Goal: Task Accomplishment & Management: Manage account settings

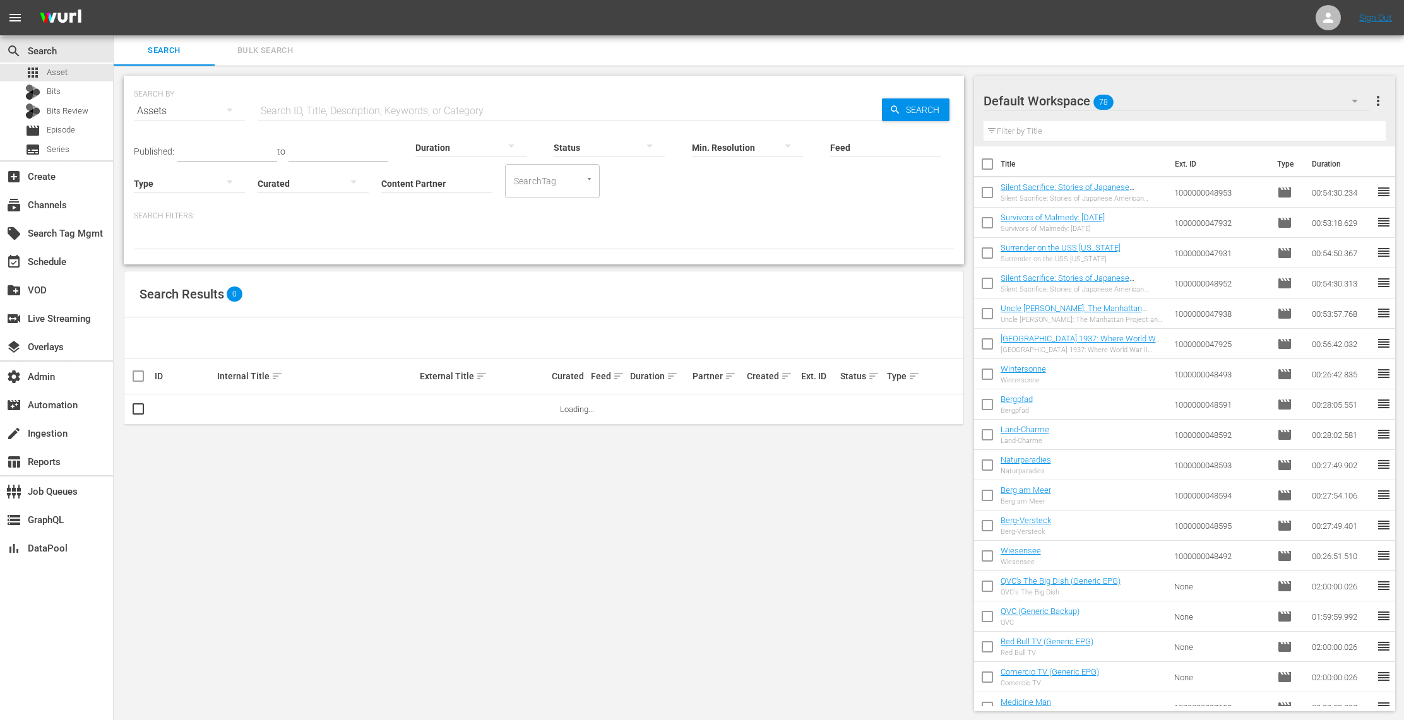
click at [434, 177] on input "Content Partner" at bounding box center [436, 184] width 111 height 45
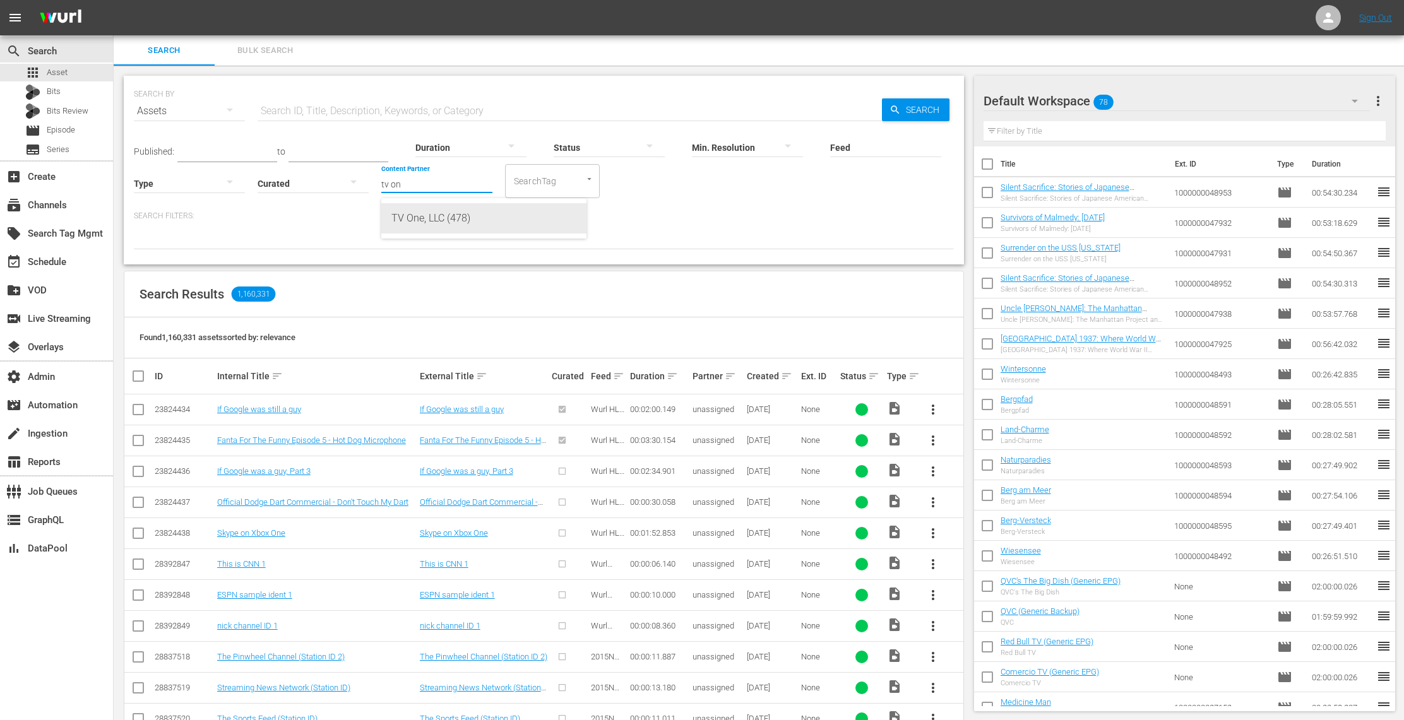
click at [447, 218] on div "TV One, LLC (478)" at bounding box center [483, 218] width 185 height 30
type input "TV One, LLC (478)"
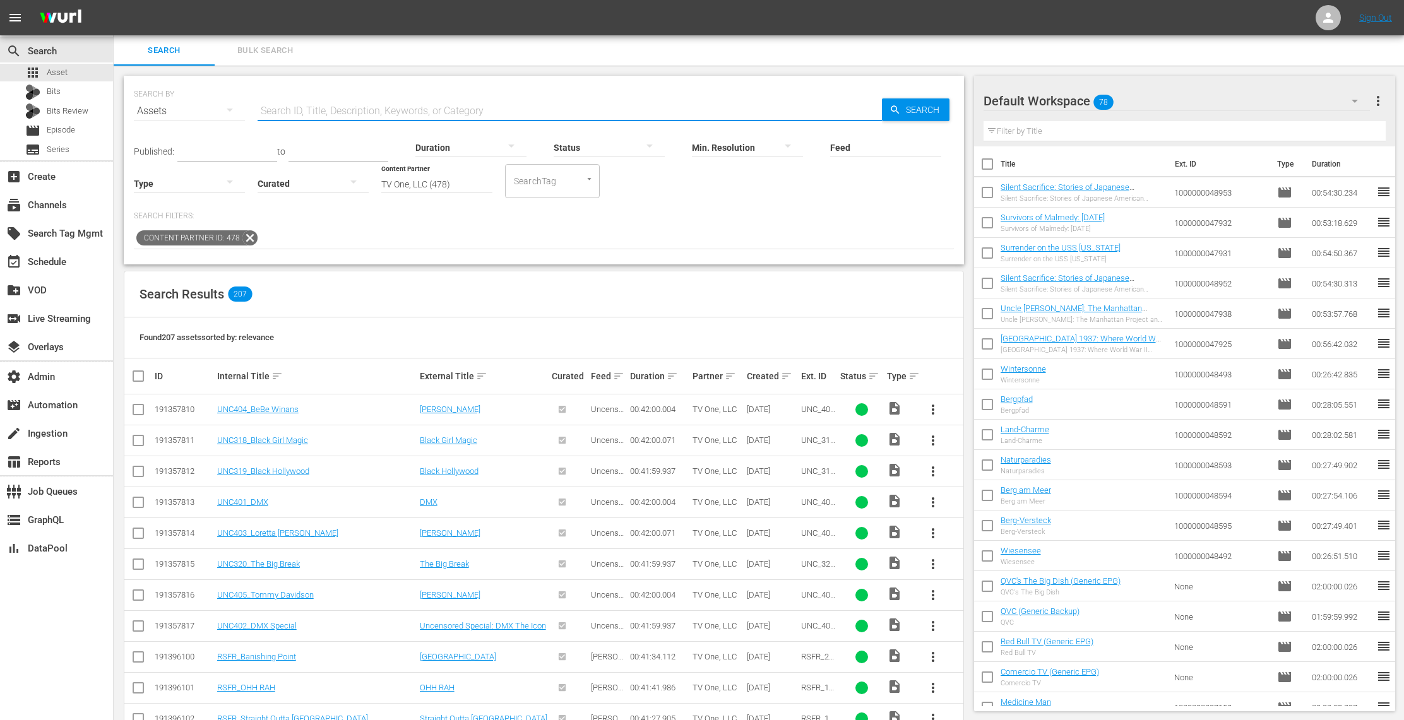
click at [377, 111] on input "text" at bounding box center [570, 111] width 624 height 30
type input "bad dad"
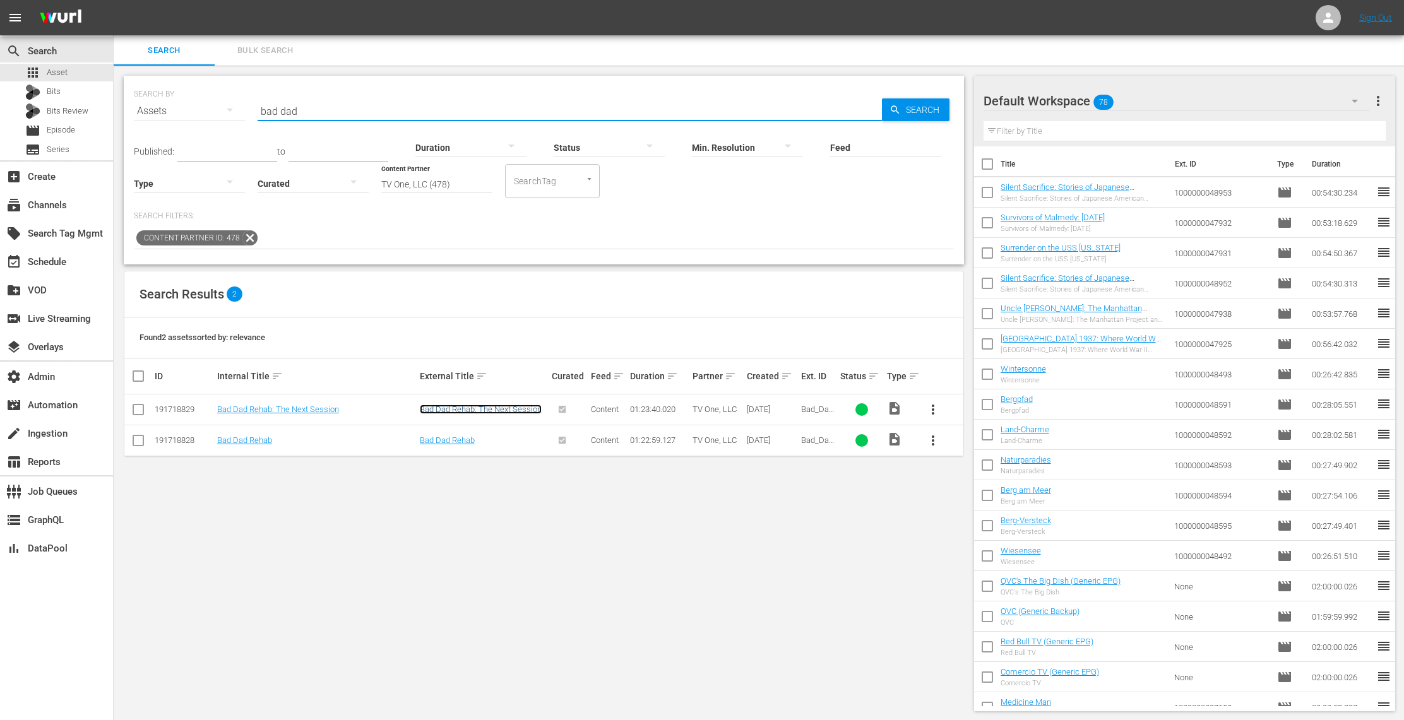
click at [486, 410] on link "Bad Dad Rehab: The Next Session" at bounding box center [481, 409] width 122 height 9
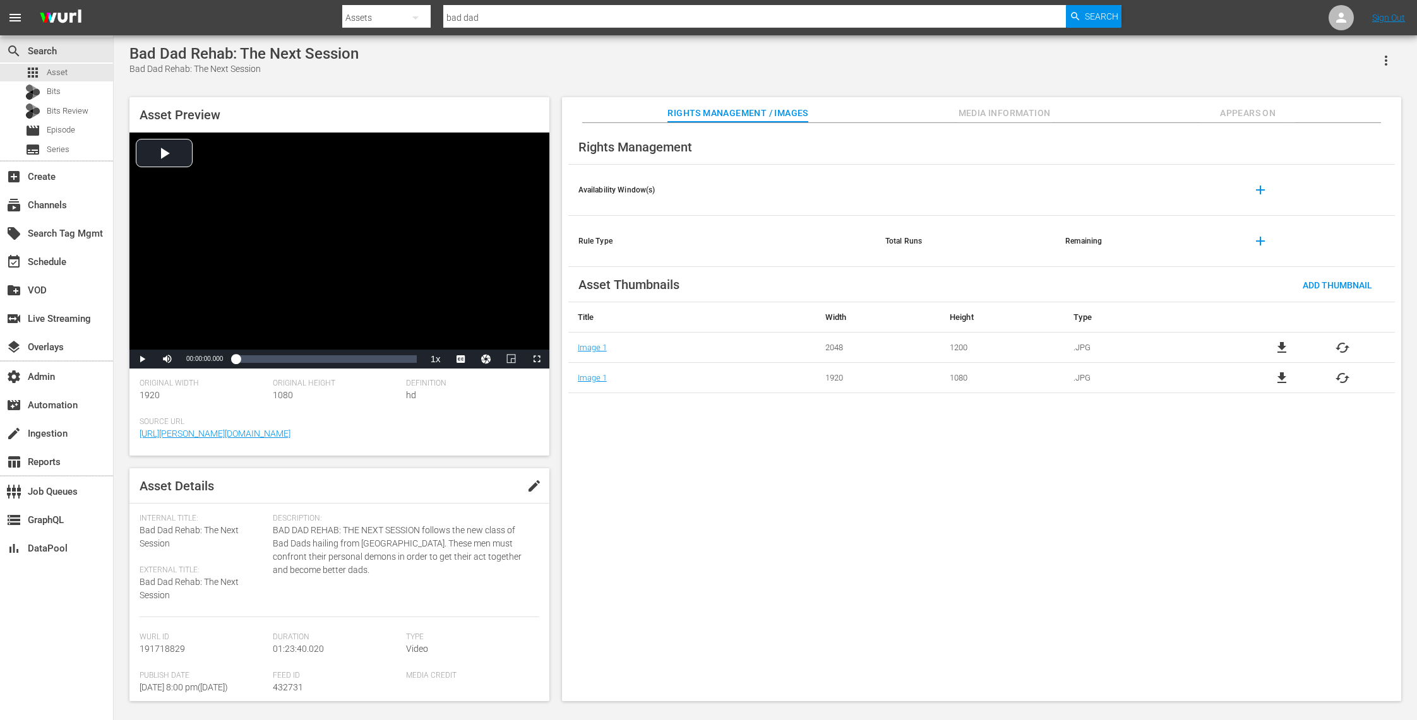
click at [525, 17] on input "bad dad" at bounding box center [754, 18] width 622 height 30
click at [1108, 15] on span "Search" at bounding box center [1101, 16] width 33 height 23
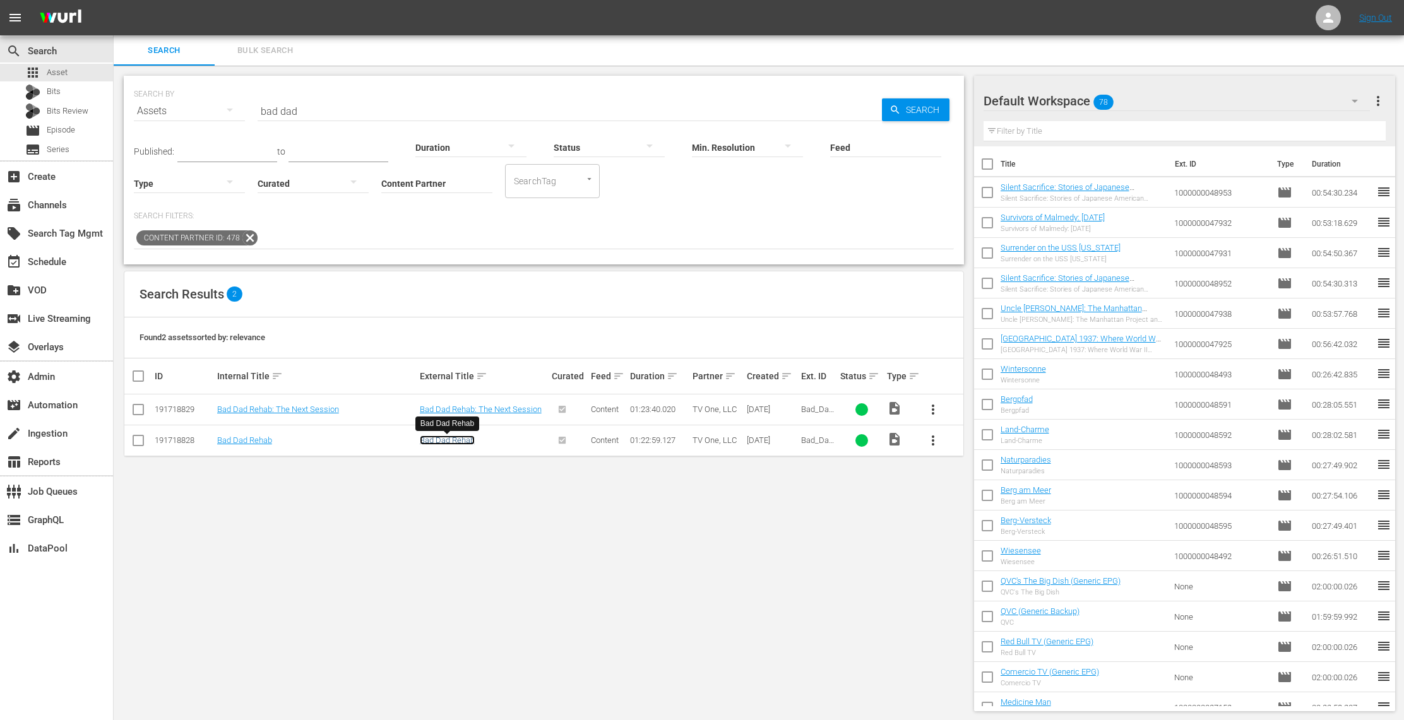
click at [469, 443] on link "Bad Dad Rehab" at bounding box center [447, 440] width 55 height 9
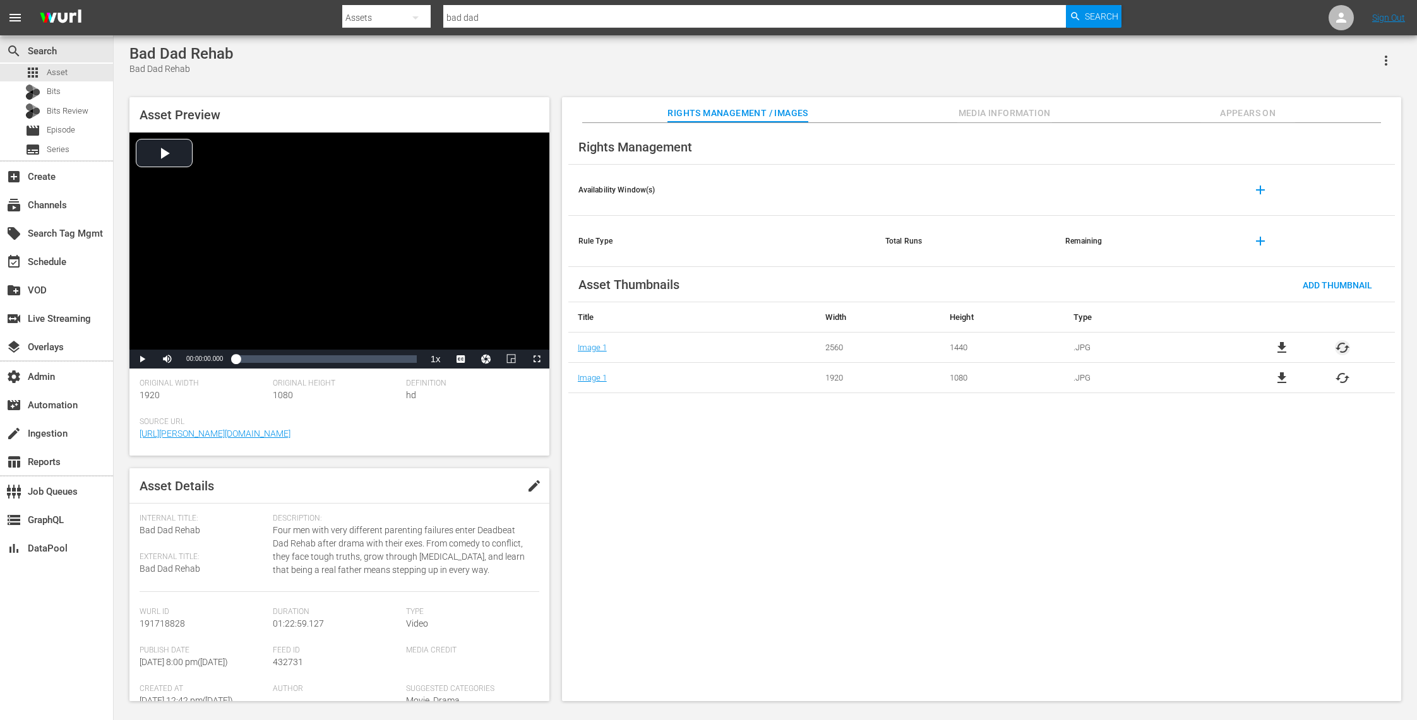
click at [1345, 347] on span "cached" at bounding box center [1342, 347] width 15 height 15
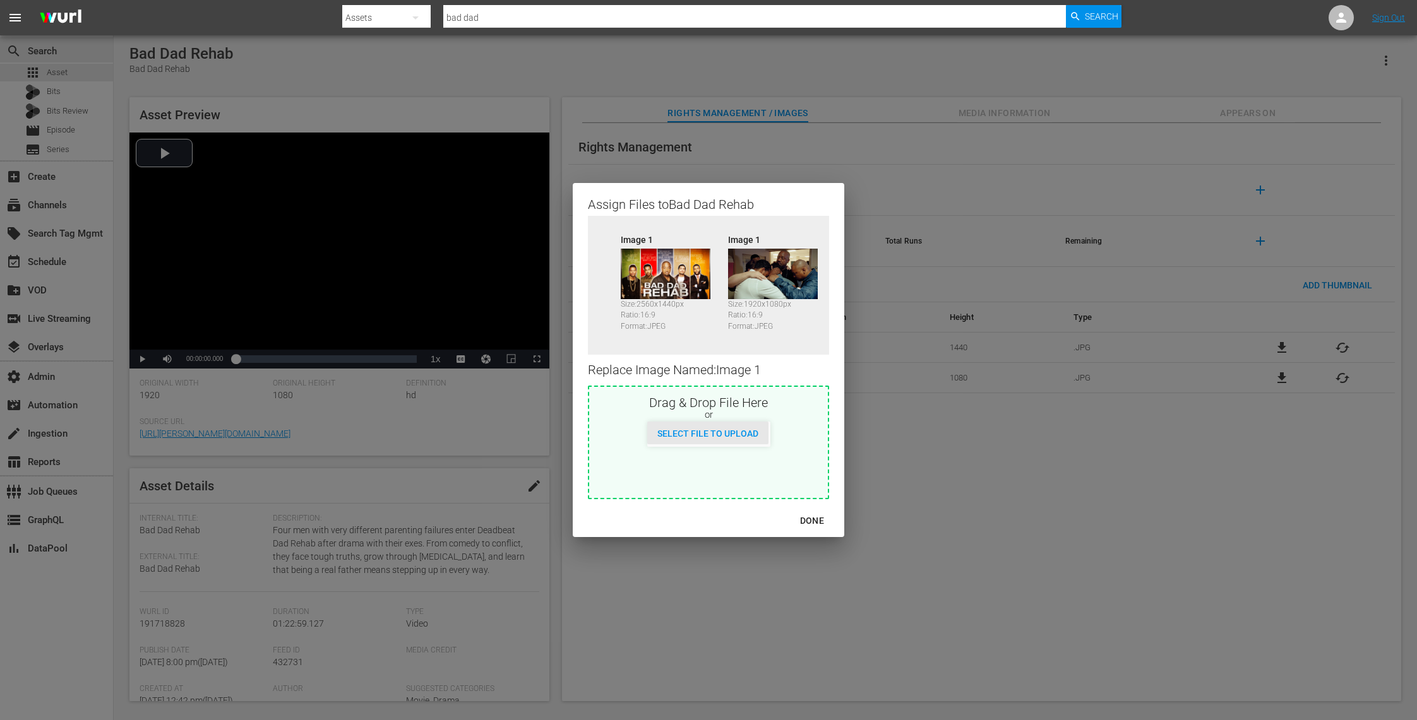
click at [722, 429] on span "Select File to Upload" at bounding box center [707, 434] width 121 height 10
type input "C:\fakepath\Bad_Dad_Rehab_WURL_V2.jpg"
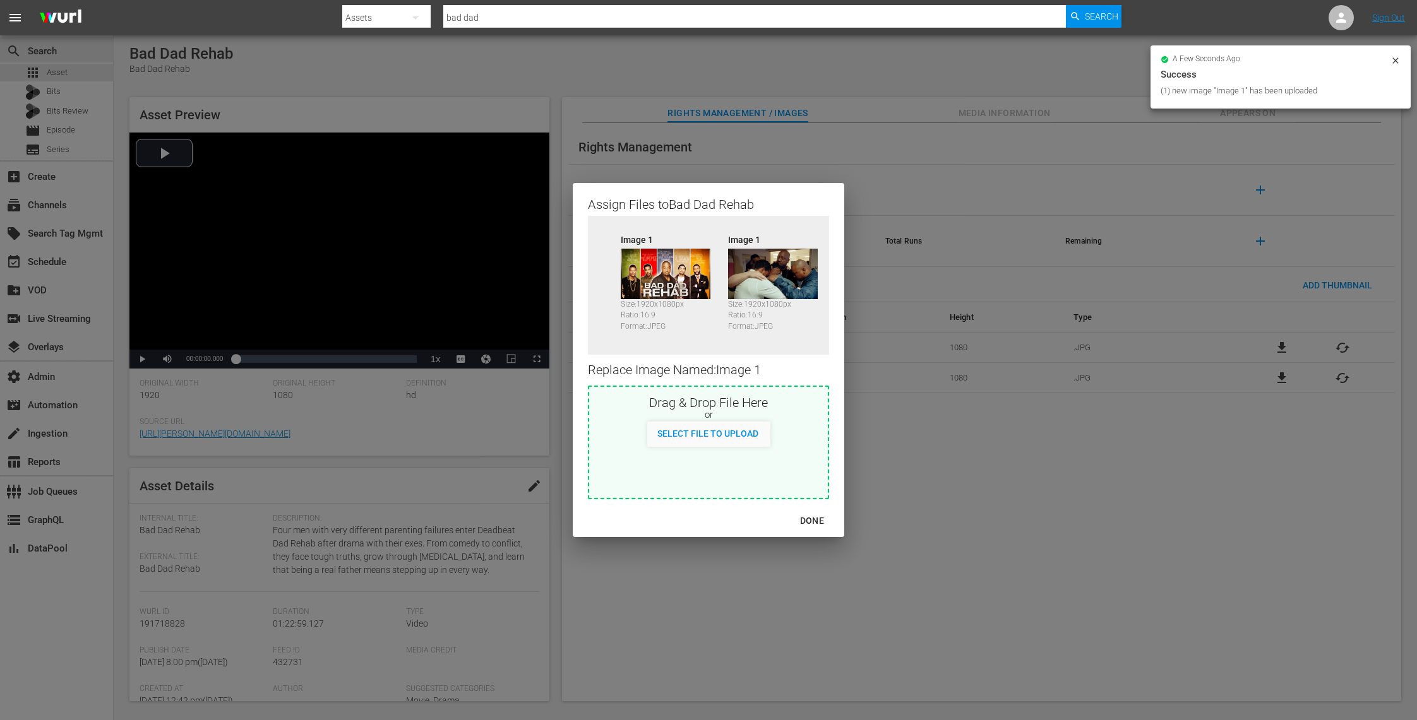
click at [811, 518] on div "DONE" at bounding box center [812, 521] width 44 height 16
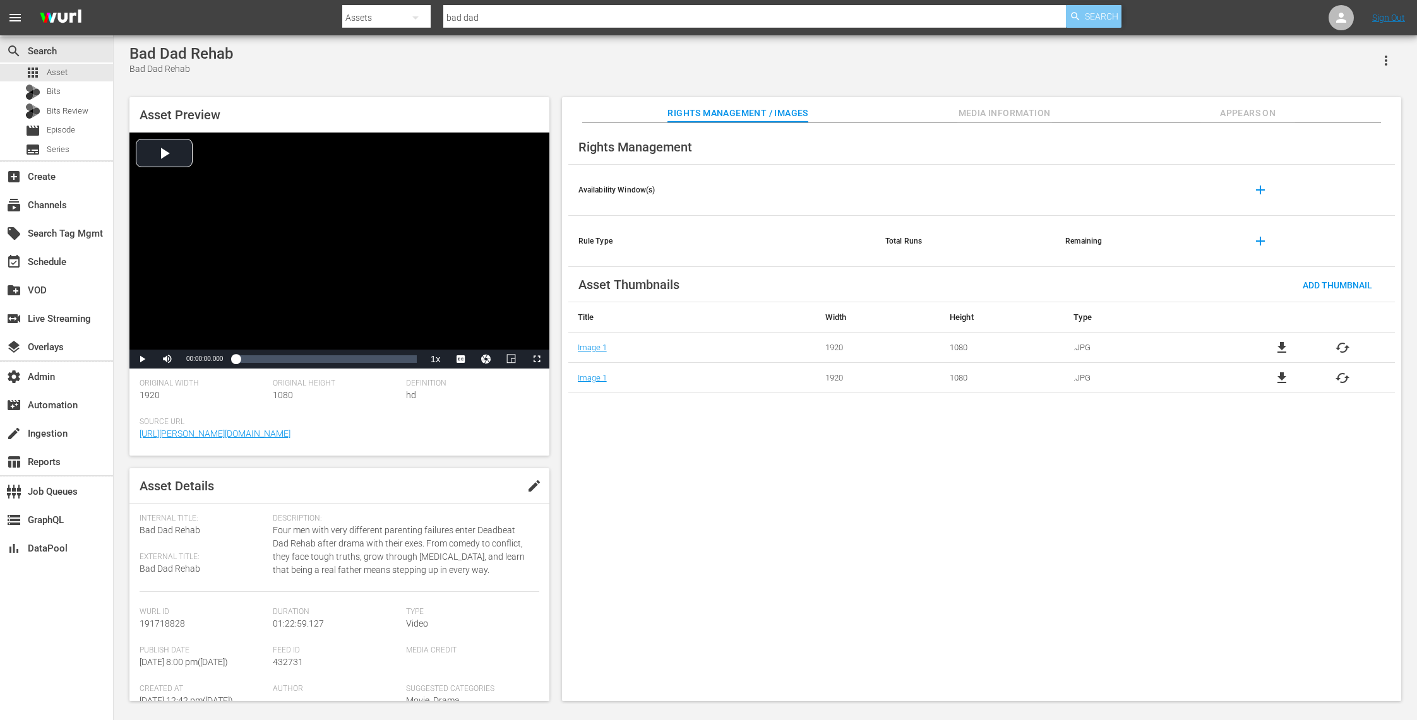
click at [1104, 19] on span "Search" at bounding box center [1101, 16] width 33 height 23
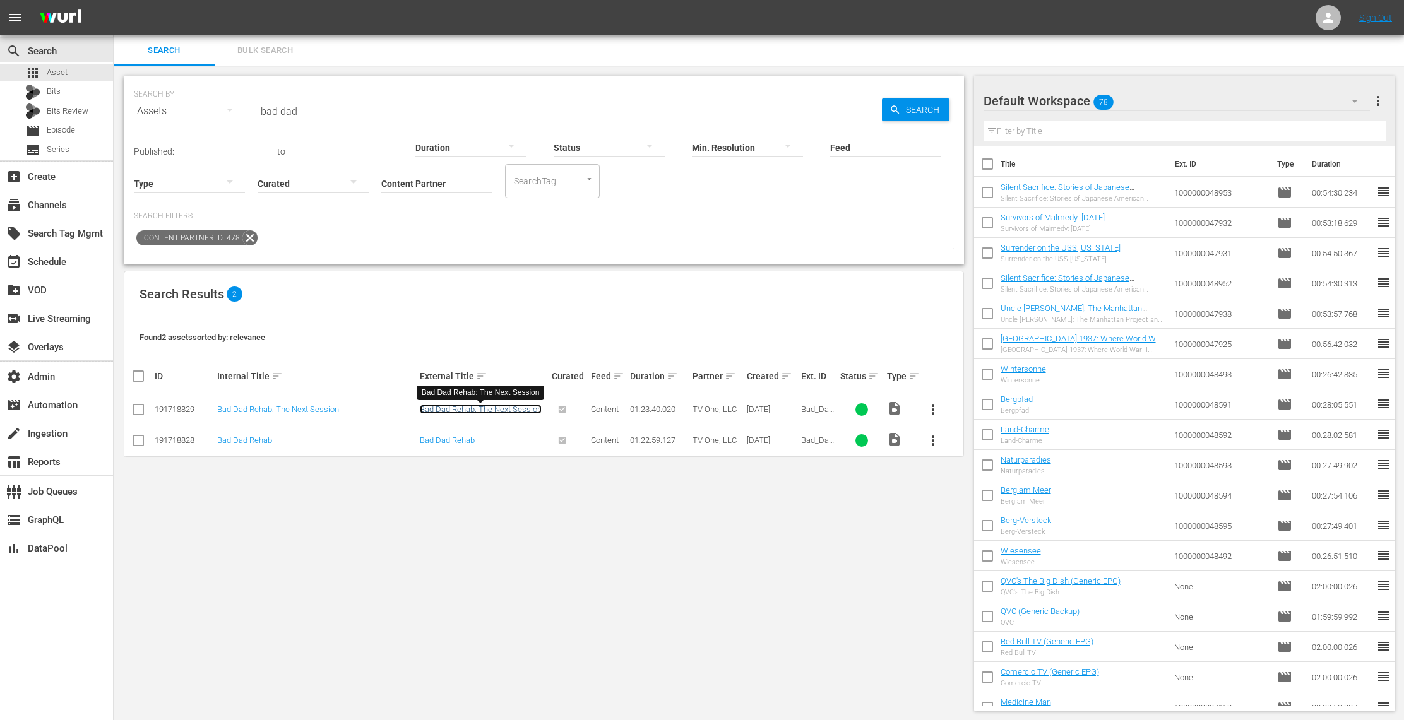
click at [491, 411] on link "Bad Dad Rehab: The Next Session" at bounding box center [481, 409] width 122 height 9
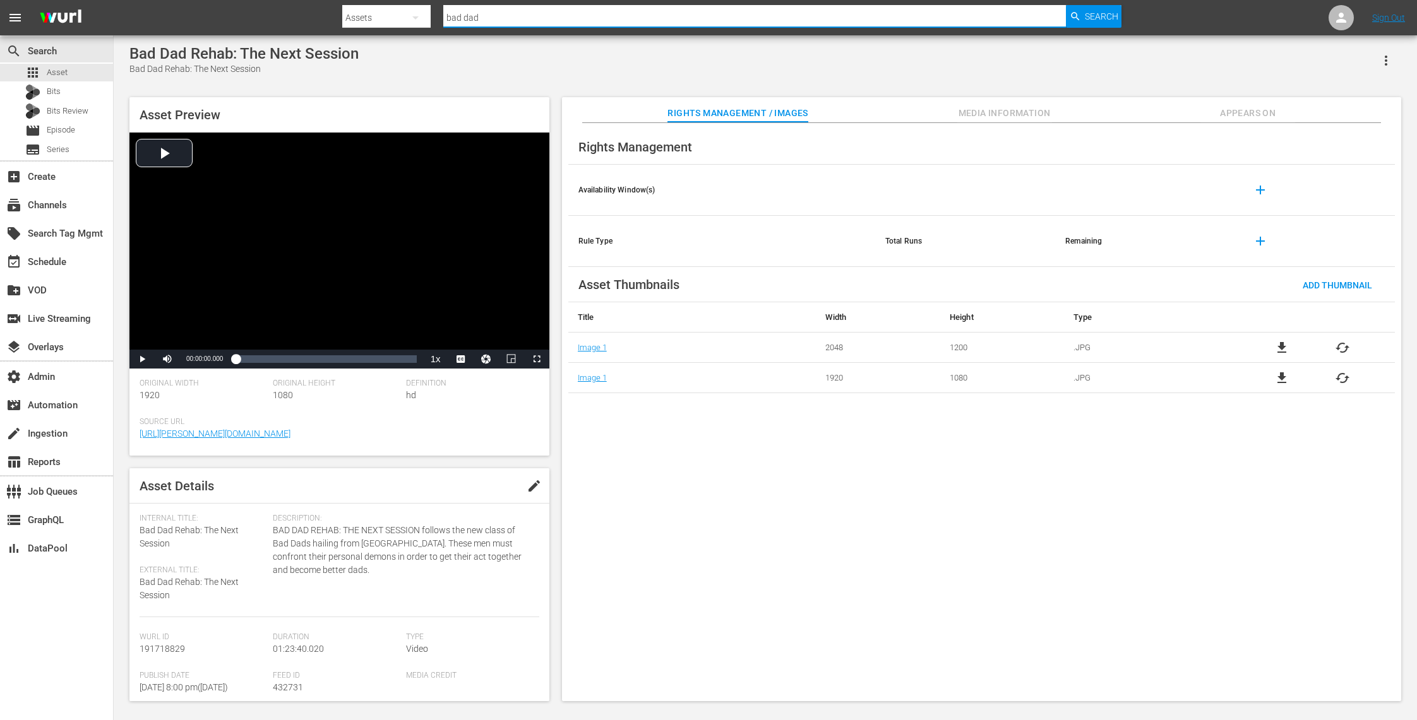
drag, startPoint x: 492, startPoint y: 16, endPoint x: 347, endPoint y: 11, distance: 145.3
click at [347, 11] on div "Search By Assets Search ID, Title, Description, Keywords, or Category bad dad S…" at bounding box center [731, 18] width 779 height 30
type input "definately"
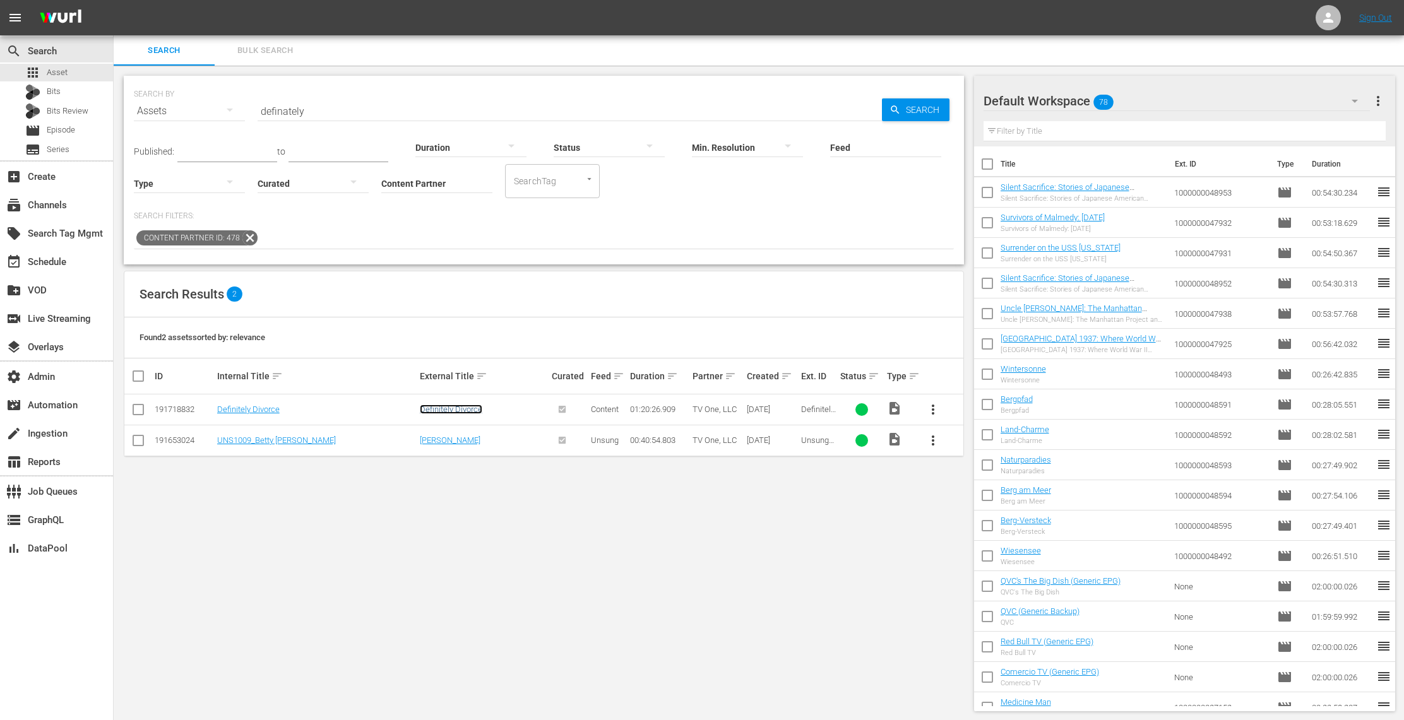
click at [469, 408] on link "Definitely Divorce" at bounding box center [451, 409] width 63 height 9
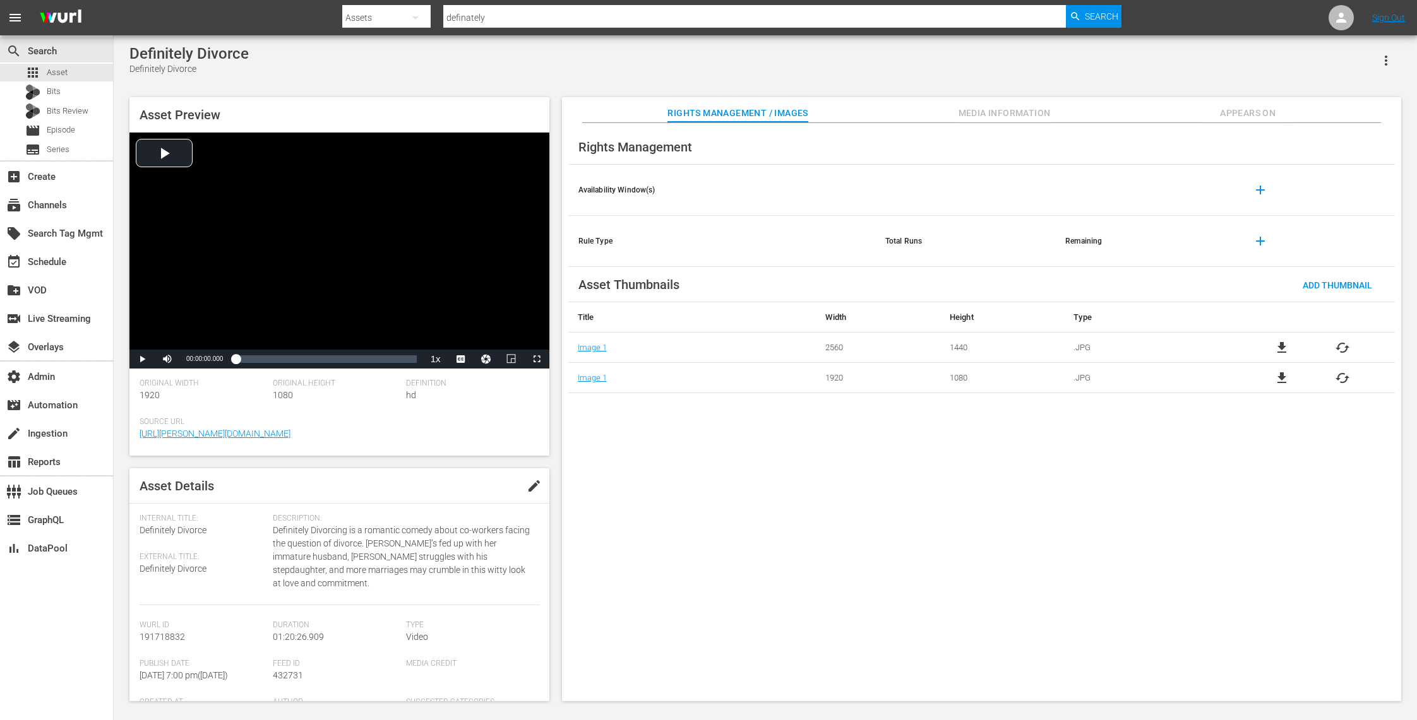
click at [1343, 345] on span "cached" at bounding box center [1342, 347] width 15 height 15
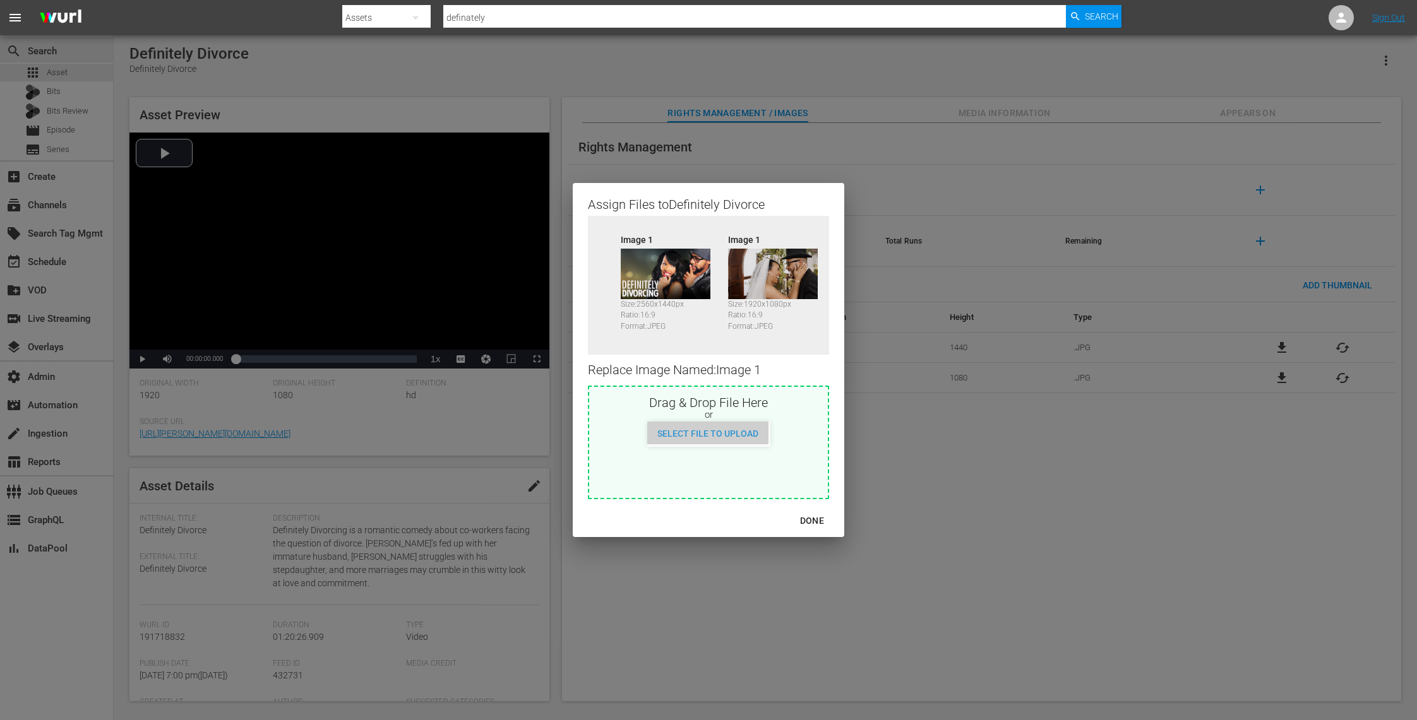
click at [734, 434] on span "Select File to Upload" at bounding box center [707, 434] width 121 height 10
type input "C:\fakepath\Definitely_Divorcing_WURL_V2.jpg"
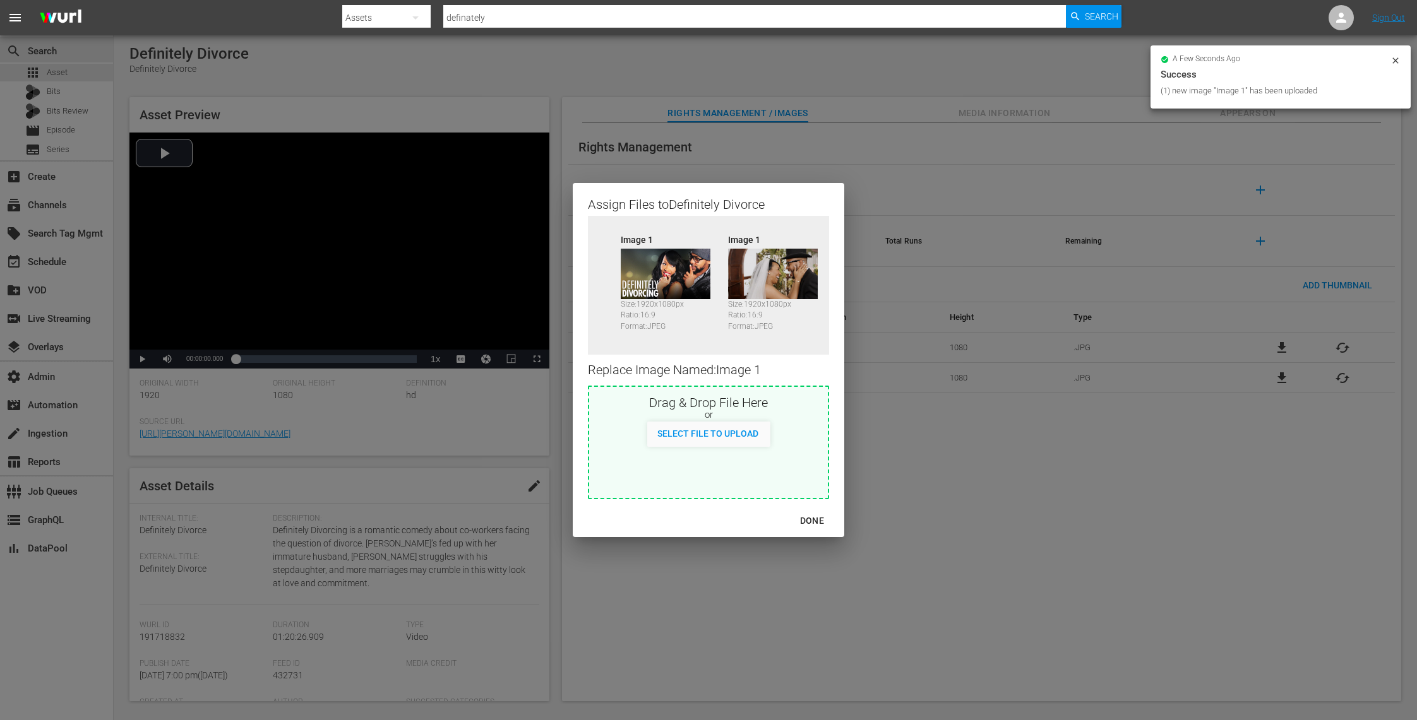
click at [819, 519] on div "DONE" at bounding box center [812, 521] width 44 height 16
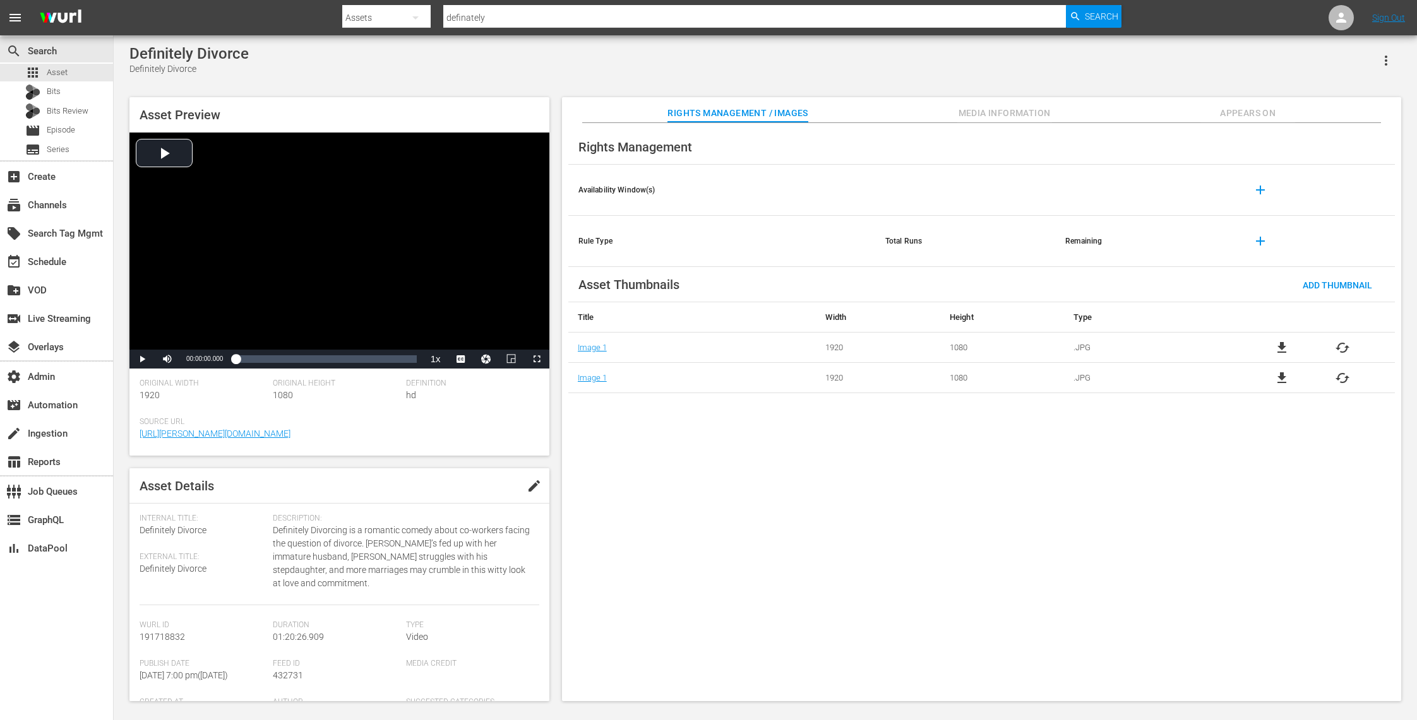
click at [501, 17] on input "definately" at bounding box center [754, 18] width 622 height 30
drag, startPoint x: 501, startPoint y: 17, endPoint x: 436, endPoint y: 15, distance: 65.1
click at [436, 15] on div "Search By Assets Search ID, Title, Description, Keywords, or Category definatel…" at bounding box center [731, 18] width 779 height 30
type input "downsize"
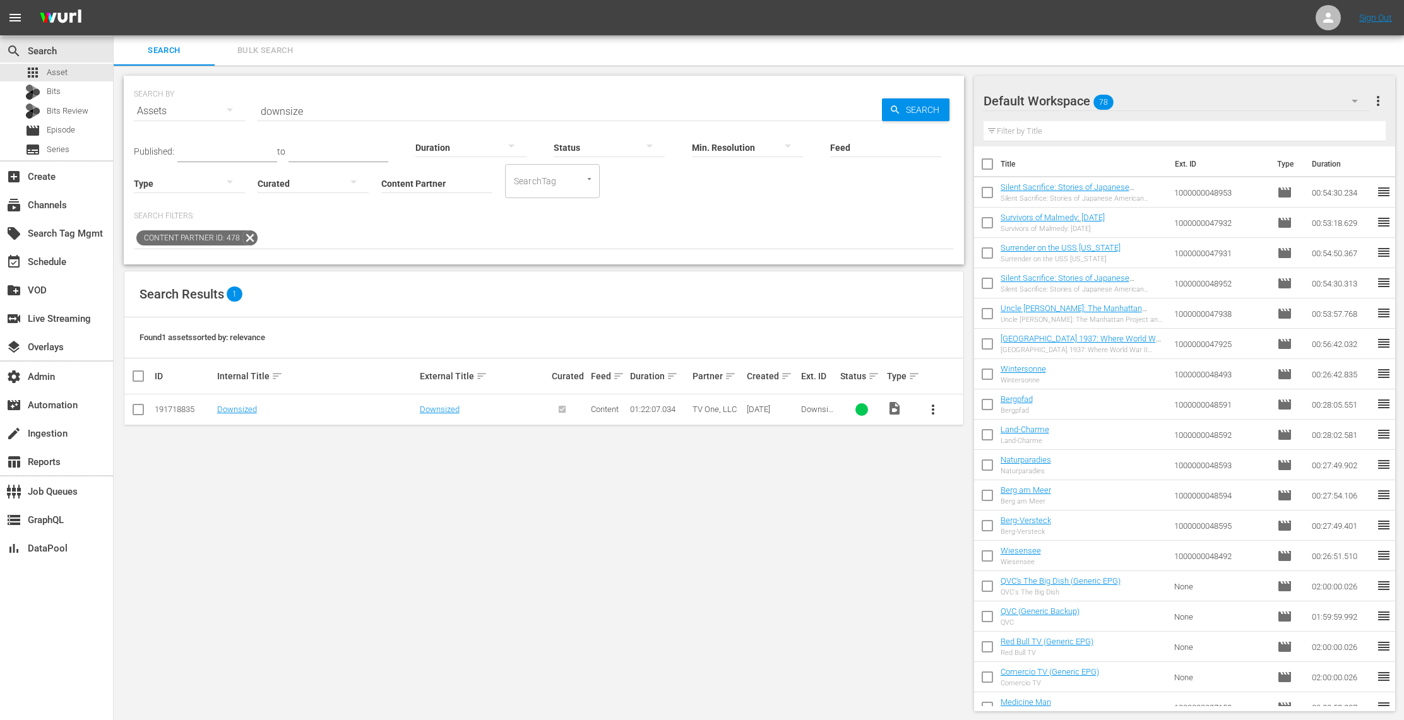
click at [456, 415] on td "Downsized" at bounding box center [484, 410] width 133 height 31
click at [449, 408] on link "Downsized" at bounding box center [440, 409] width 40 height 9
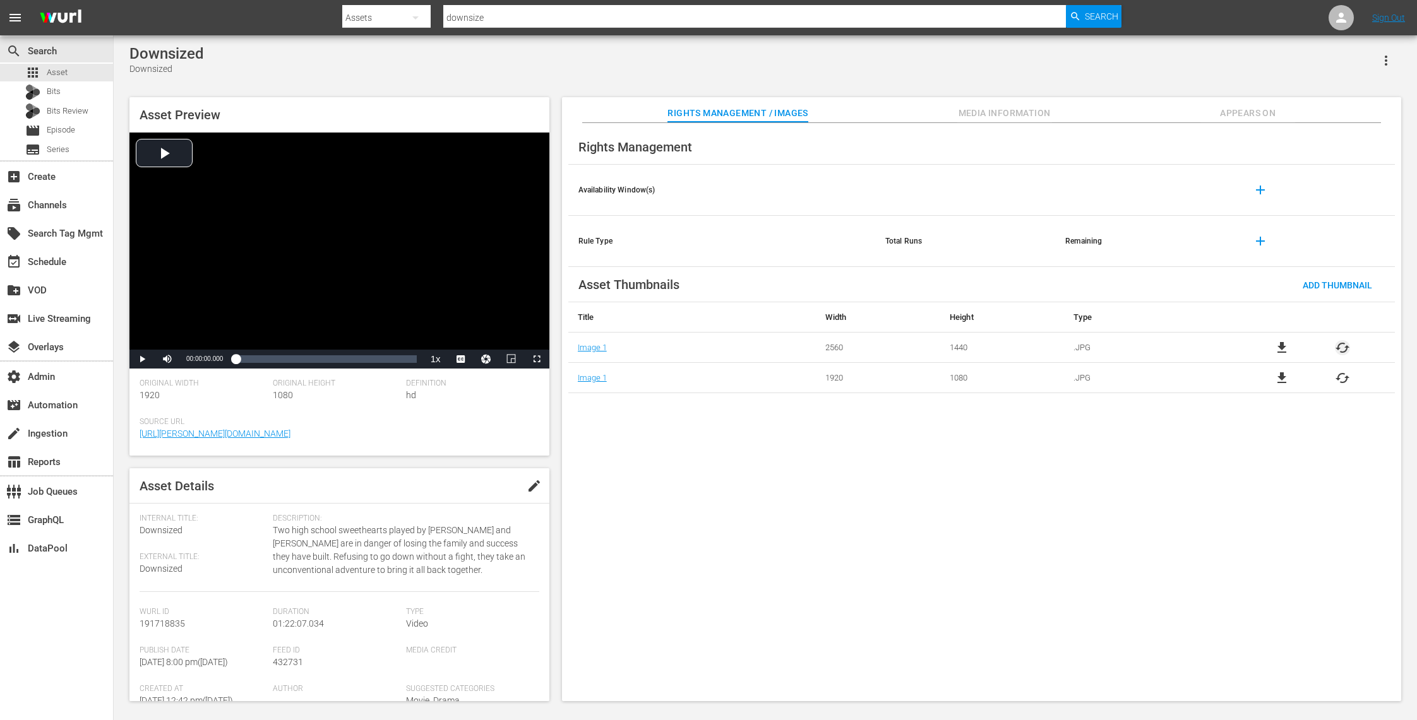
click at [1340, 344] on span "cached" at bounding box center [1342, 347] width 15 height 15
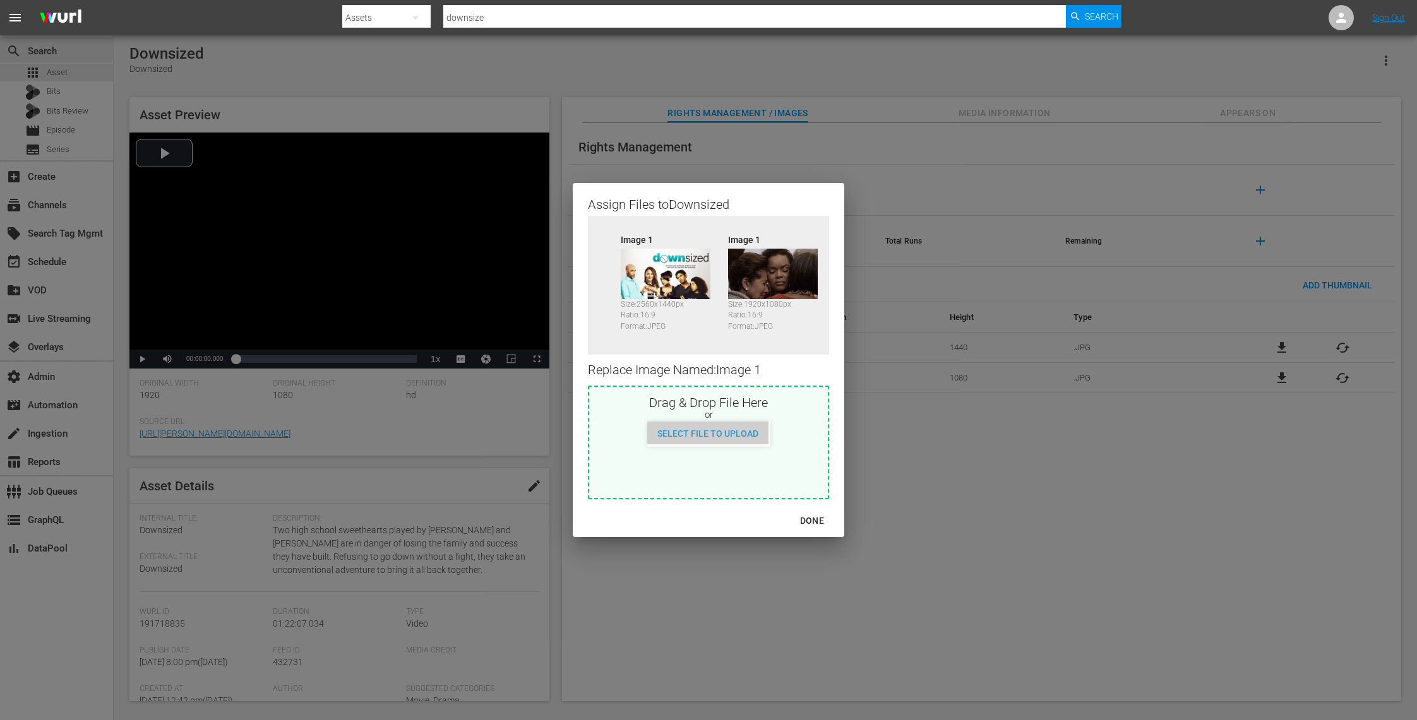
click at [751, 431] on span "Select File to Upload" at bounding box center [707, 434] width 121 height 10
type input "C:\fakepath\Downsized_WURL_V2.jpg"
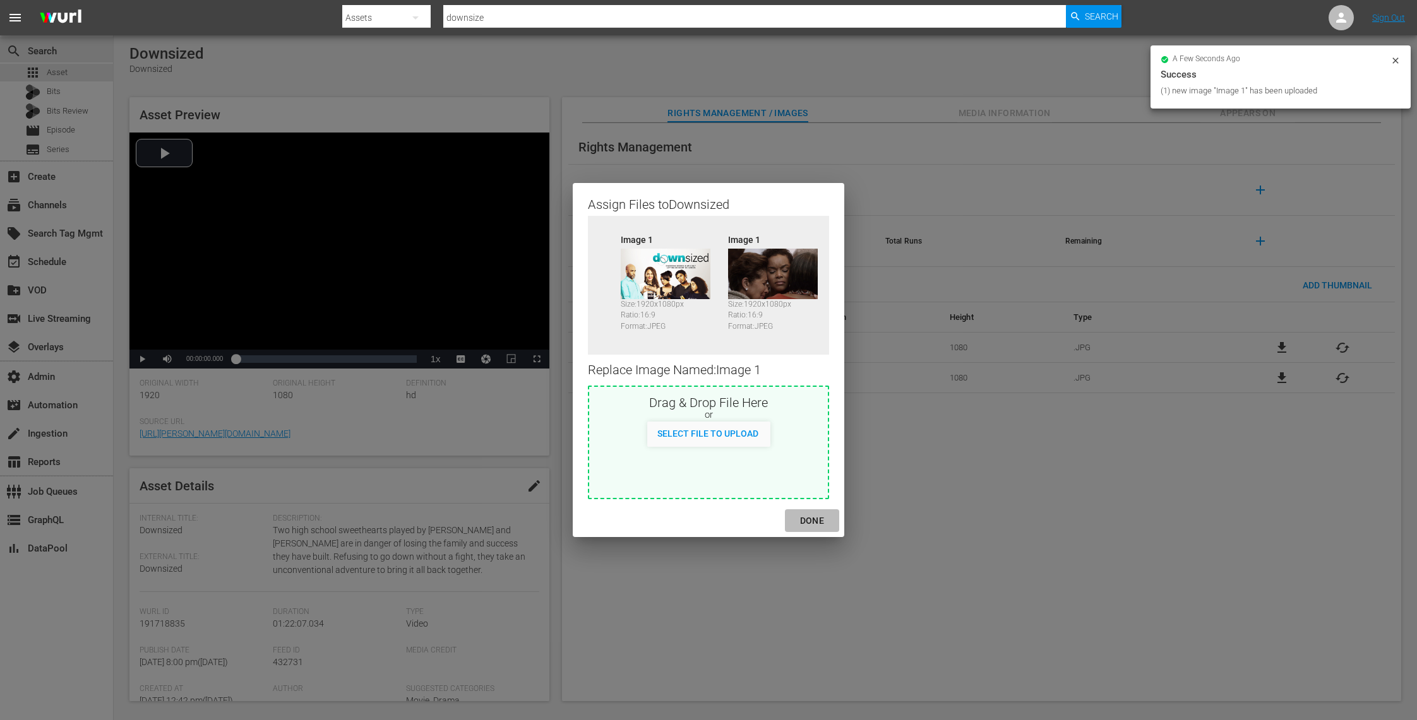
click at [818, 516] on div "DONE" at bounding box center [812, 521] width 44 height 16
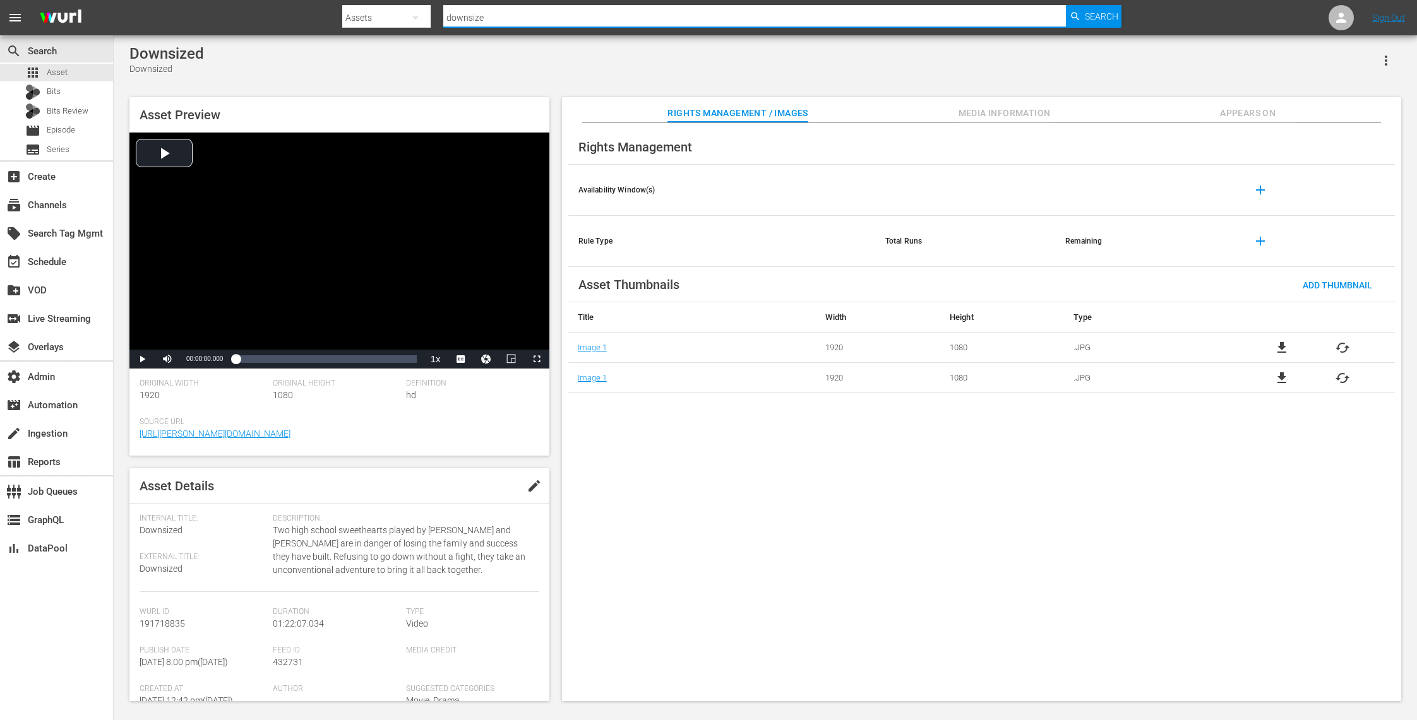
click at [506, 16] on input "downsize" at bounding box center [754, 18] width 622 height 30
drag, startPoint x: 506, startPoint y: 16, endPoint x: 404, endPoint y: 23, distance: 102.5
click at [405, 25] on div "Search By Assets Search ID, Title, Description, Keywords, or Category downsize …" at bounding box center [731, 18] width 779 height 30
type input "d"
type input "love under"
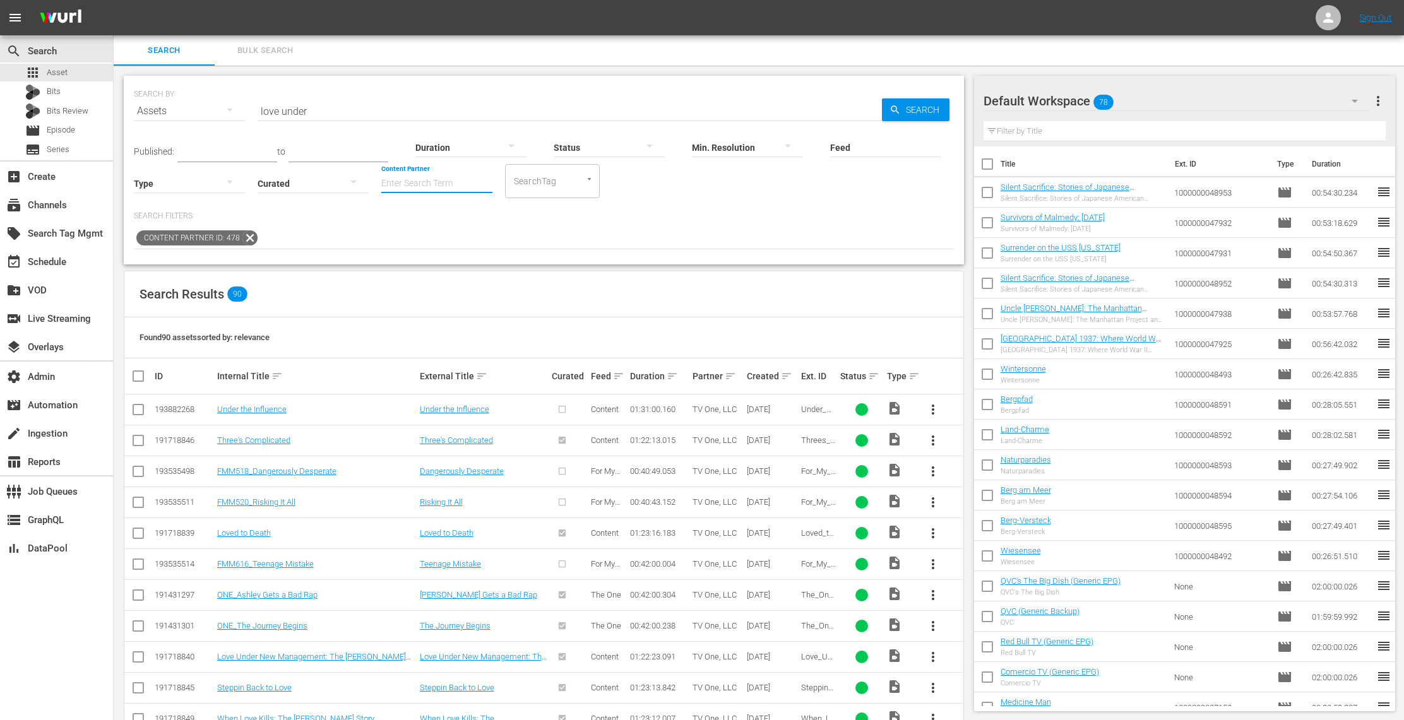
click at [443, 182] on input "Content Partner" at bounding box center [436, 184] width 111 height 45
click at [472, 211] on div "TV One, LLC (478)" at bounding box center [483, 218] width 185 height 30
type input "TV One, LLC (478)"
click at [364, 113] on input "love under" at bounding box center [570, 111] width 624 height 30
click at [927, 116] on span "Search" at bounding box center [925, 109] width 49 height 23
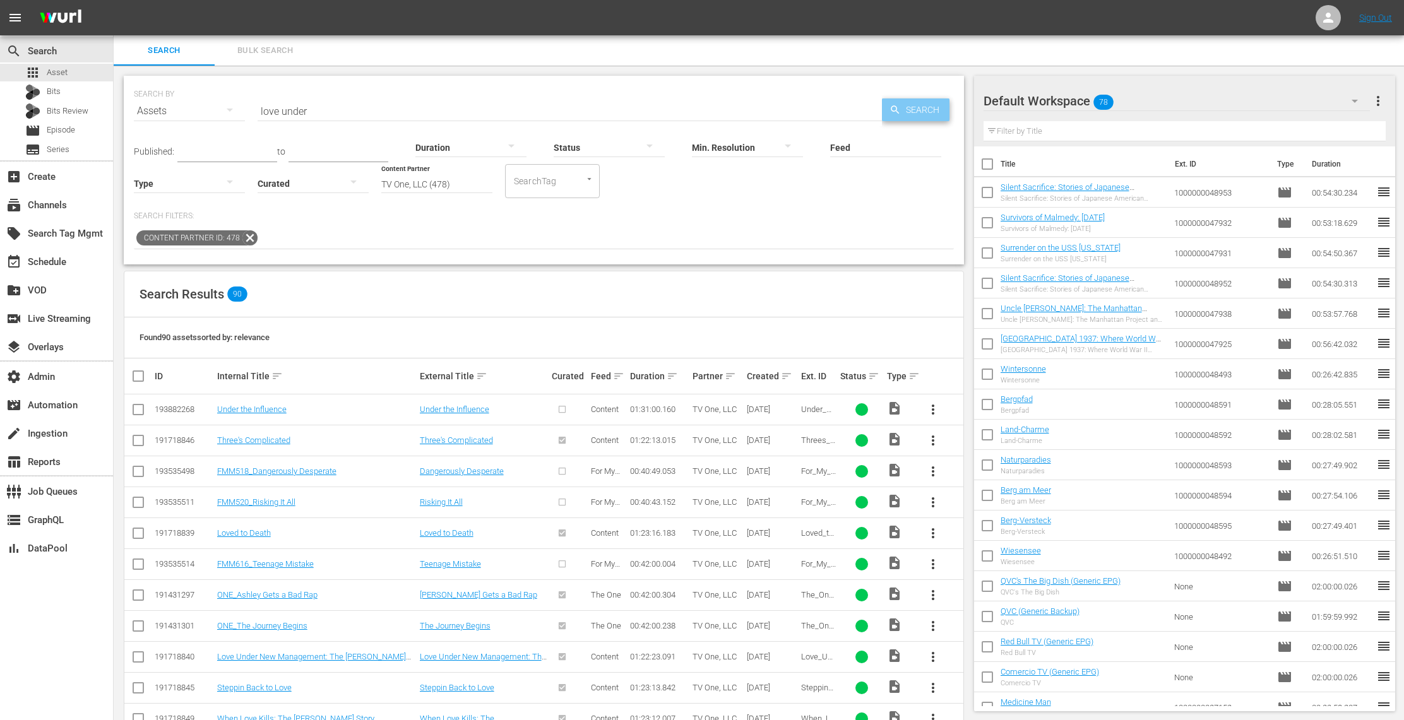
click at [924, 109] on span "Search" at bounding box center [925, 109] width 49 height 23
click at [415, 117] on div "Duration" at bounding box center [470, 139] width 111 height 45
click at [402, 114] on input "love under" at bounding box center [570, 111] width 624 height 30
type input "love under management"
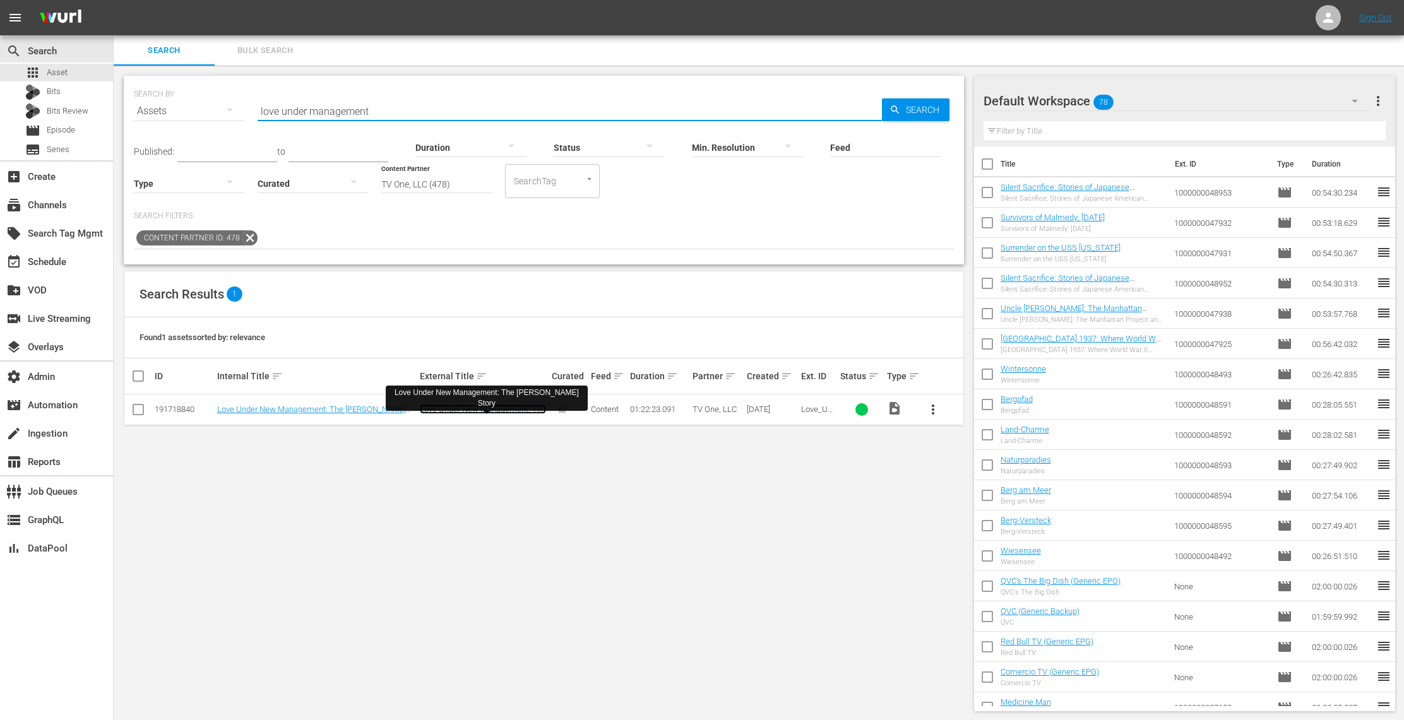
click at [511, 408] on link "Love Under New Management: The [PERSON_NAME] Story" at bounding box center [483, 414] width 126 height 19
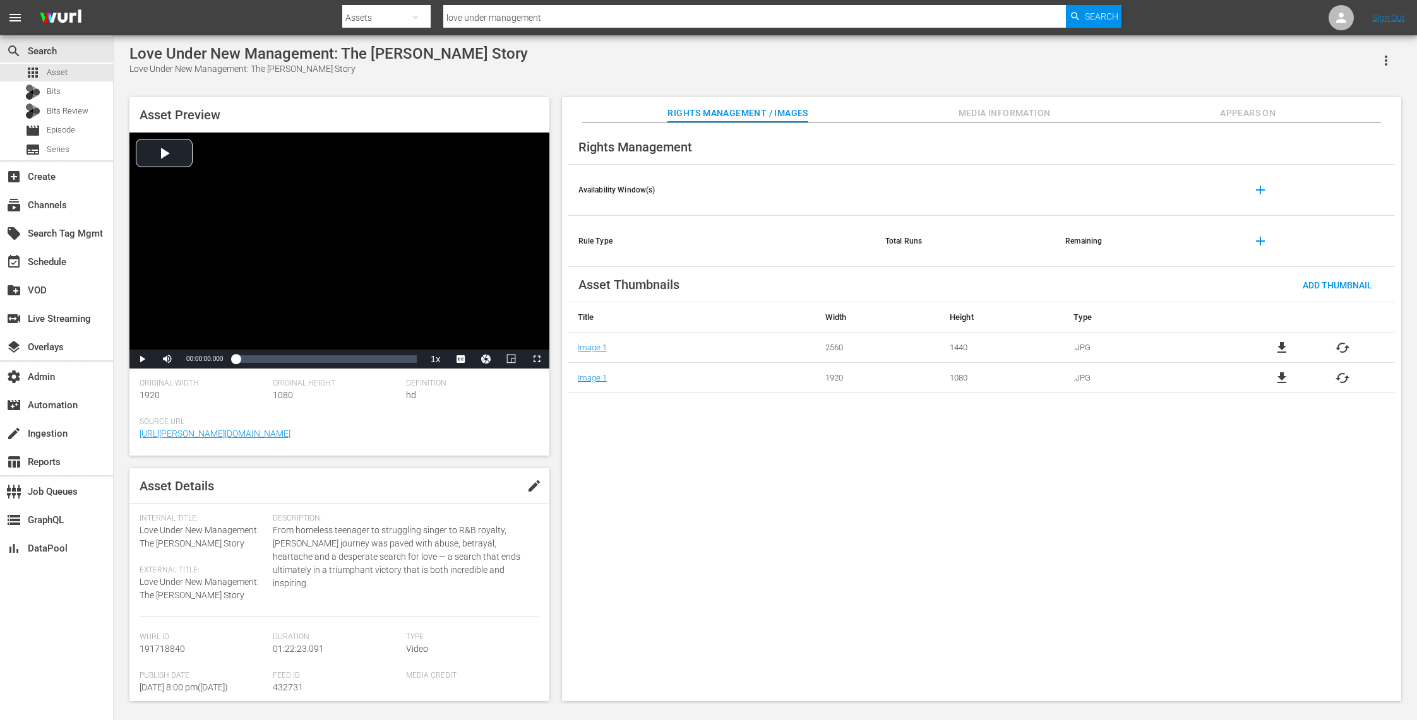
click at [1342, 350] on span "cached" at bounding box center [1342, 347] width 15 height 15
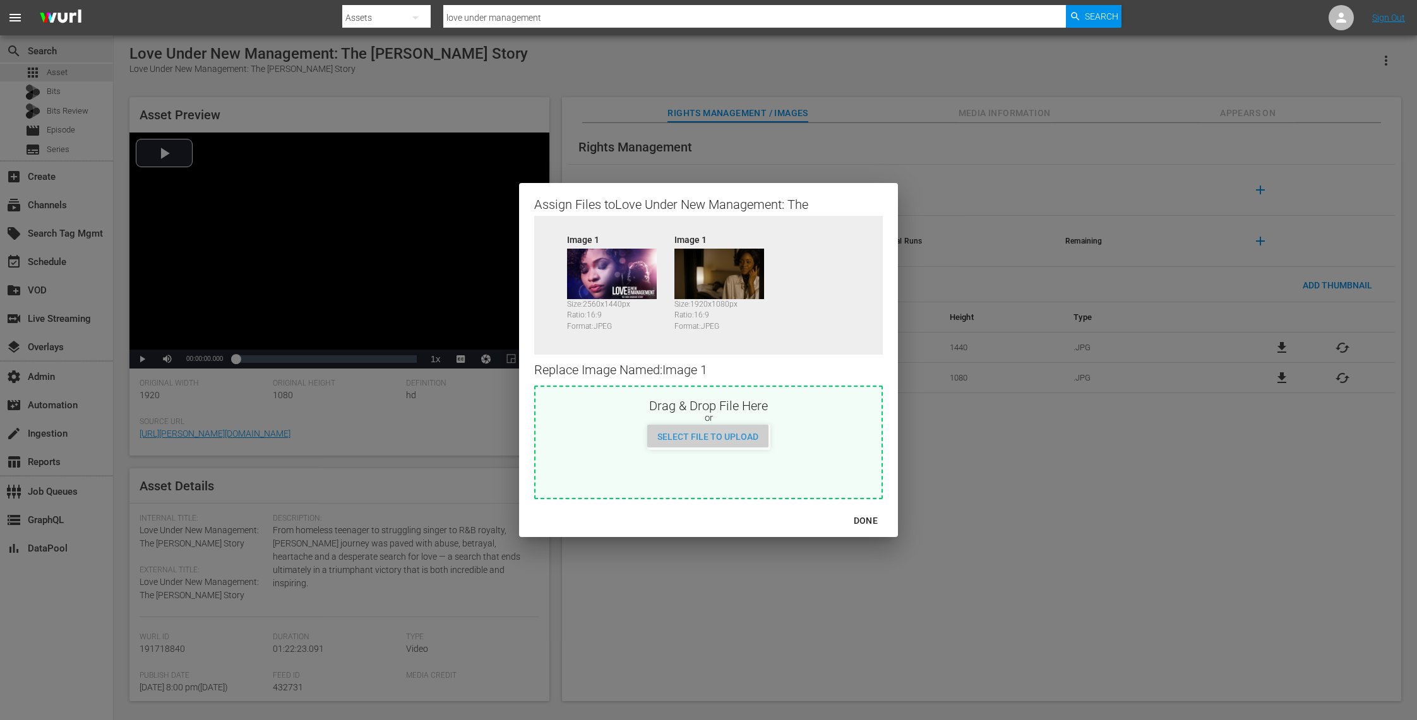
click at [736, 442] on div "Select File to Upload" at bounding box center [707, 436] width 121 height 23
type input "C:\fakepath\Love_Under_New_Management_WURL_V2.jpg"
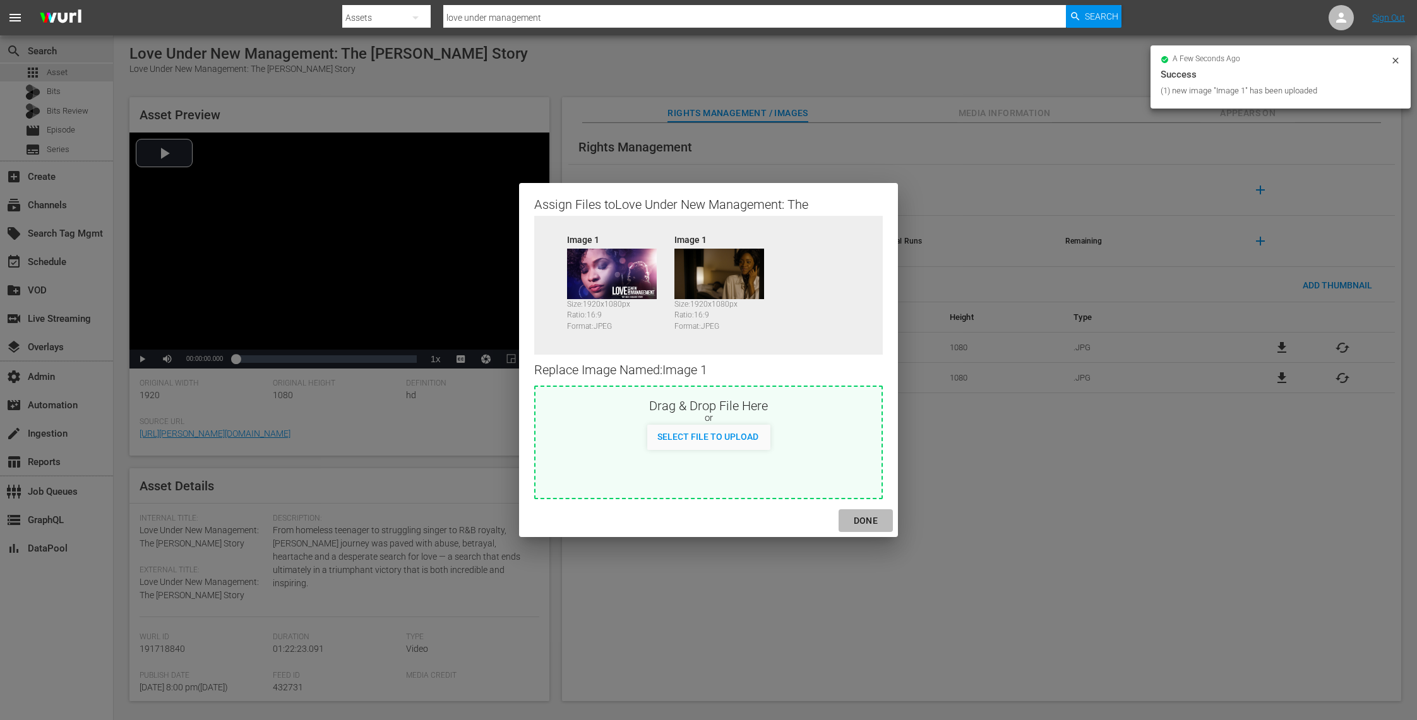
click at [865, 517] on div "DONE" at bounding box center [865, 521] width 44 height 16
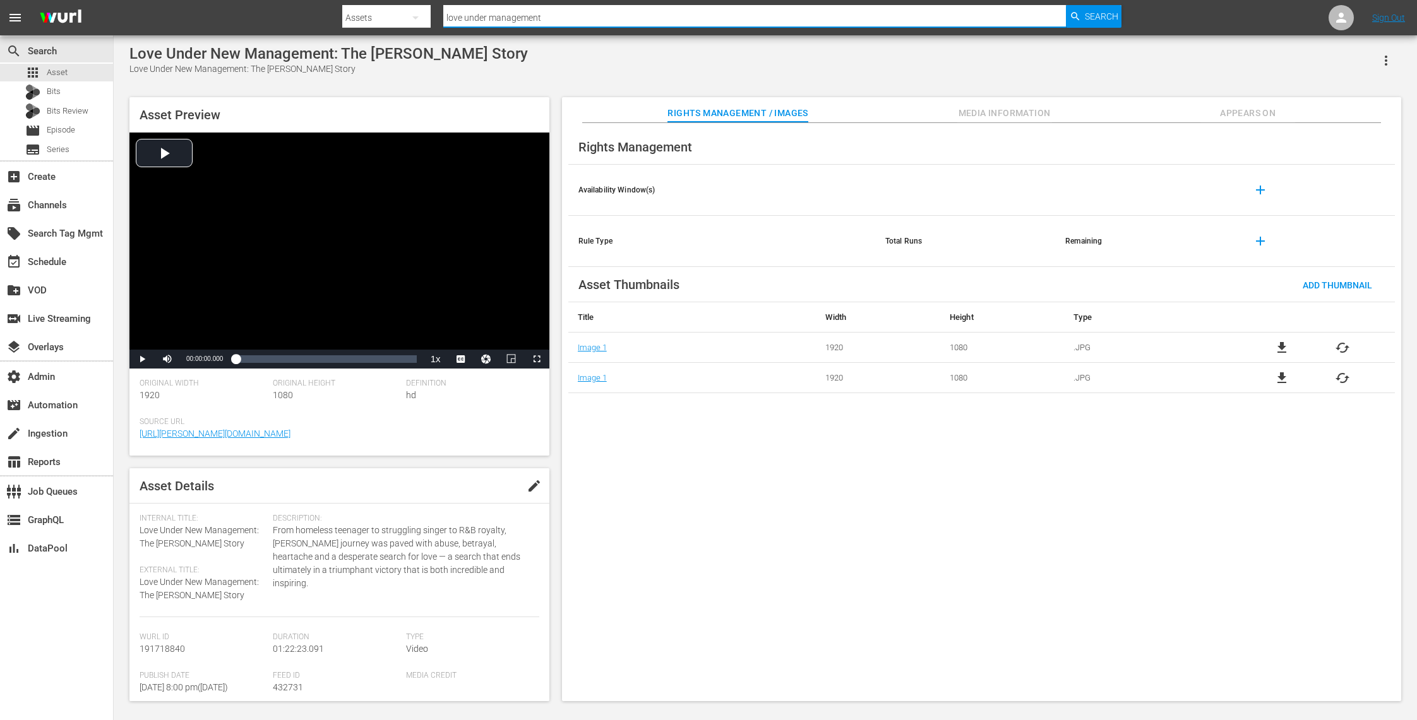
drag, startPoint x: 577, startPoint y: 16, endPoint x: 374, endPoint y: 9, distance: 203.4
click at [374, 9] on div "Search By Assets Search ID, Title, Description, Keywords, or Category love unde…" at bounding box center [731, 18] width 779 height 30
type input "ringside"
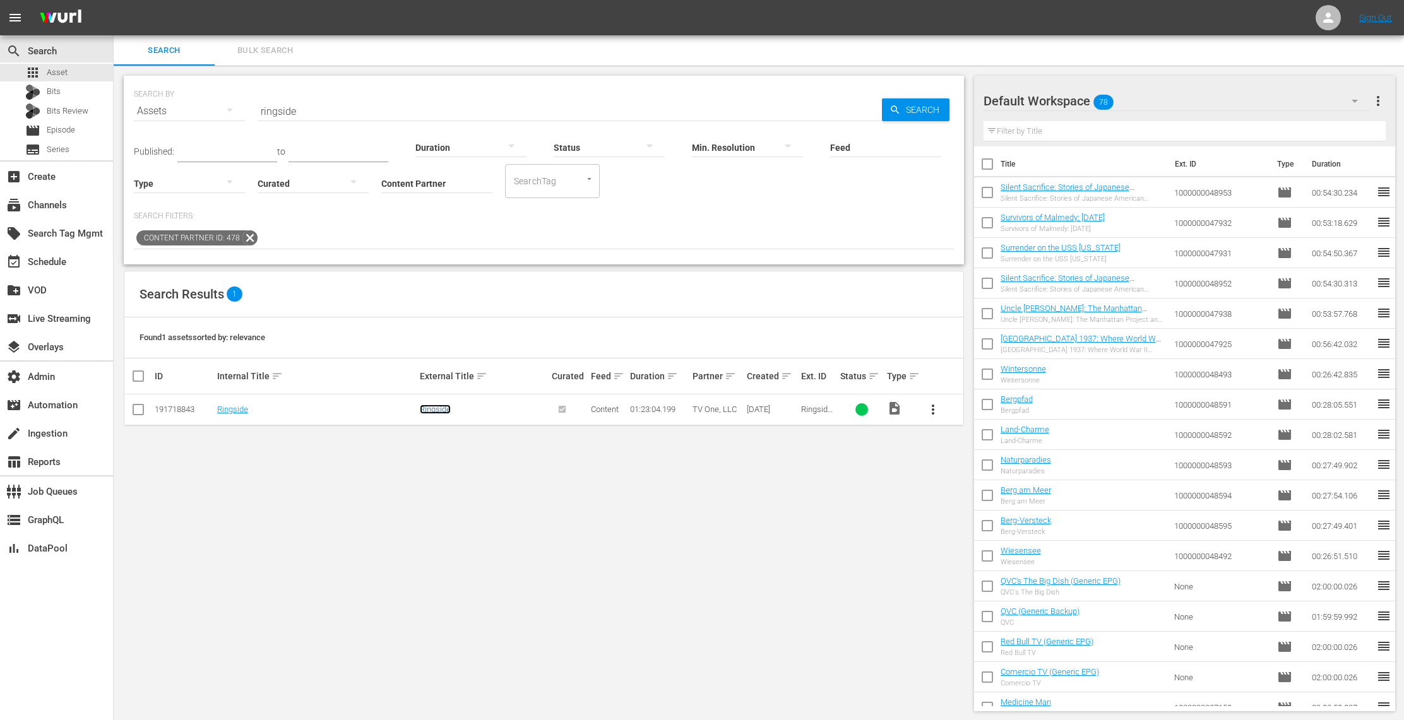
click at [438, 414] on link "Ringside" at bounding box center [435, 409] width 31 height 9
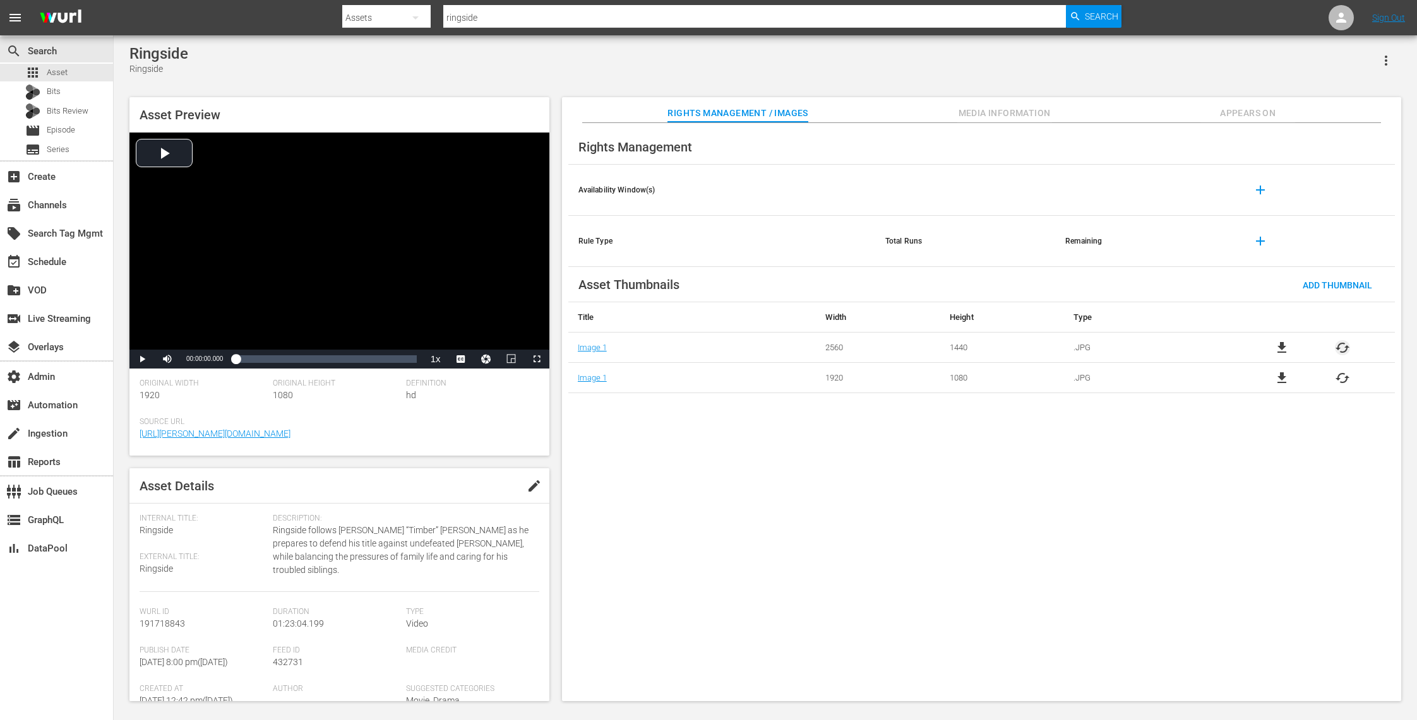
click at [1343, 350] on span "cached" at bounding box center [1342, 347] width 15 height 15
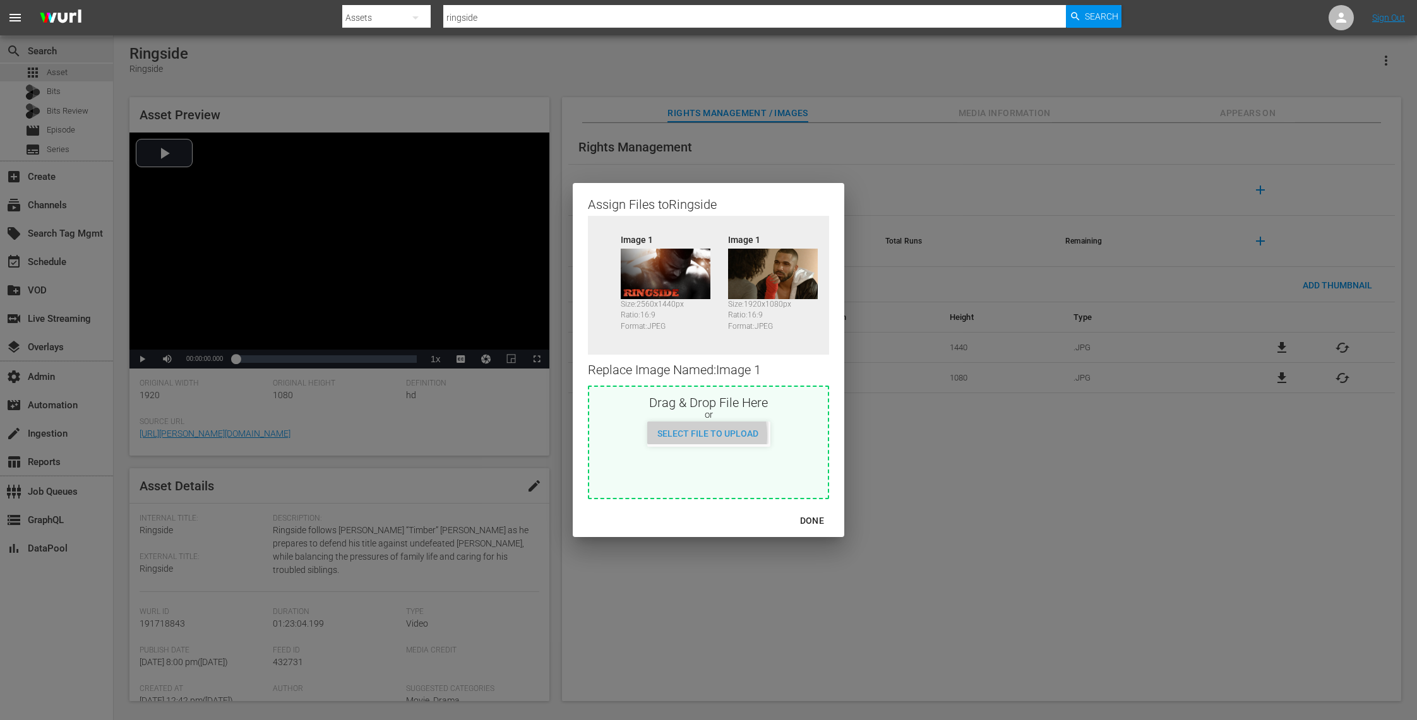
click at [691, 435] on span "Select File to Upload" at bounding box center [707, 434] width 121 height 10
type input "C:\fakepath\Ringside_WURL_V2.jpg"
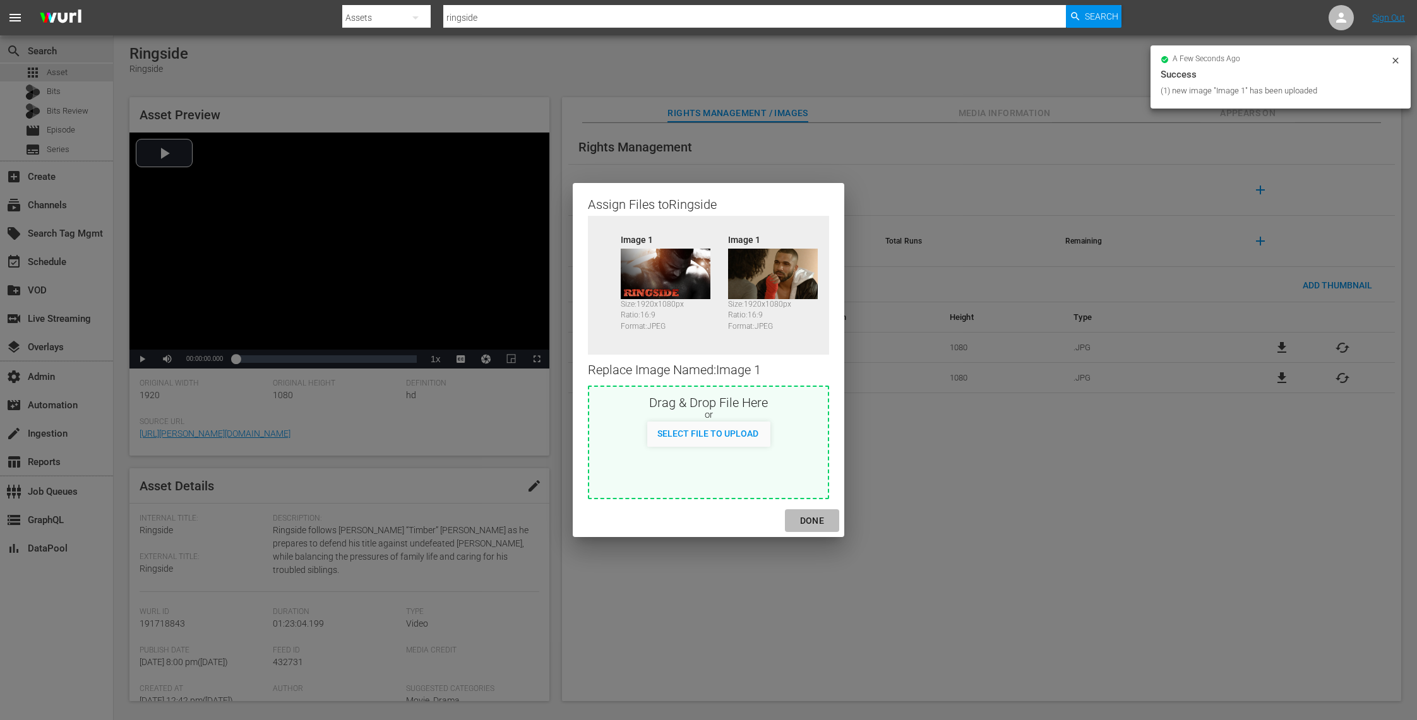
click at [811, 521] on div "DONE" at bounding box center [812, 521] width 44 height 16
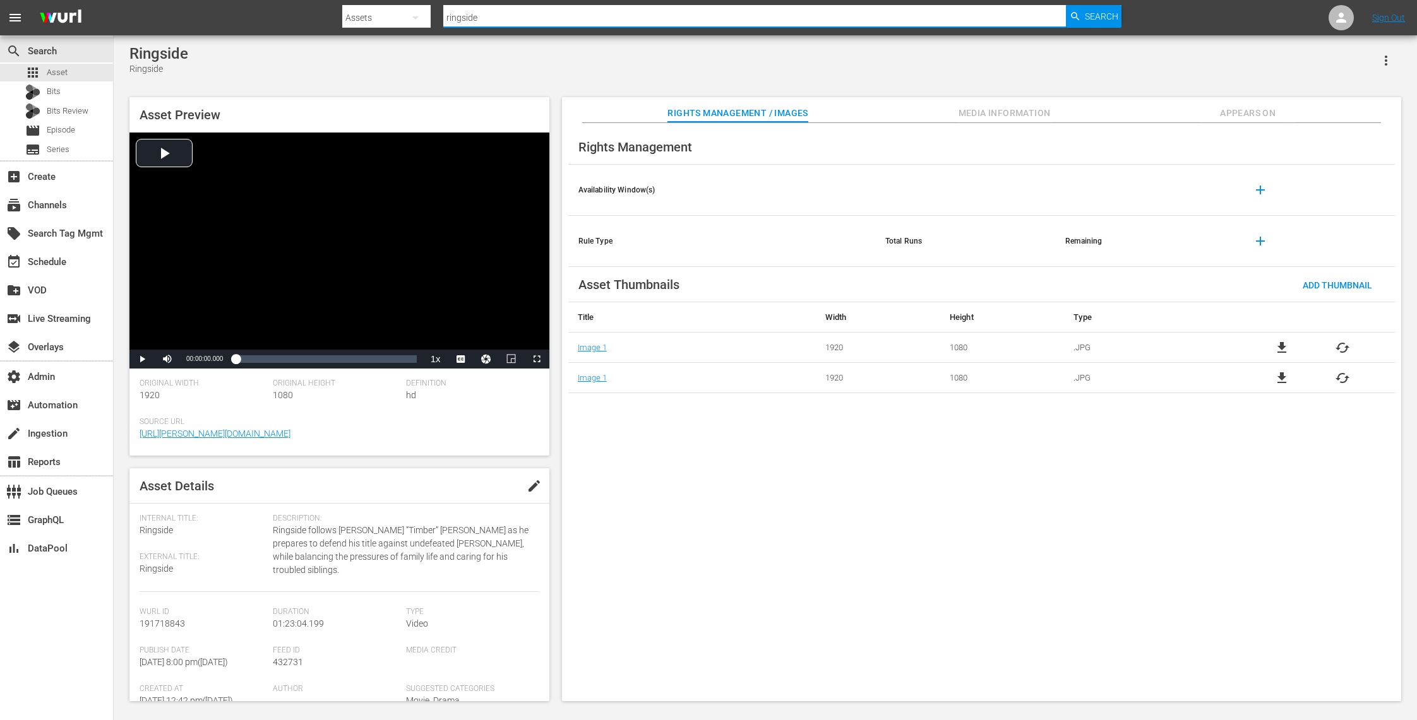
drag, startPoint x: 498, startPoint y: 15, endPoint x: 379, endPoint y: 1, distance: 120.2
click at [379, 3] on div "Search By Assets Search ID, Title, Description, Keywords, or Category ringside …" at bounding box center [731, 18] width 779 height 30
type input "runaway"
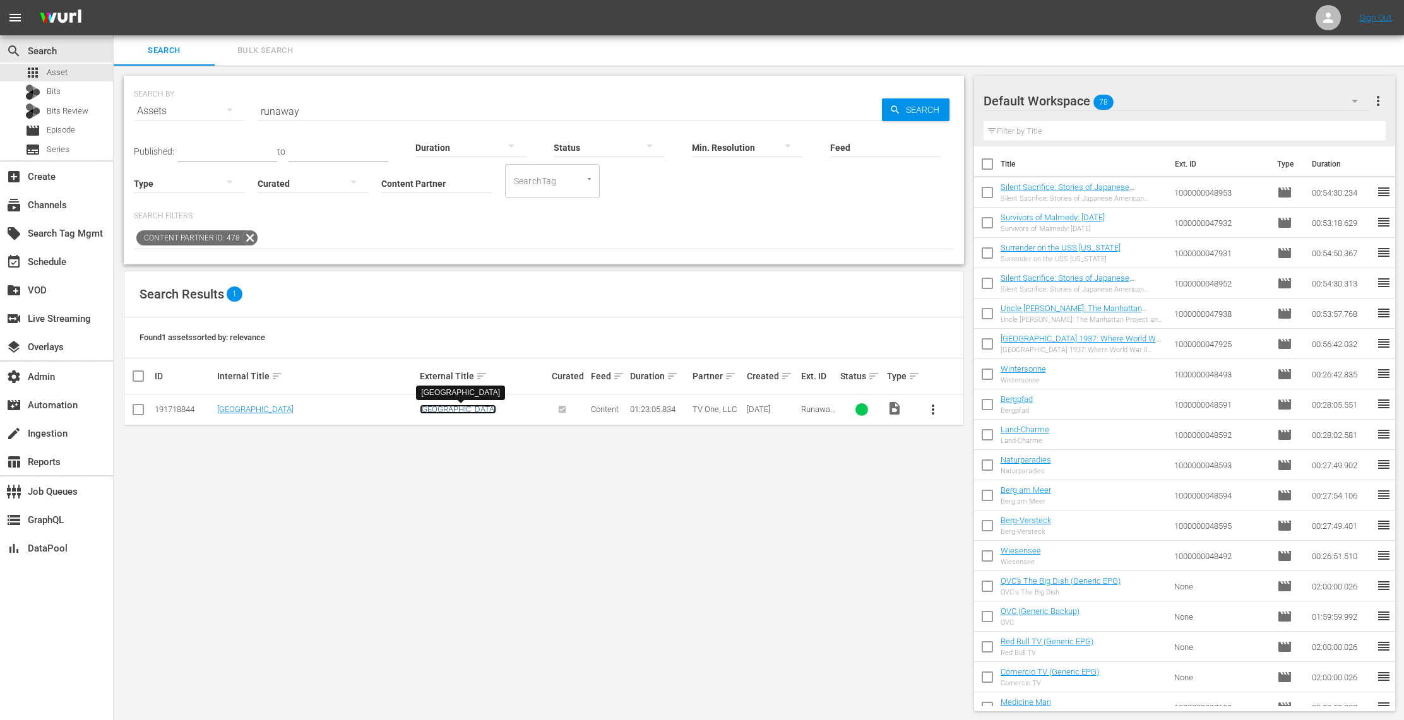
click at [462, 409] on link "[GEOGRAPHIC_DATA]" at bounding box center [458, 409] width 76 height 9
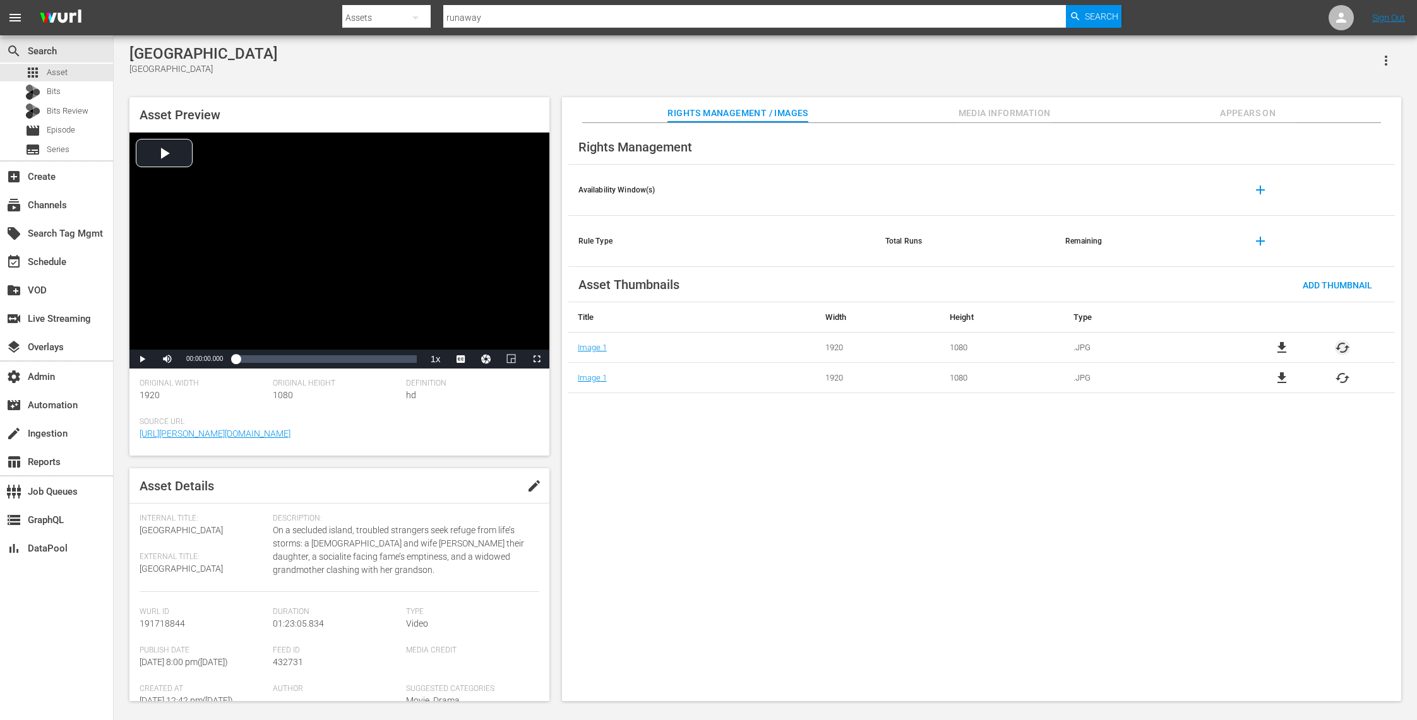
click at [1347, 350] on span "cached" at bounding box center [1342, 347] width 15 height 15
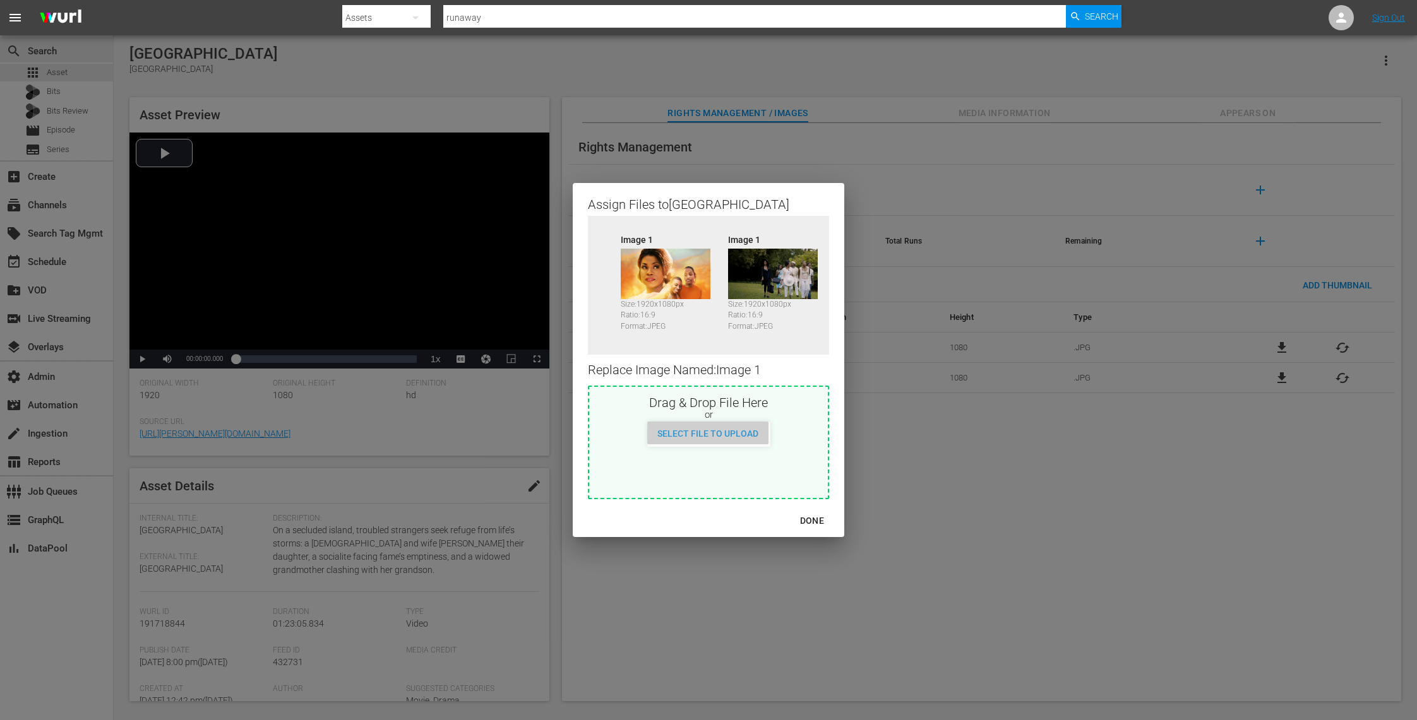
click at [736, 439] on div "Select File to Upload" at bounding box center [707, 433] width 121 height 23
click at [819, 522] on div "DONE" at bounding box center [812, 521] width 44 height 16
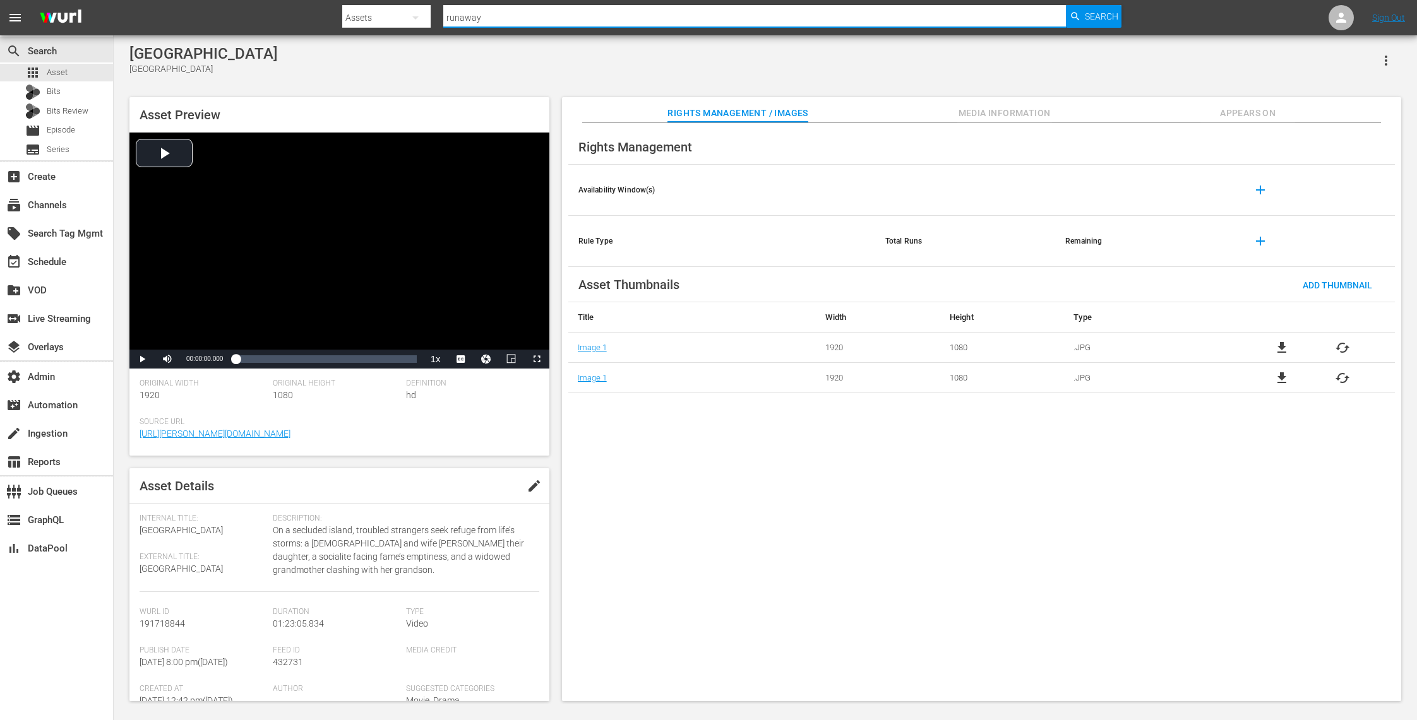
drag, startPoint x: 491, startPoint y: 21, endPoint x: 391, endPoint y: 3, distance: 101.4
click at [391, 4] on div "Search By Assets Search ID, Title, Description, Keywords, or Category runaway S…" at bounding box center [731, 18] width 779 height 30
type input "to hell"
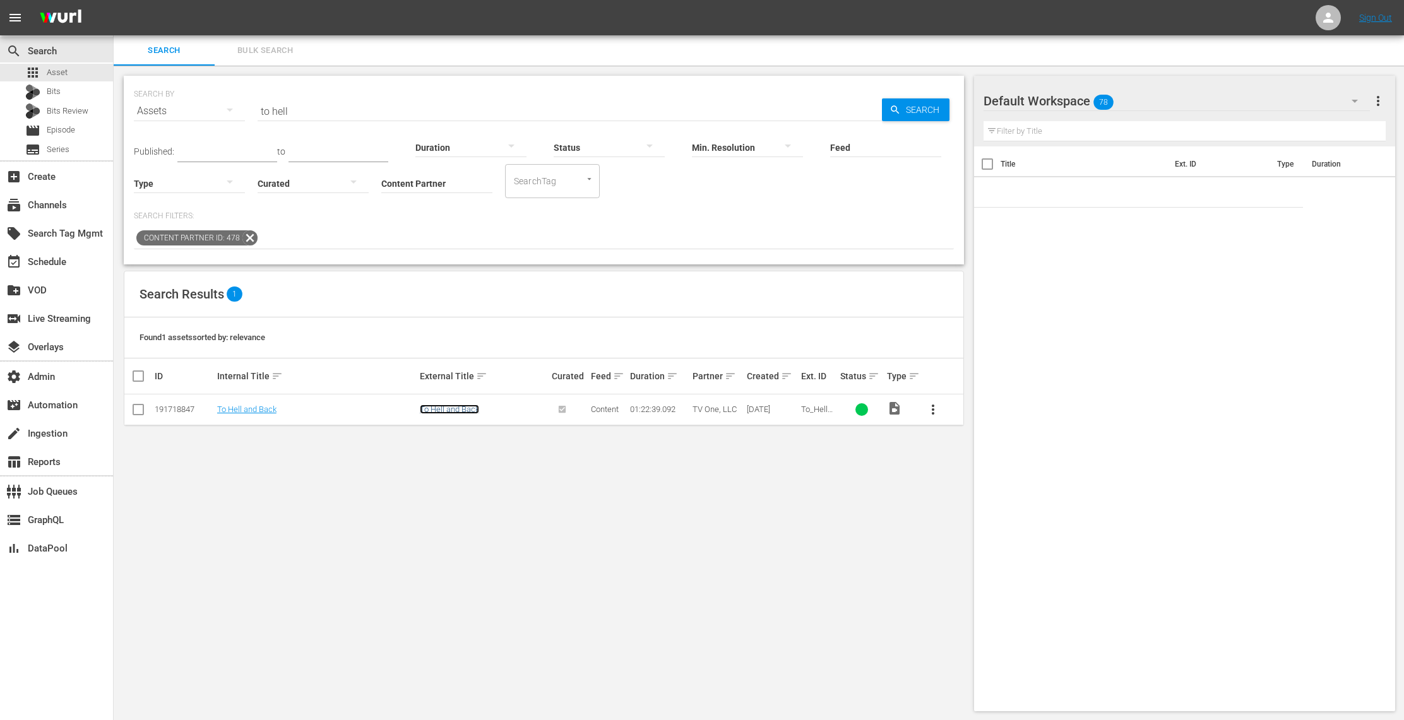
click at [461, 407] on link "To Hell and Back" at bounding box center [449, 409] width 59 height 9
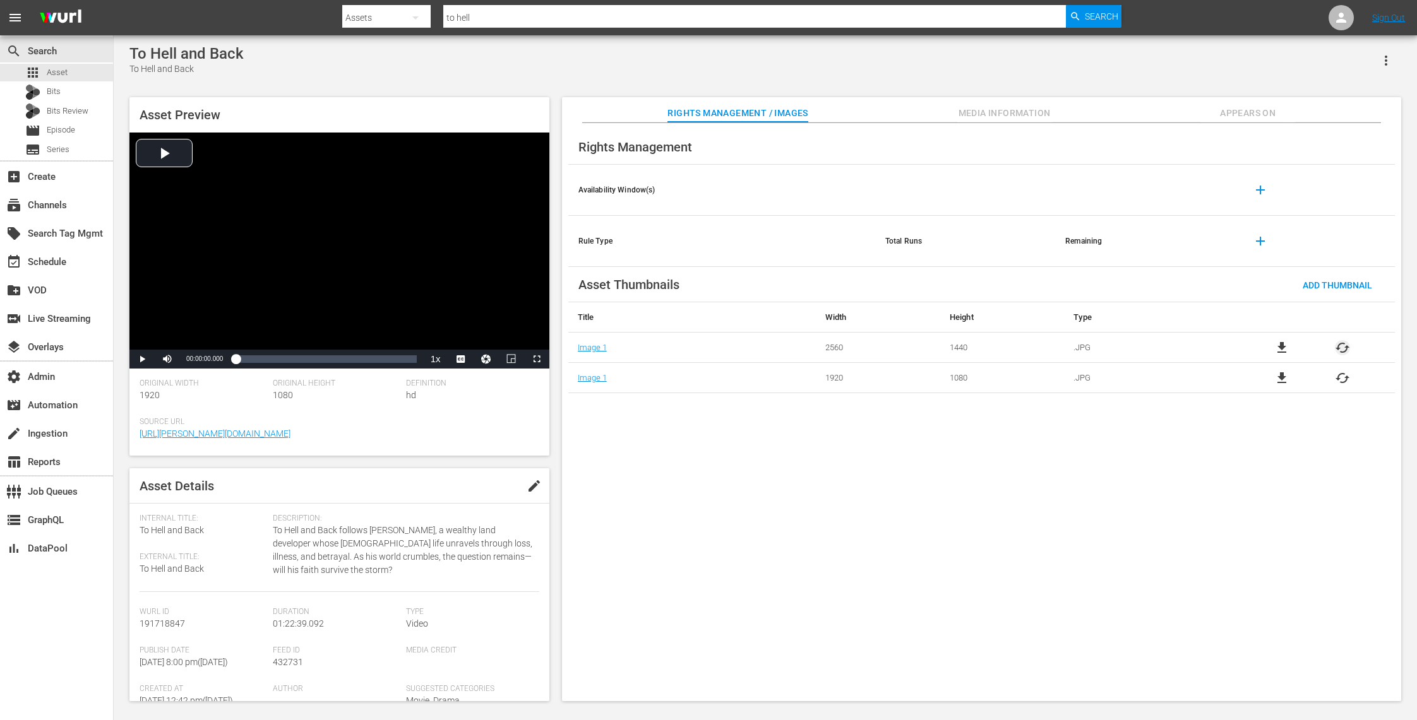
click at [1340, 349] on span "cached" at bounding box center [1342, 347] width 15 height 15
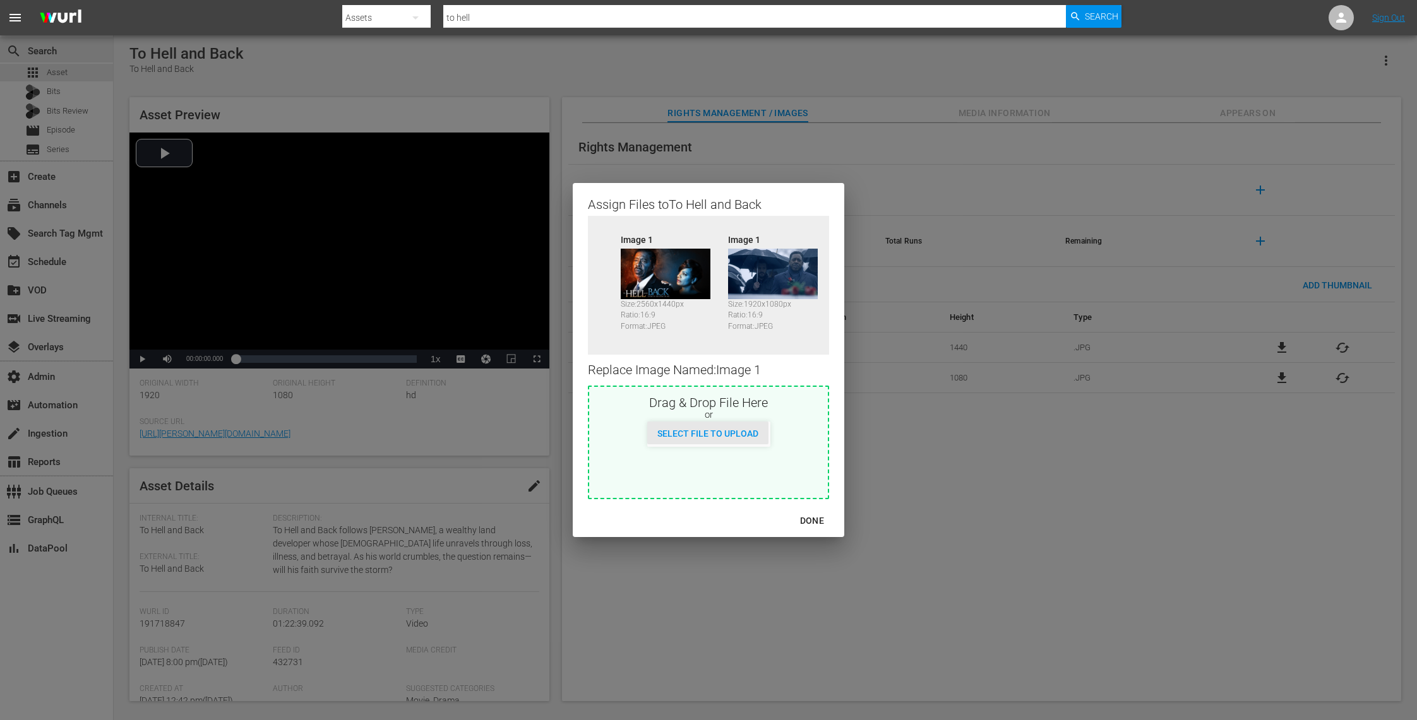
click at [713, 434] on span "Select File to Upload" at bounding box center [707, 434] width 121 height 10
type input "C:\fakepath\To_Hell_And_Back_WURL_V2.jpg"
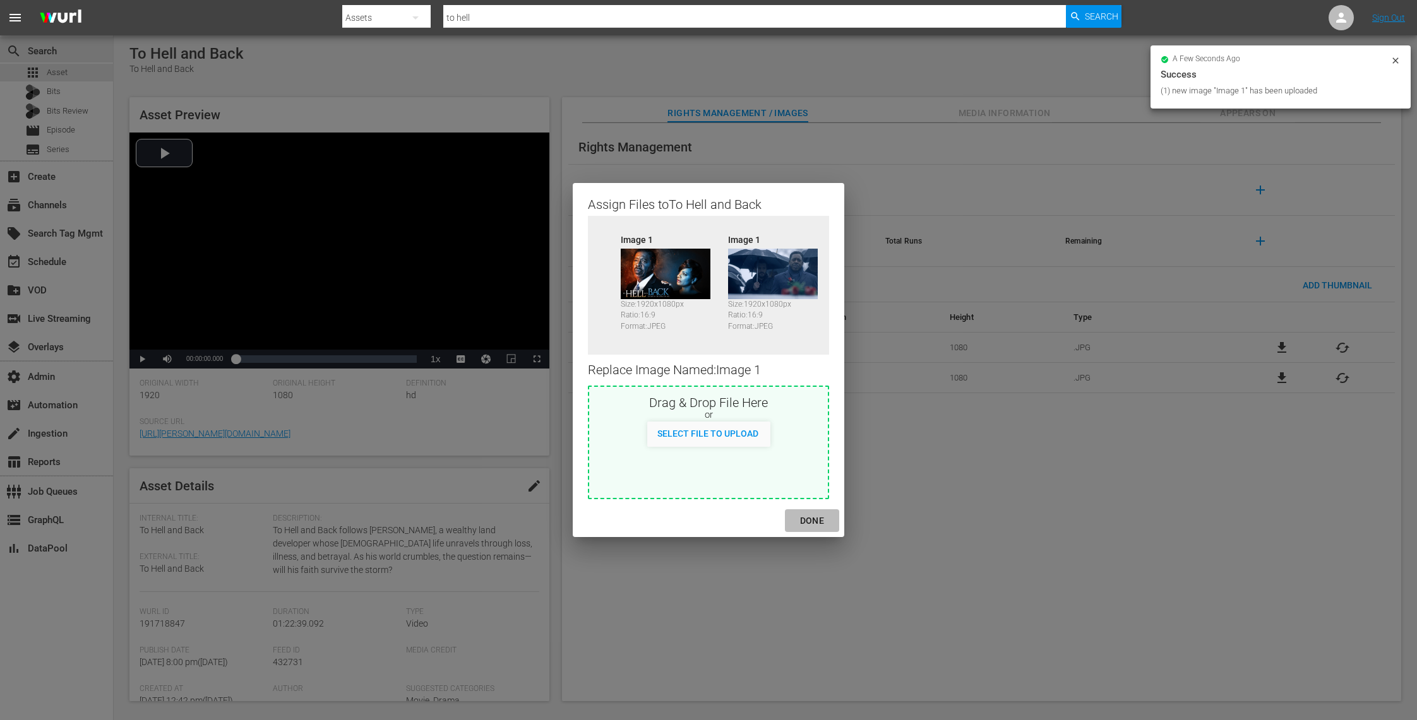
click at [814, 520] on div "DONE" at bounding box center [812, 521] width 44 height 16
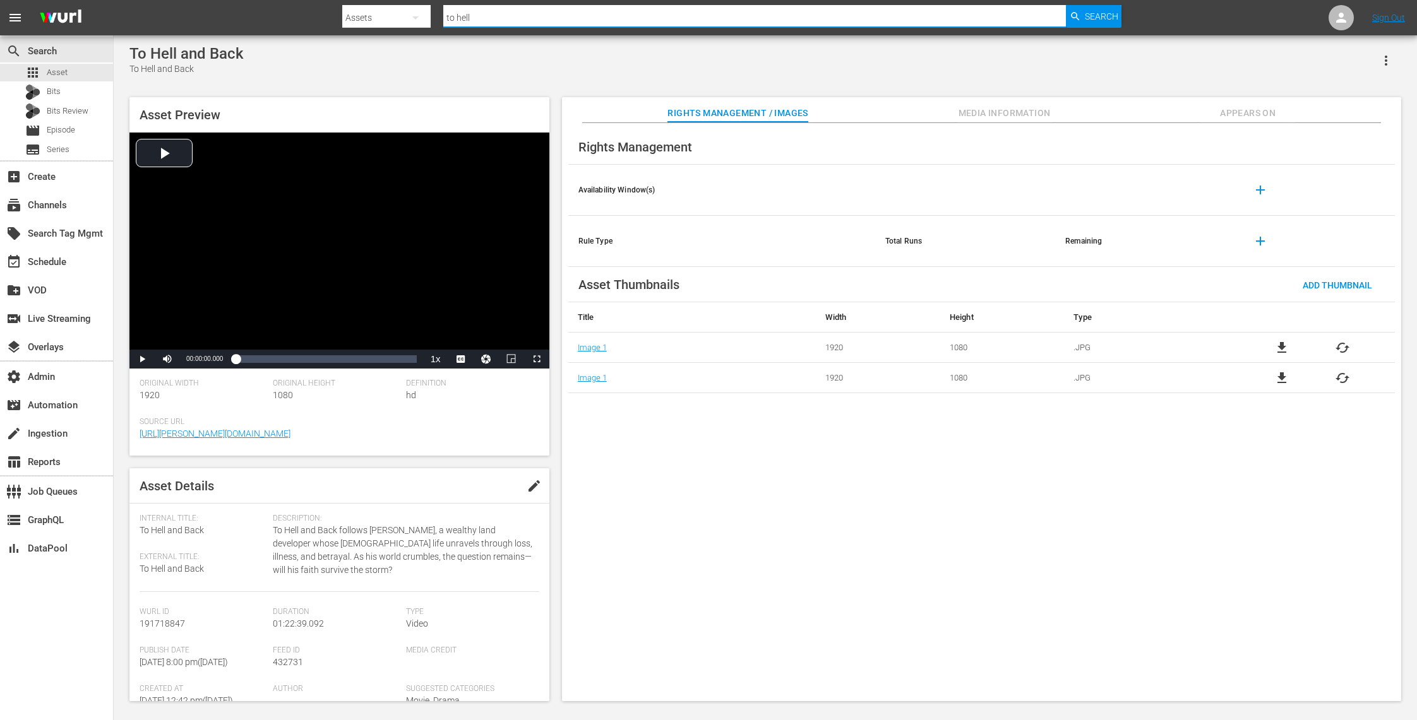
drag, startPoint x: 488, startPoint y: 9, endPoint x: 451, endPoint y: 14, distance: 37.0
click at [451, 14] on input "to hell" at bounding box center [754, 18] width 622 height 30
drag, startPoint x: 494, startPoint y: 24, endPoint x: 402, endPoint y: 16, distance: 93.1
click at [402, 17] on div "Search By Assets Search ID, Title, Description, Keywords, or Category to hell S…" at bounding box center [731, 18] width 779 height 30
type input "welcome to the family"
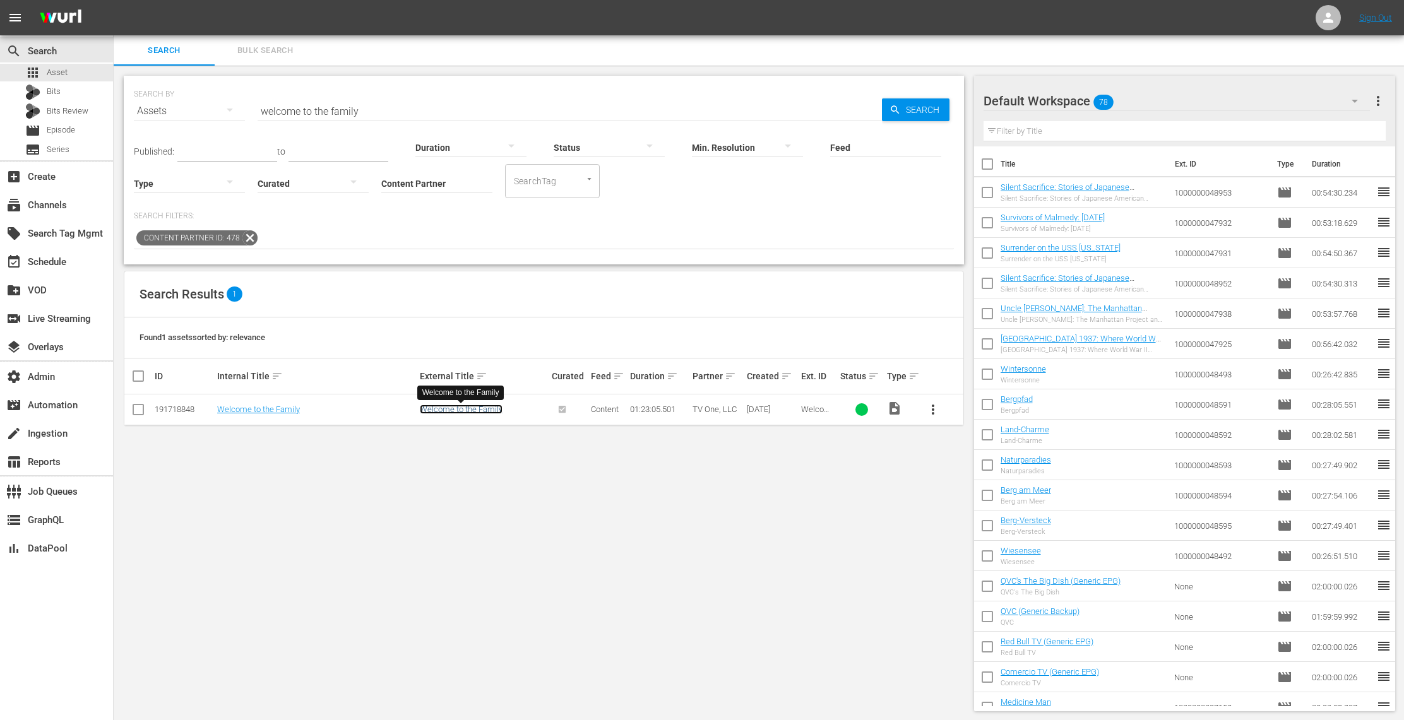
click at [472, 411] on link "Welcome to the Family" at bounding box center [461, 409] width 83 height 9
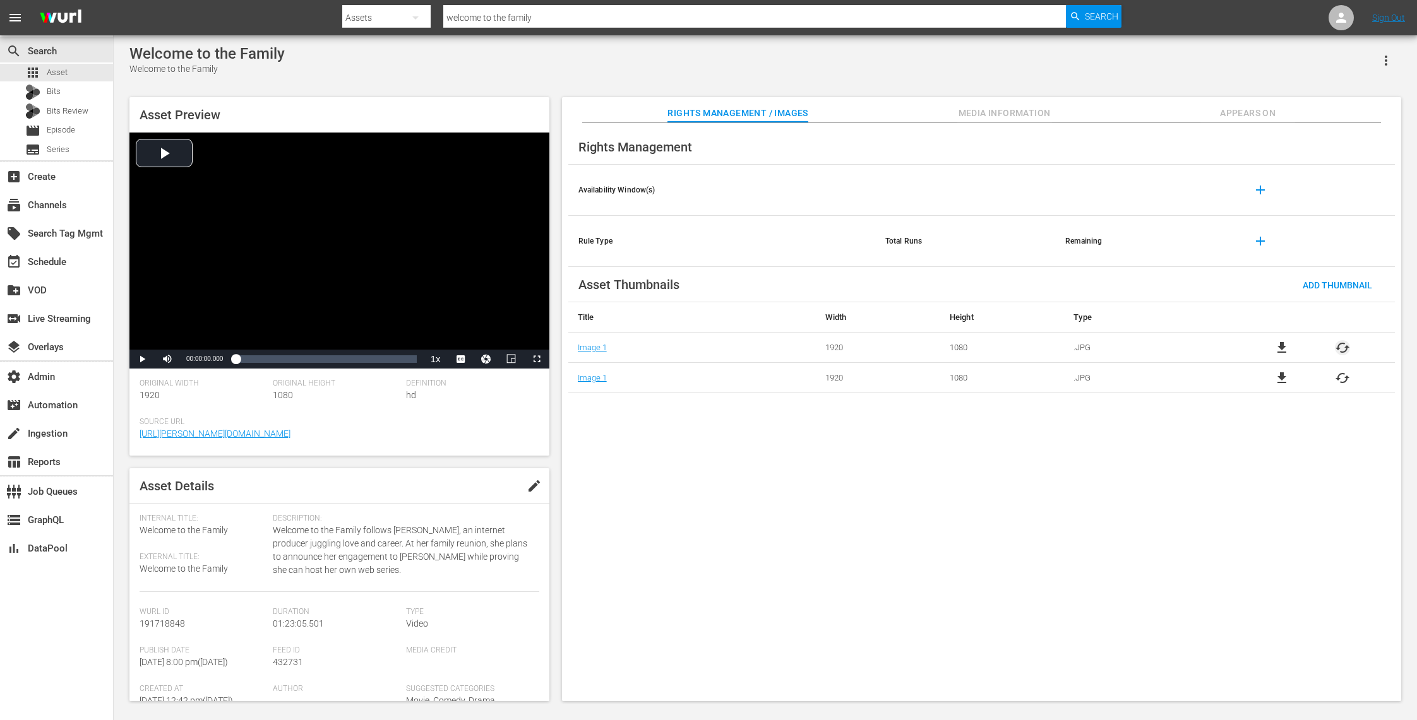
click at [1345, 347] on span "cached" at bounding box center [1342, 347] width 15 height 15
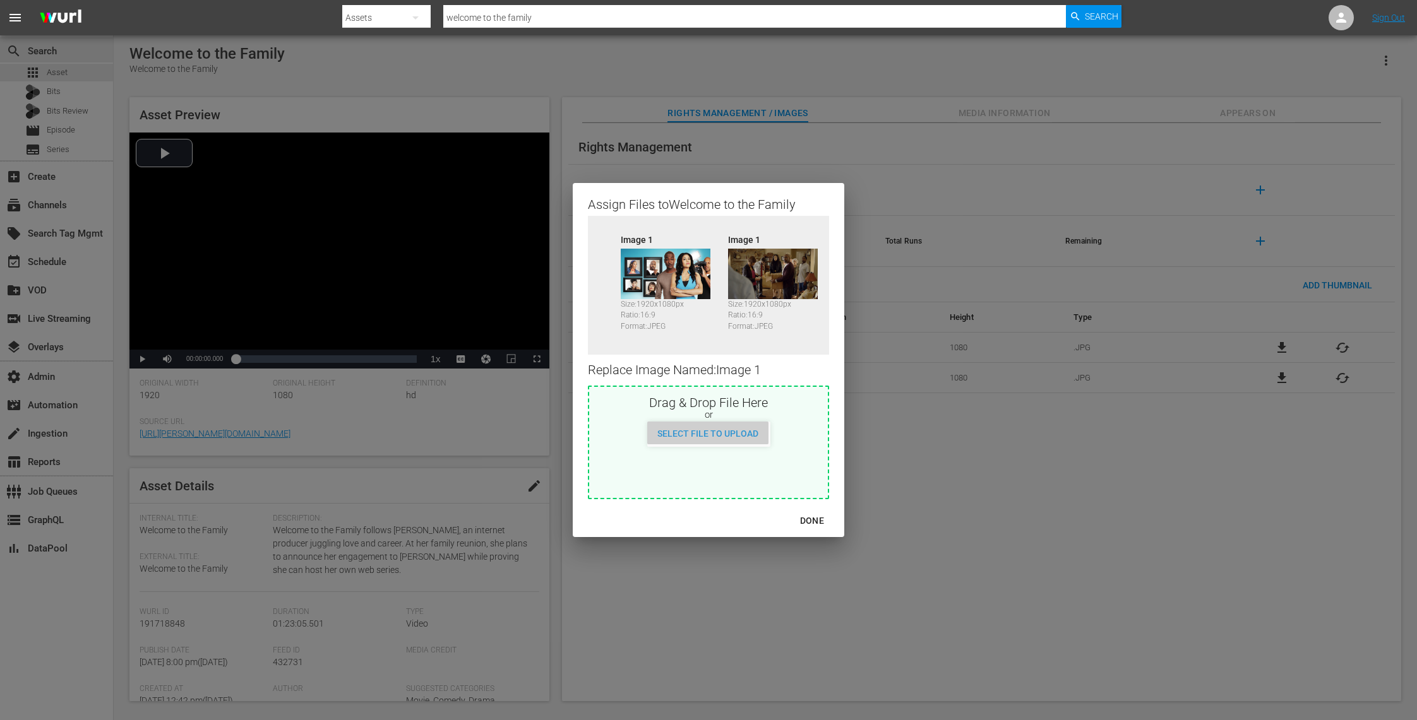
click at [725, 431] on span "Select File to Upload" at bounding box center [707, 434] width 121 height 10
click at [825, 523] on div "DONE" at bounding box center [812, 521] width 44 height 16
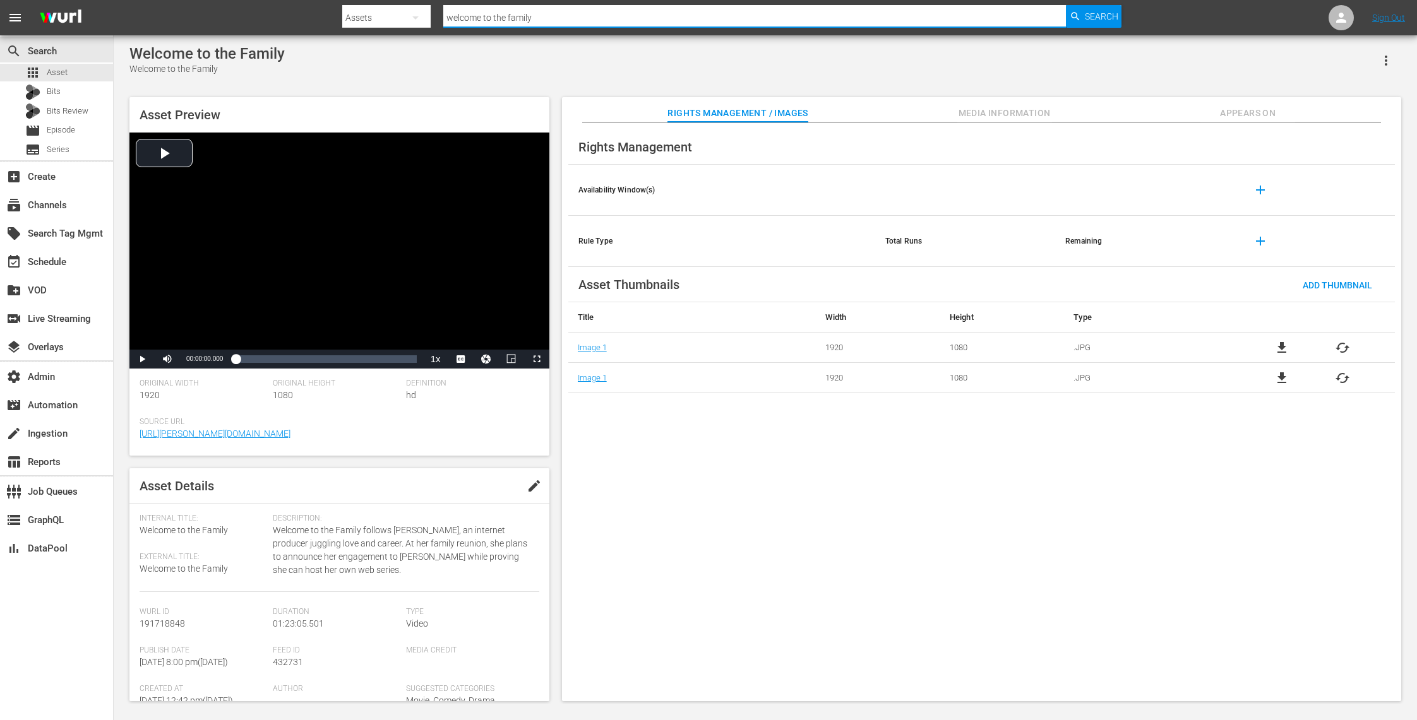
drag, startPoint x: 547, startPoint y: 18, endPoint x: 377, endPoint y: 9, distance: 170.7
click at [377, 9] on div "Search By Assets Search ID, Title, Description, Keywords, or Category welcome t…" at bounding box center [731, 18] width 779 height 30
click at [417, 18] on icon "button" at bounding box center [415, 17] width 15 height 15
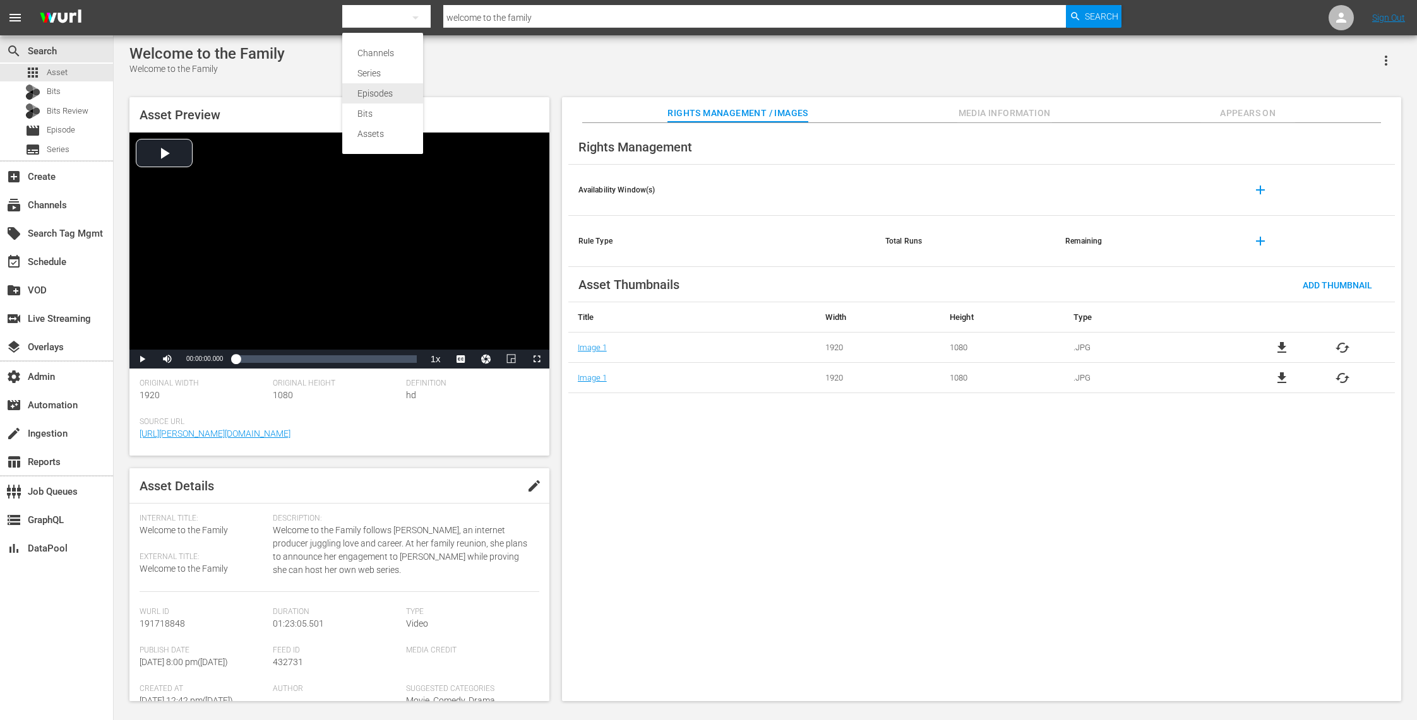
click at [398, 93] on div "Episodes" at bounding box center [382, 93] width 51 height 20
click at [506, 13] on input "text" at bounding box center [754, 18] width 622 height 30
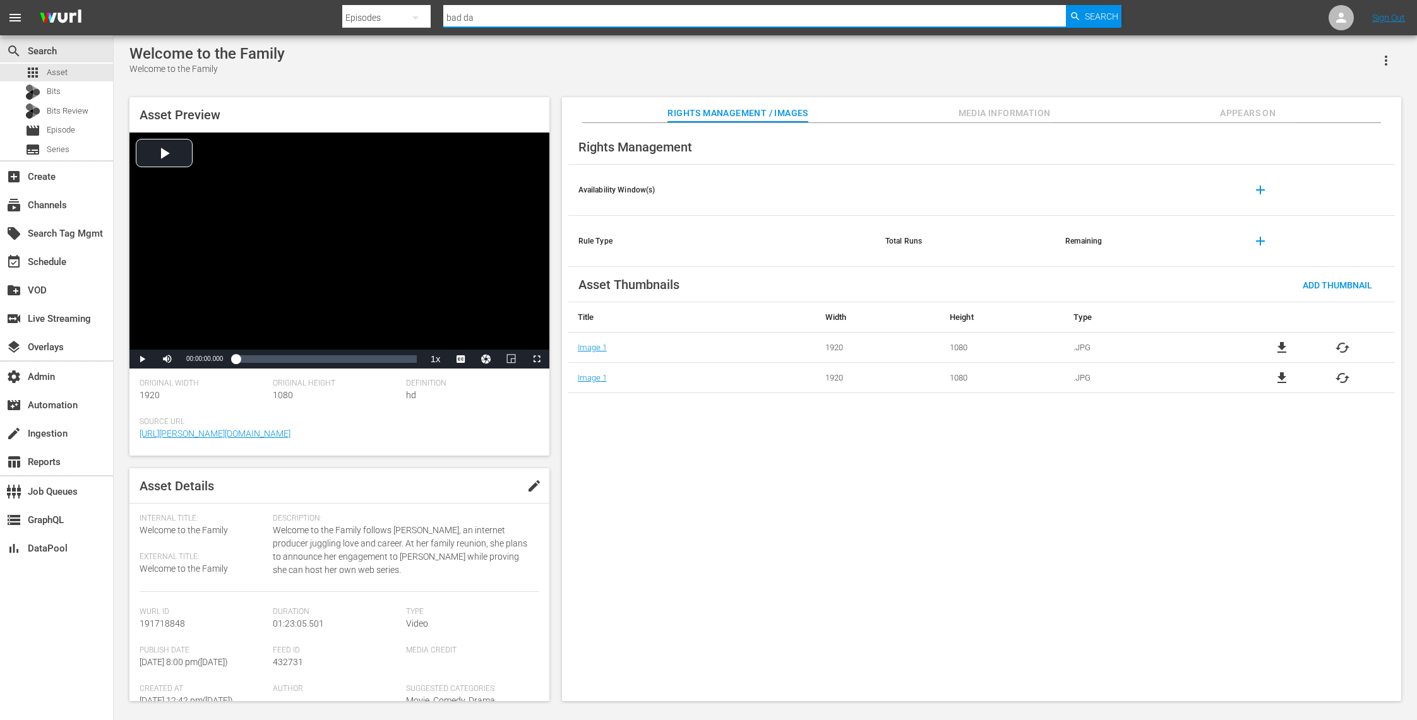
type input "bad dad"
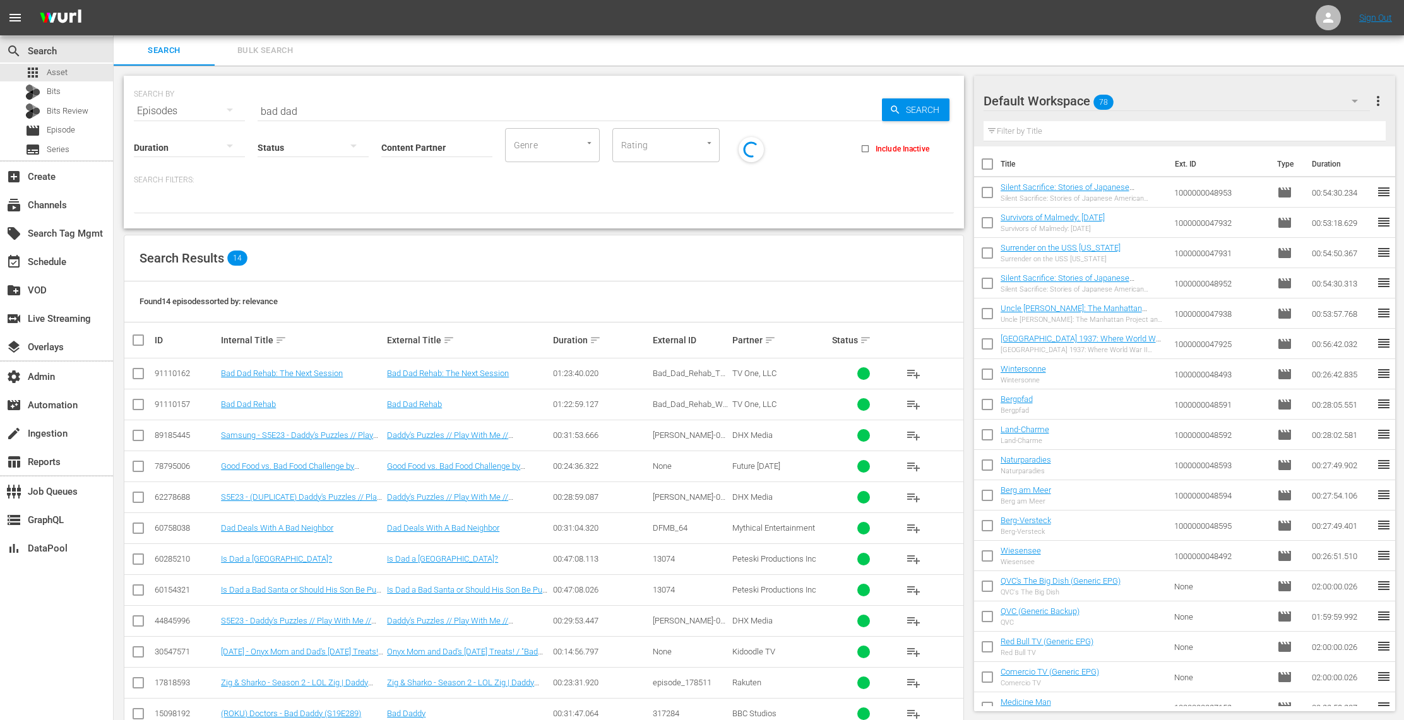
click at [439, 157] on hr at bounding box center [436, 157] width 111 height 1
click at [439, 150] on input "Content Partner" at bounding box center [436, 148] width 111 height 45
click at [462, 169] on div "TV One, LLC (478)" at bounding box center [483, 182] width 185 height 30
type input "TV One, LLC (478)"
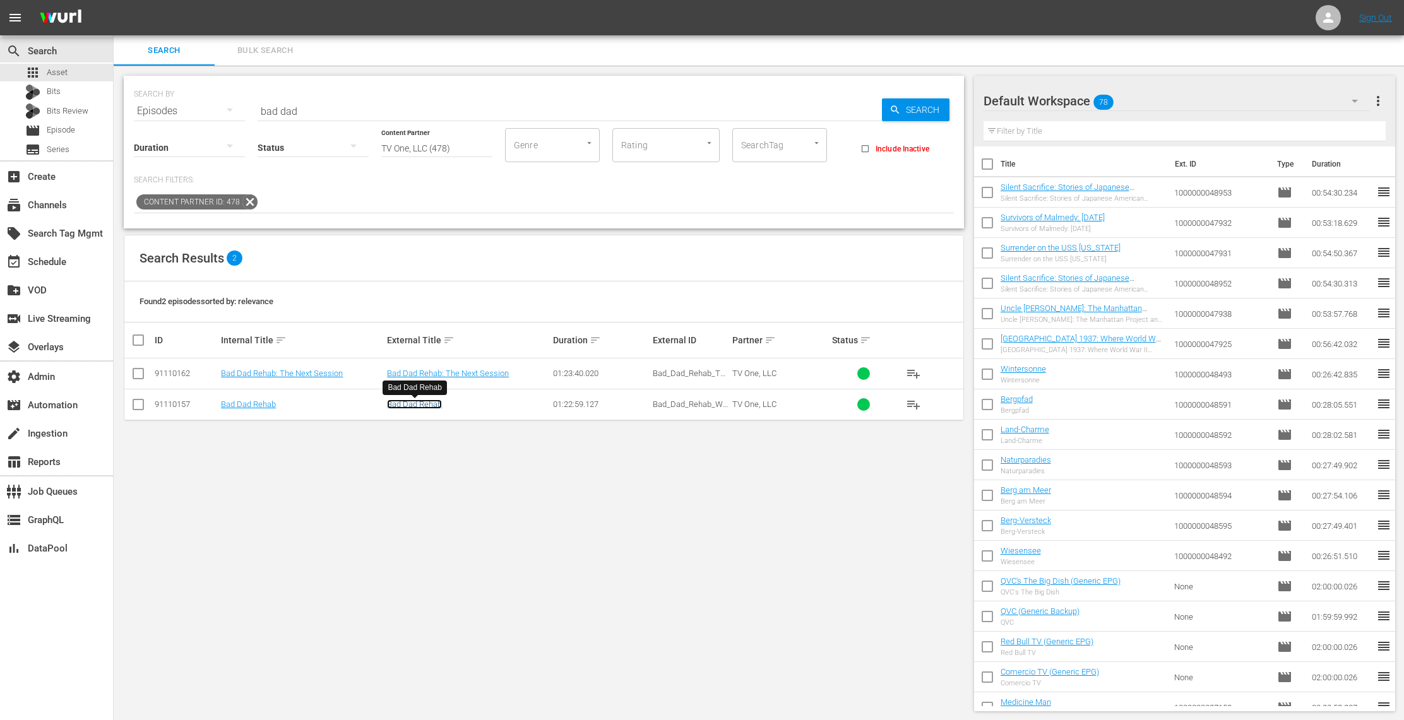
click at [433, 403] on link "Bad Dad Rehab" at bounding box center [414, 404] width 55 height 9
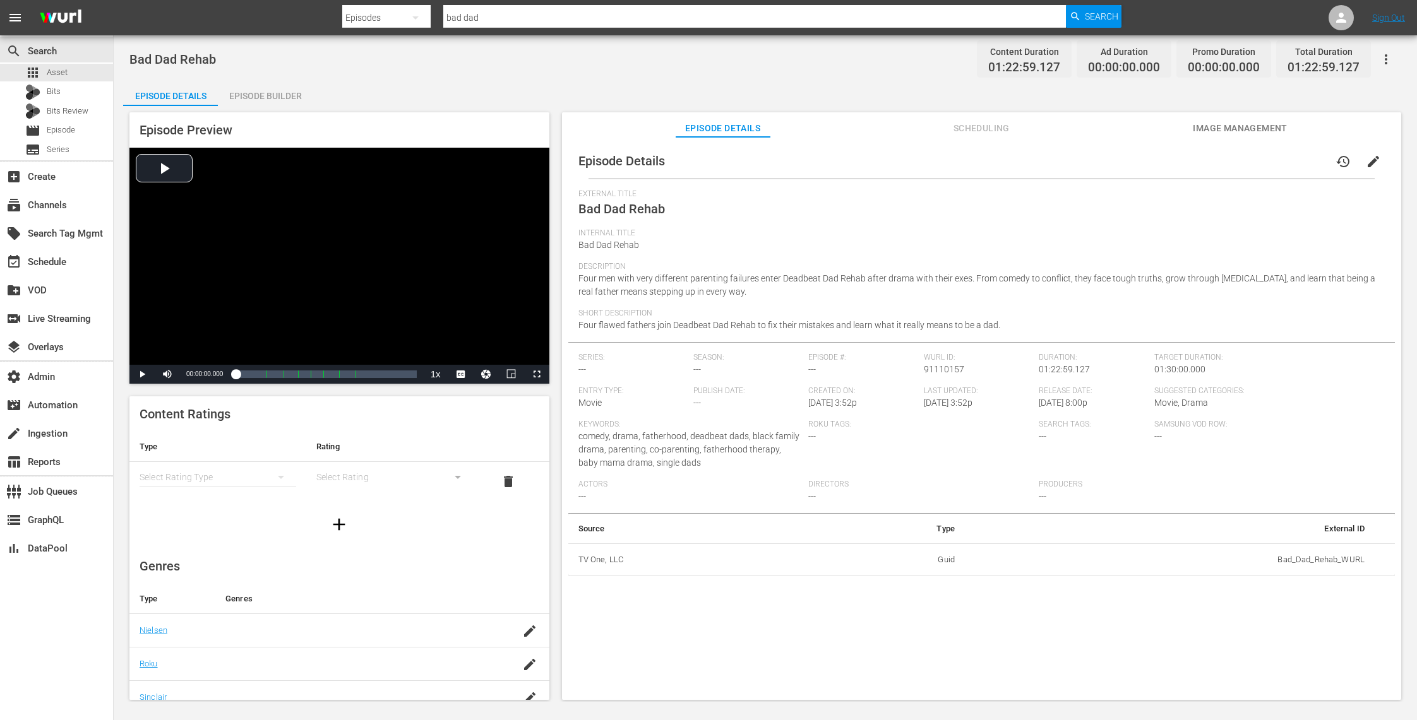
click at [1212, 131] on span "Image Management" at bounding box center [1240, 129] width 95 height 16
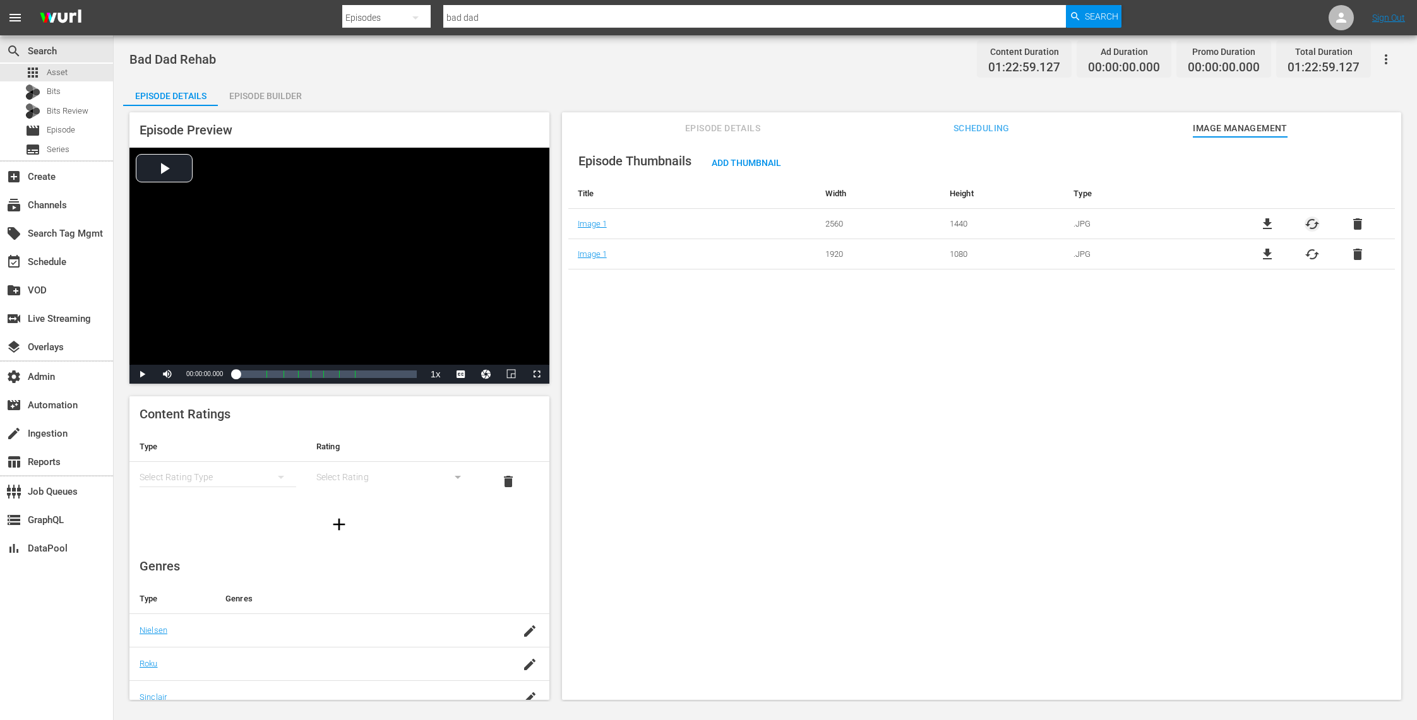
click at [1307, 222] on span "cached" at bounding box center [1311, 224] width 15 height 15
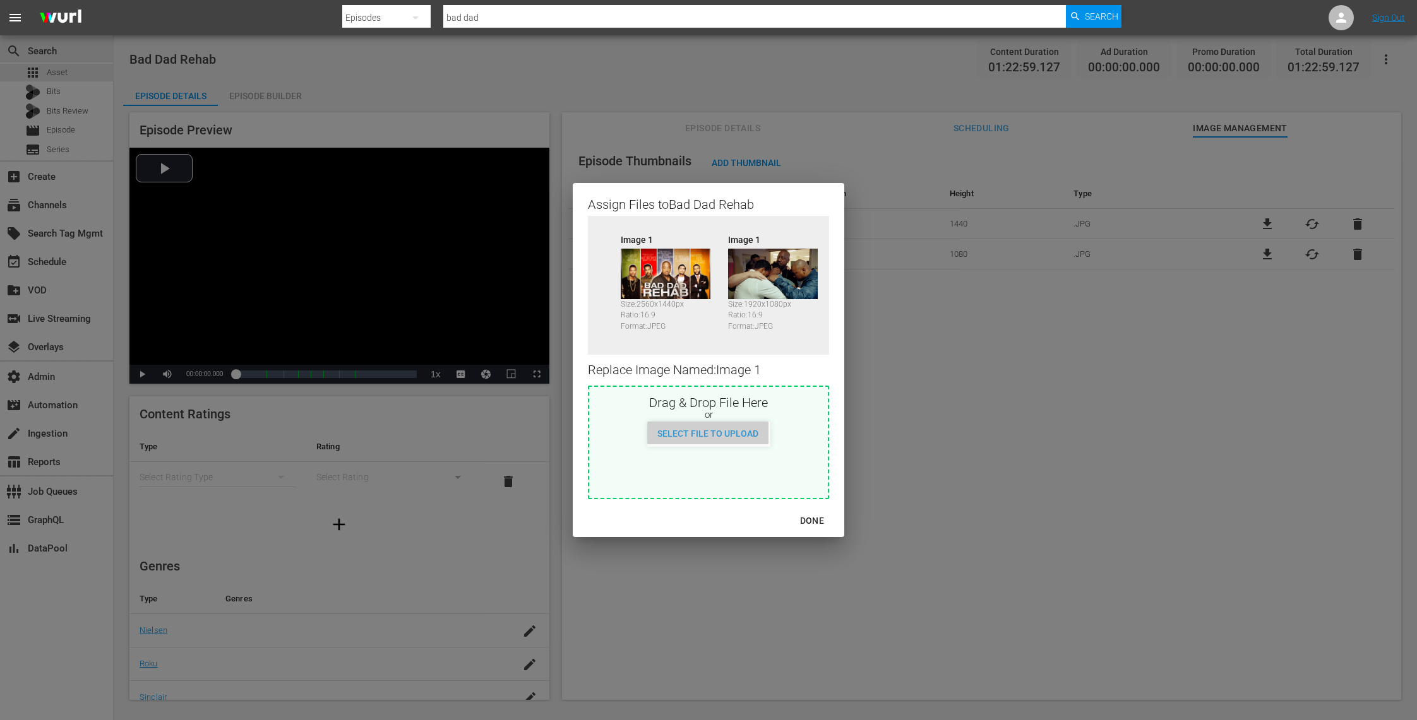
click at [730, 432] on span "Select File to Upload" at bounding box center [707, 434] width 121 height 10
type input "C:\fakepath\Bad_Dad_Rehab_WURL_V2.jpg"
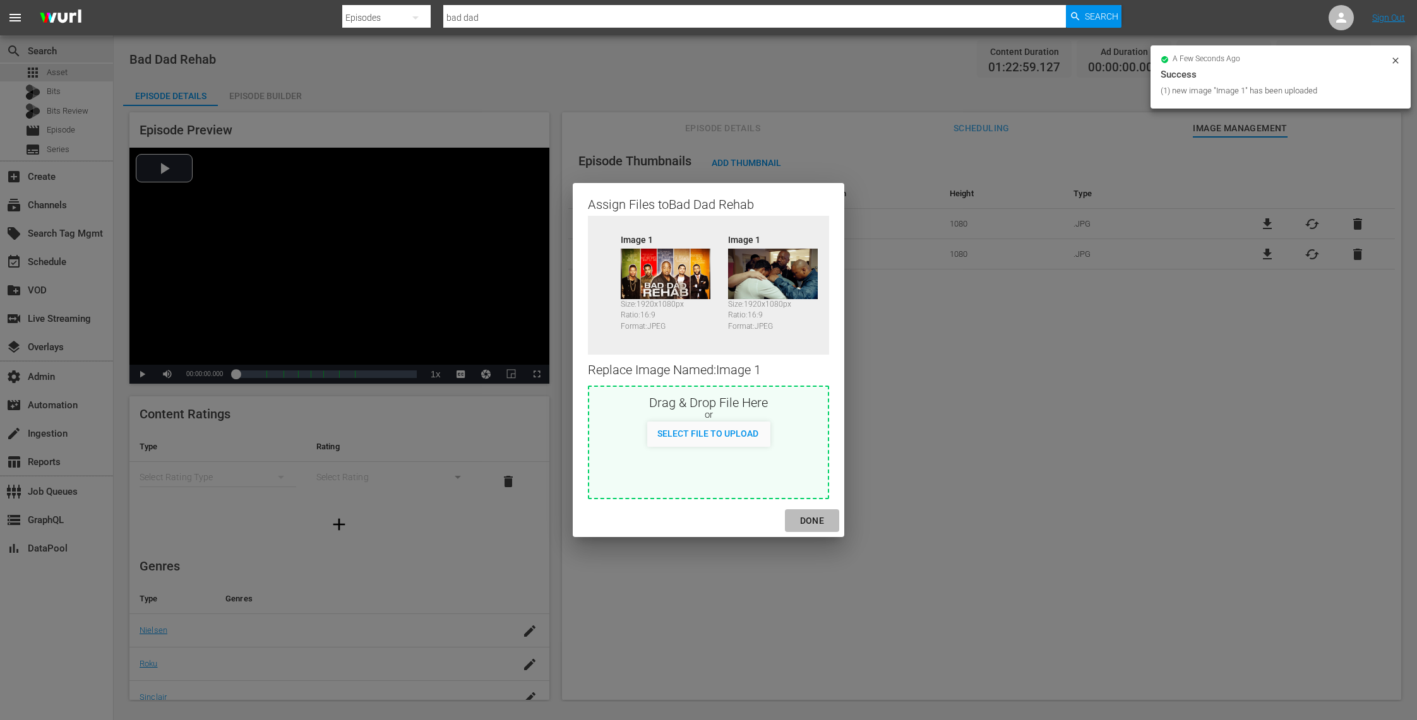
click at [798, 513] on div "DONE" at bounding box center [812, 521] width 44 height 16
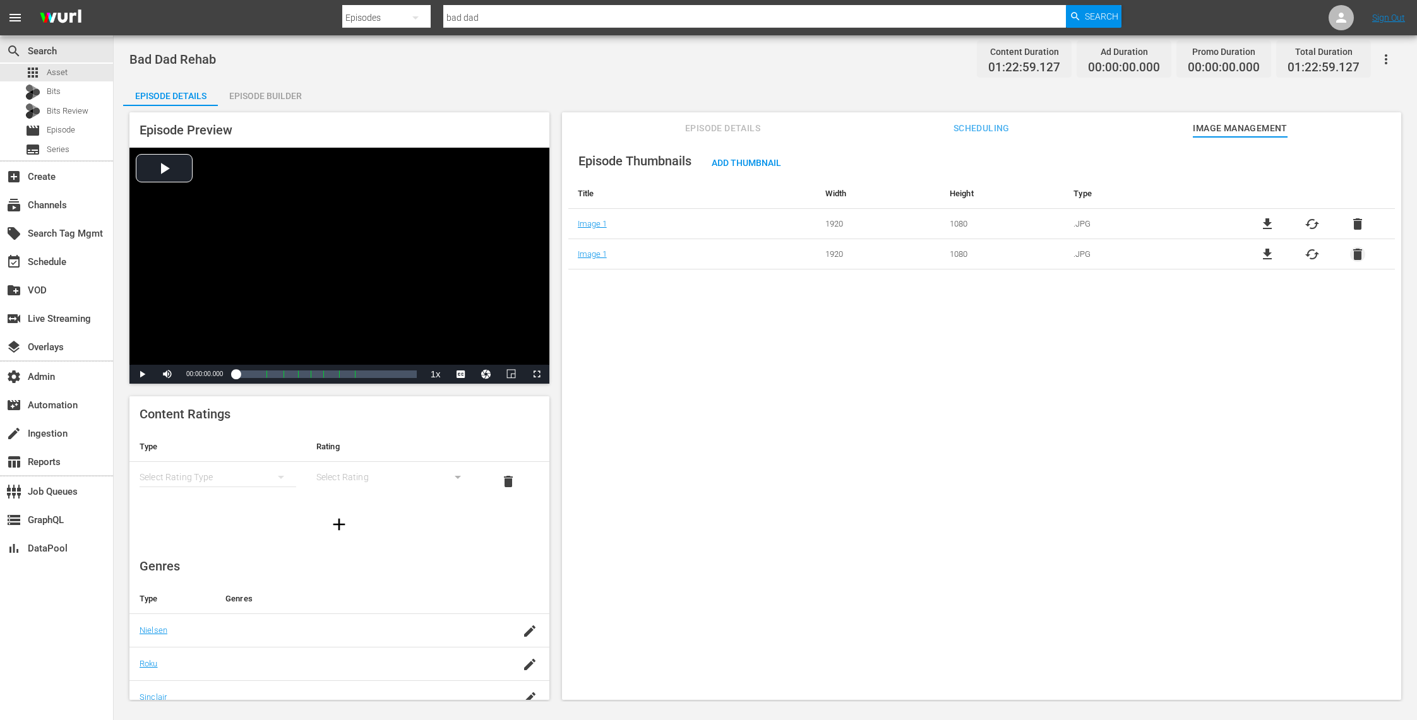
click at [1354, 253] on span "delete" at bounding box center [1357, 254] width 15 height 15
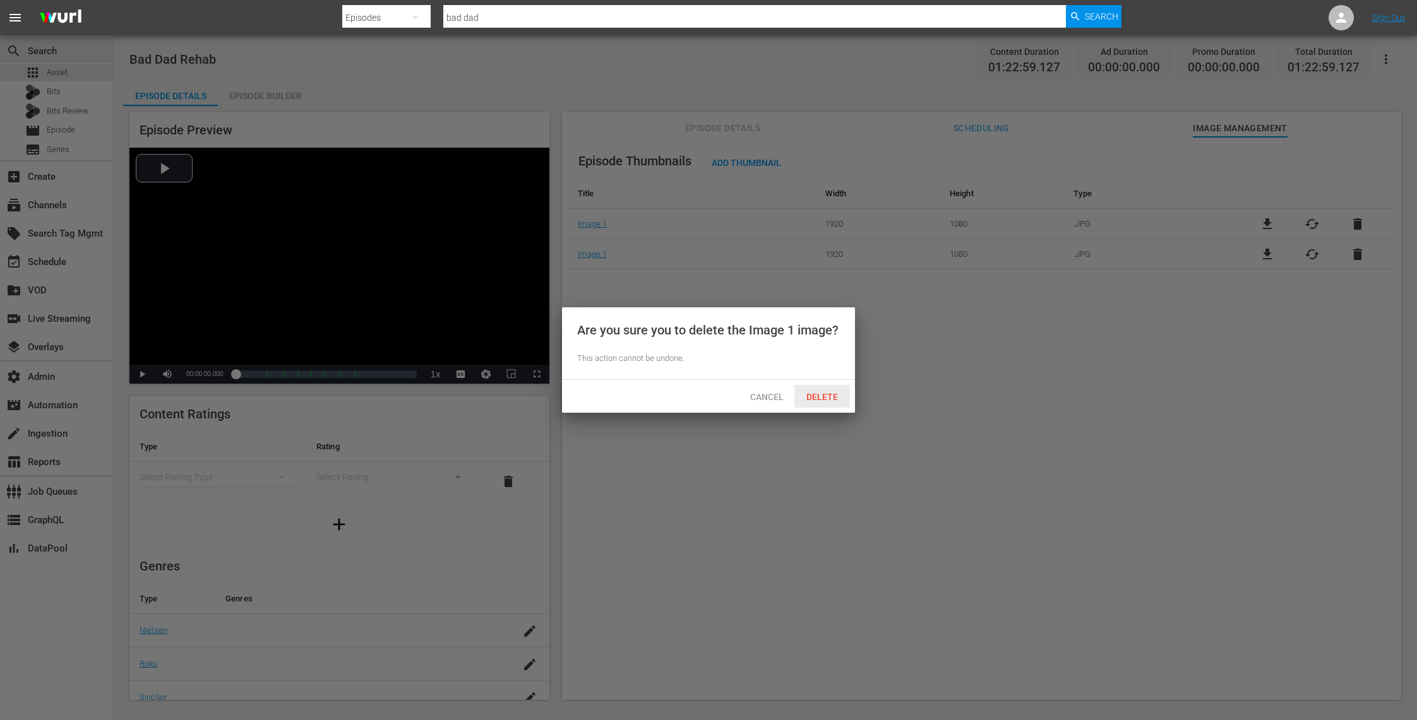
click at [826, 390] on div "Delete" at bounding box center [822, 396] width 56 height 23
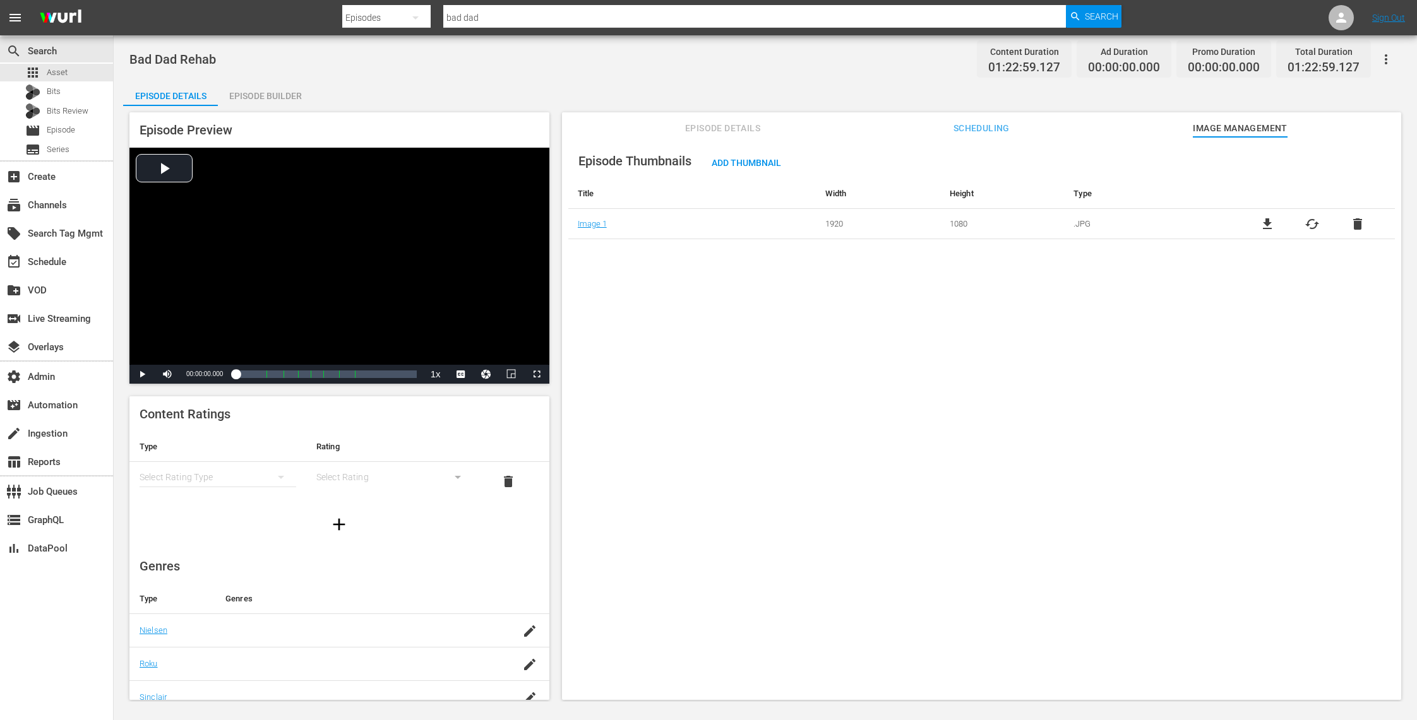
click at [582, 18] on input "bad dad" at bounding box center [754, 18] width 622 height 30
click at [1110, 11] on span "Search" at bounding box center [1101, 16] width 33 height 23
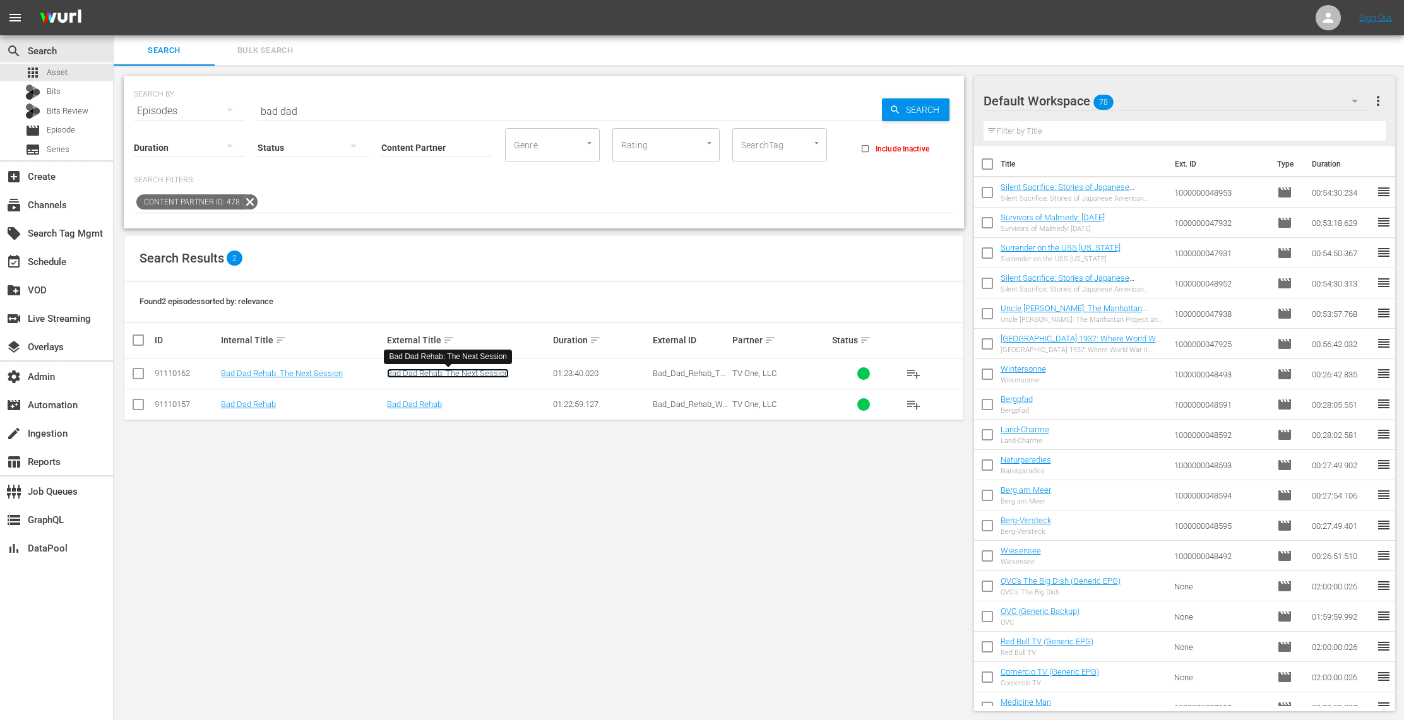
click at [456, 374] on link "Bad Dad Rehab: The Next Session" at bounding box center [448, 373] width 122 height 9
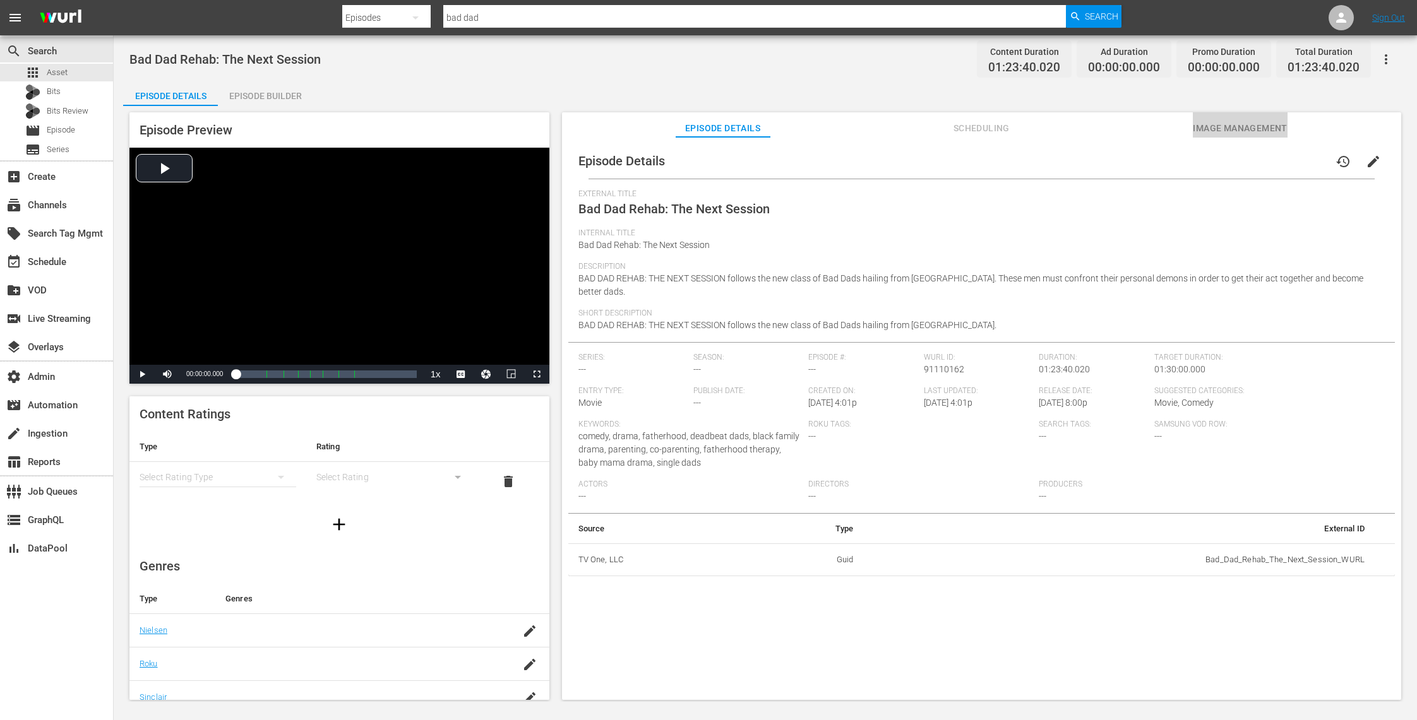
click at [1219, 122] on span "Image Management" at bounding box center [1240, 129] width 95 height 16
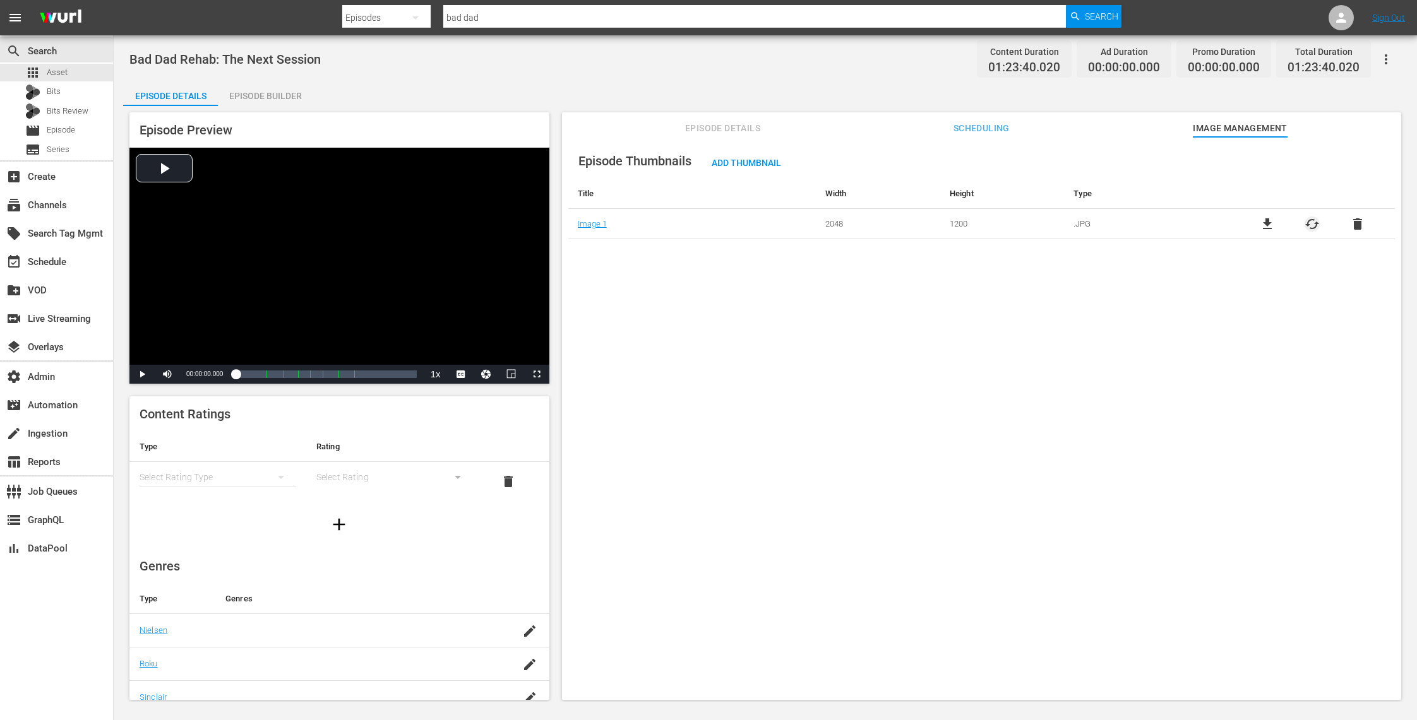
click at [1312, 226] on span "cached" at bounding box center [1311, 224] width 15 height 15
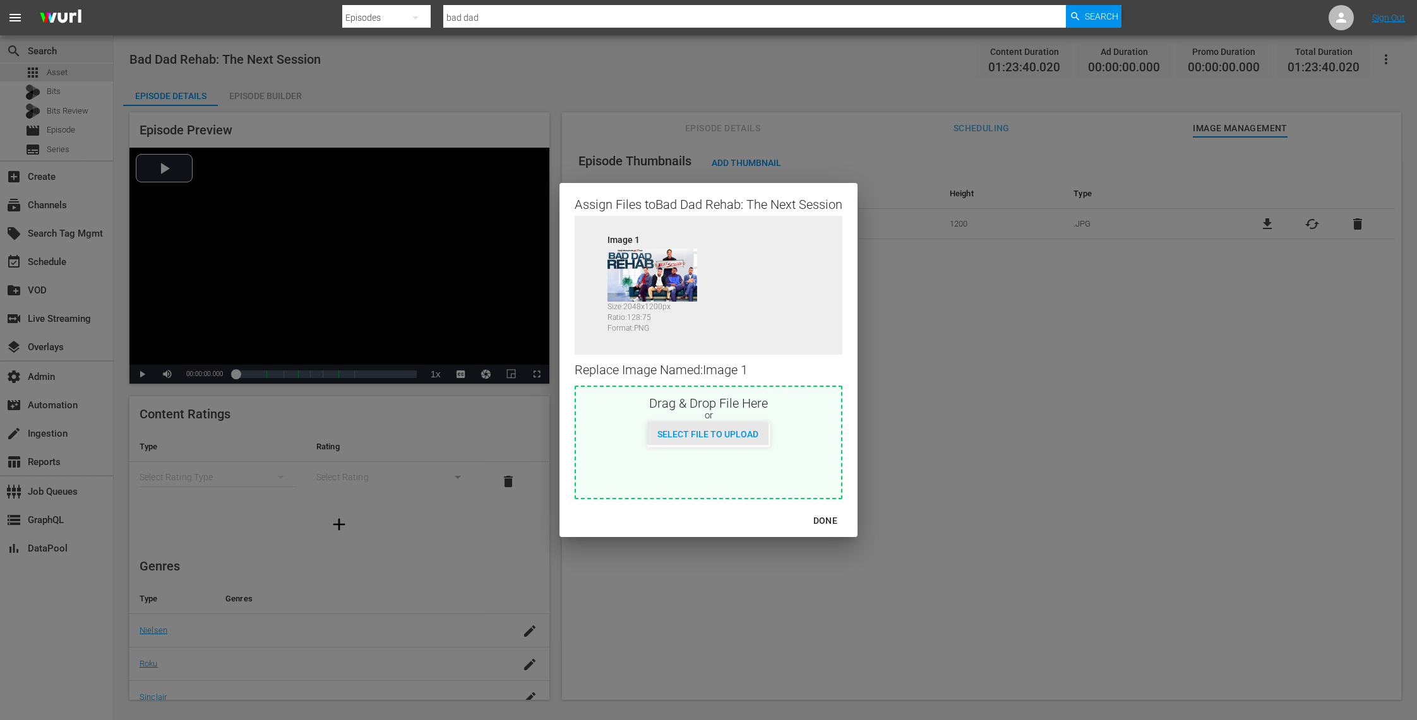
click at [711, 431] on span "Select File to Upload" at bounding box center [707, 434] width 121 height 10
click at [822, 523] on div "DONE" at bounding box center [825, 521] width 44 height 16
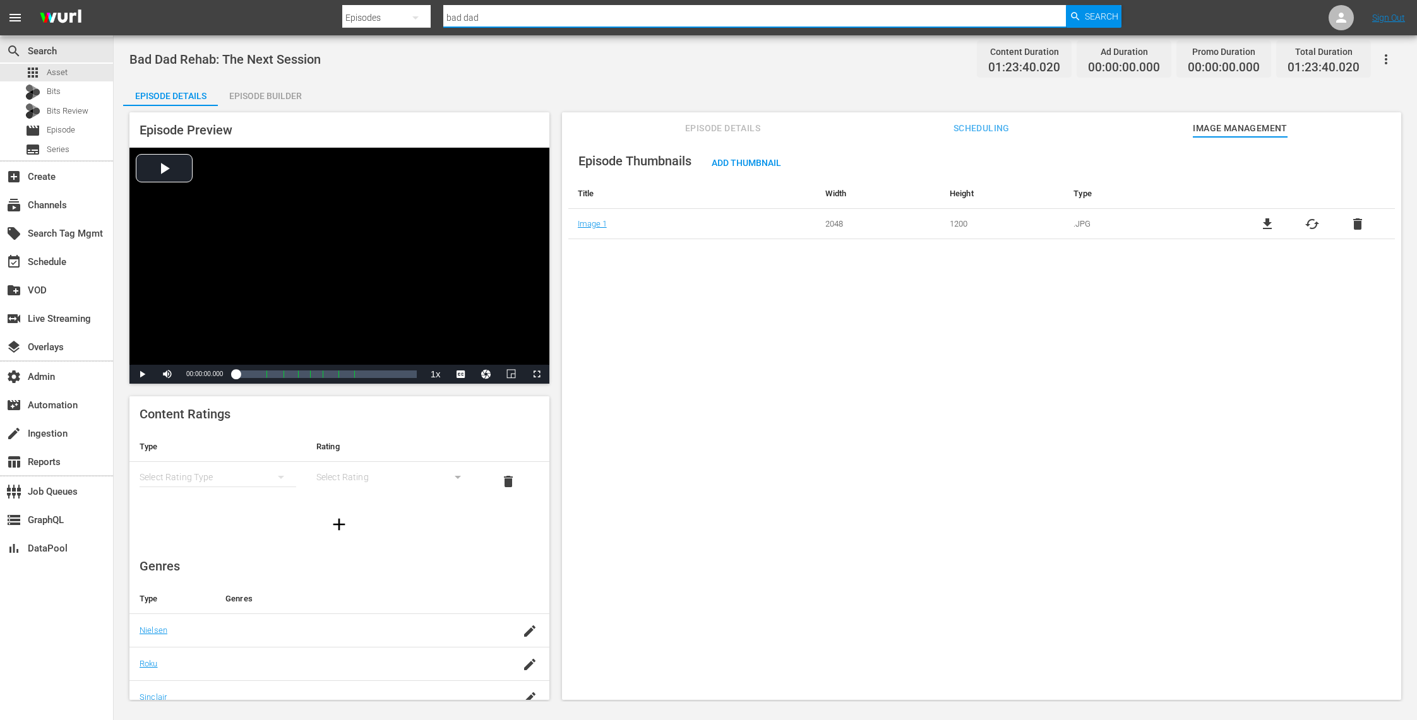
drag, startPoint x: 495, startPoint y: 19, endPoint x: 390, endPoint y: 13, distance: 105.6
click at [390, 13] on div "Search By Episodes Search ID, Title, Description, Keywords, or Category bad dad…" at bounding box center [731, 18] width 779 height 30
type input "definately"
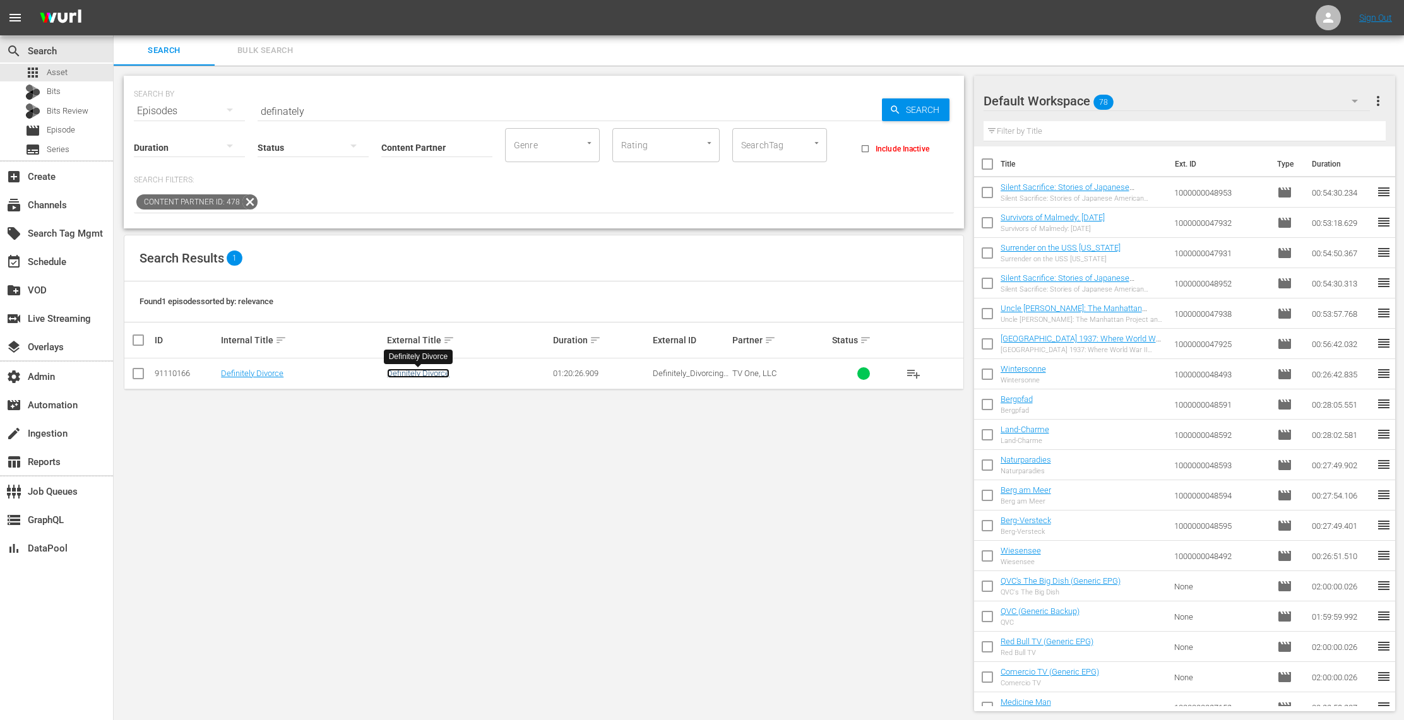
click at [419, 371] on link "Definitely Divorce" at bounding box center [418, 373] width 63 height 9
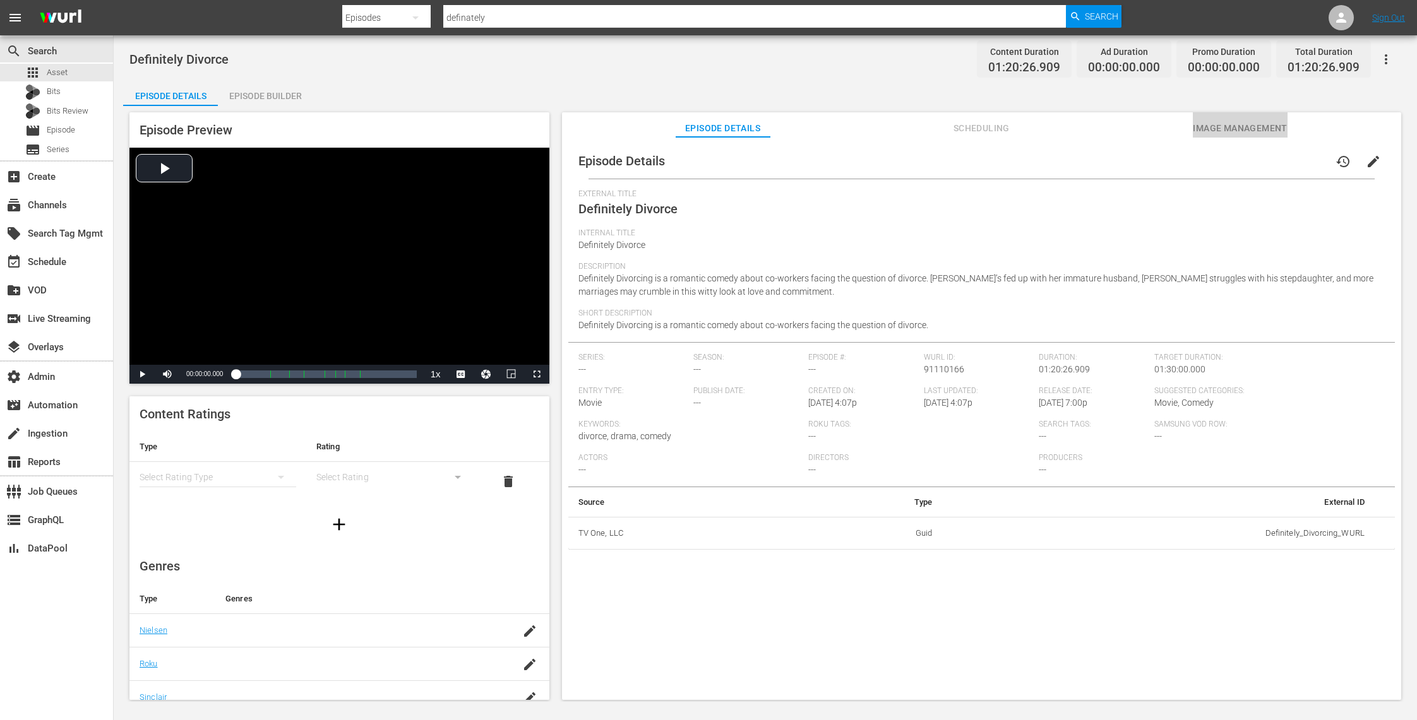
click at [1212, 126] on span "Image Management" at bounding box center [1240, 129] width 95 height 16
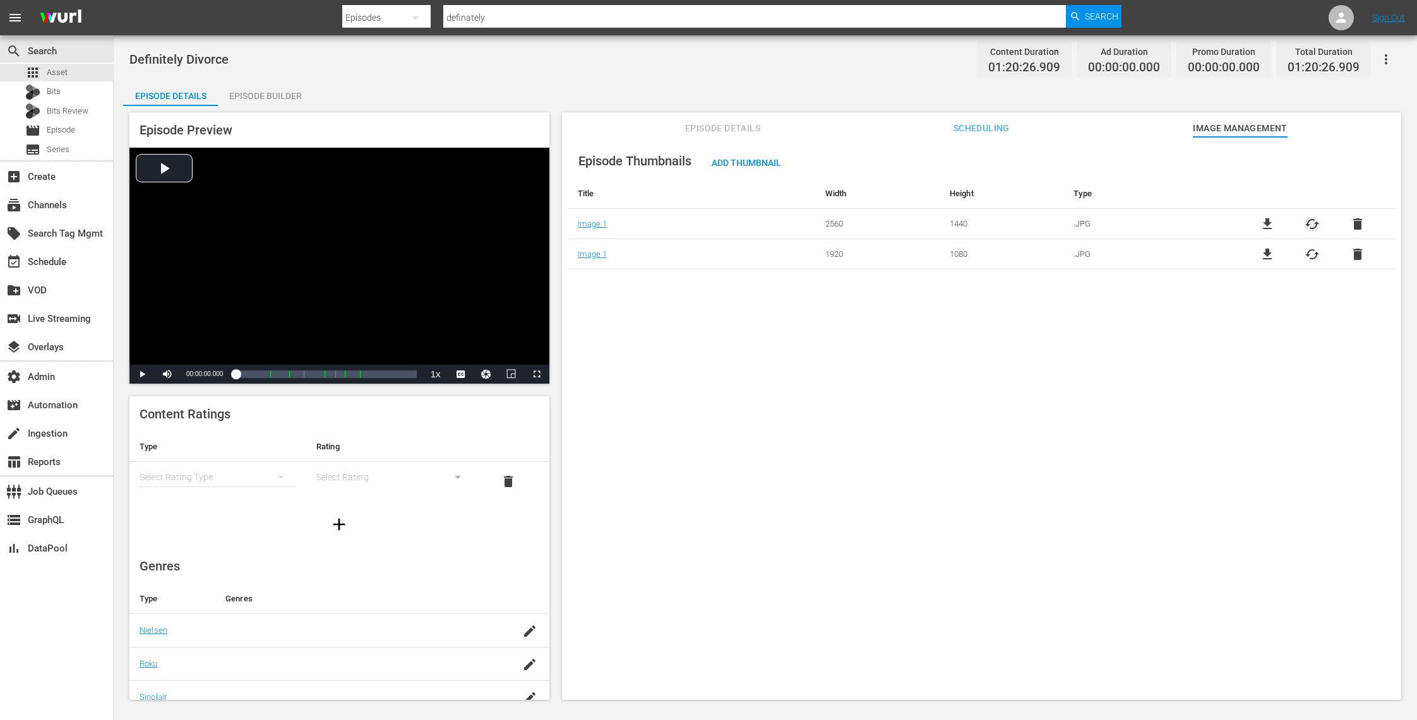
click at [1309, 223] on span "cached" at bounding box center [1311, 224] width 15 height 15
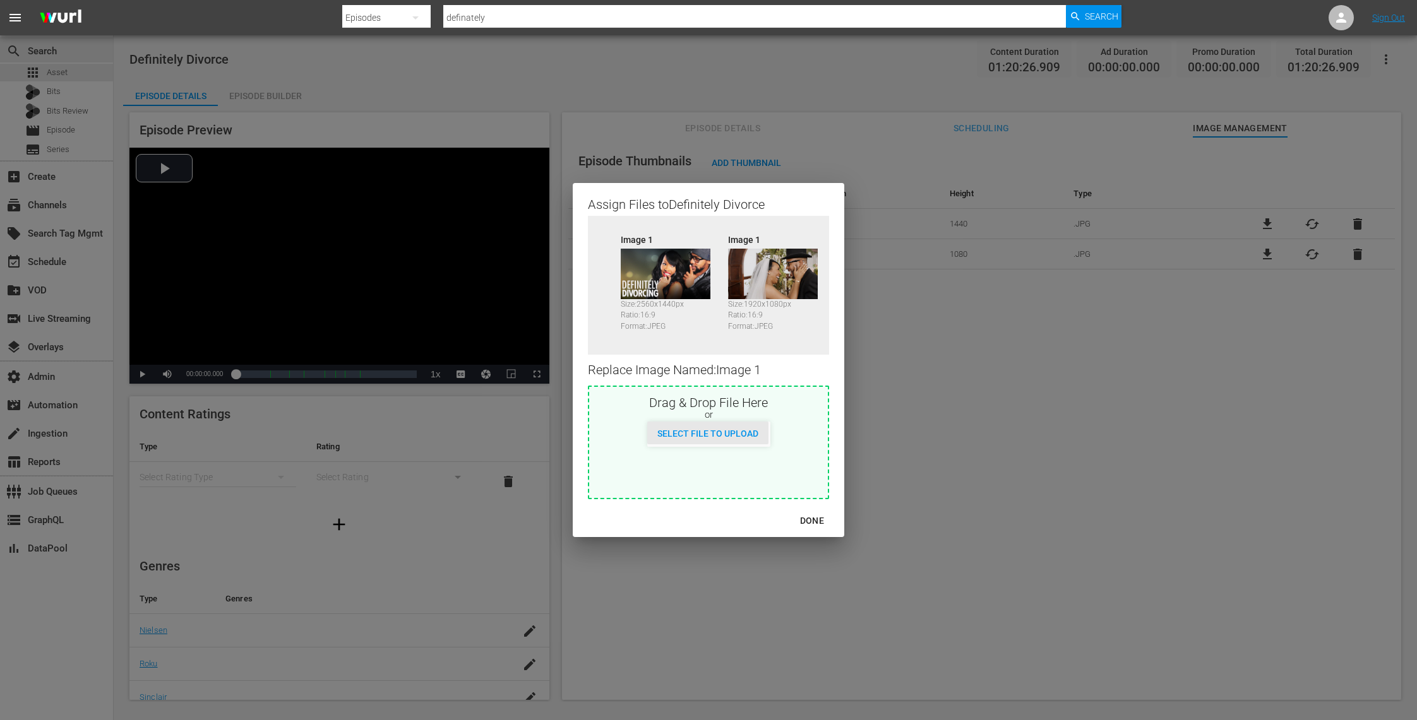
click at [742, 434] on span "Select File to Upload" at bounding box center [707, 434] width 121 height 10
type input "C:\fakepath\Definitely_Divorcing_WURL_V2.jpg"
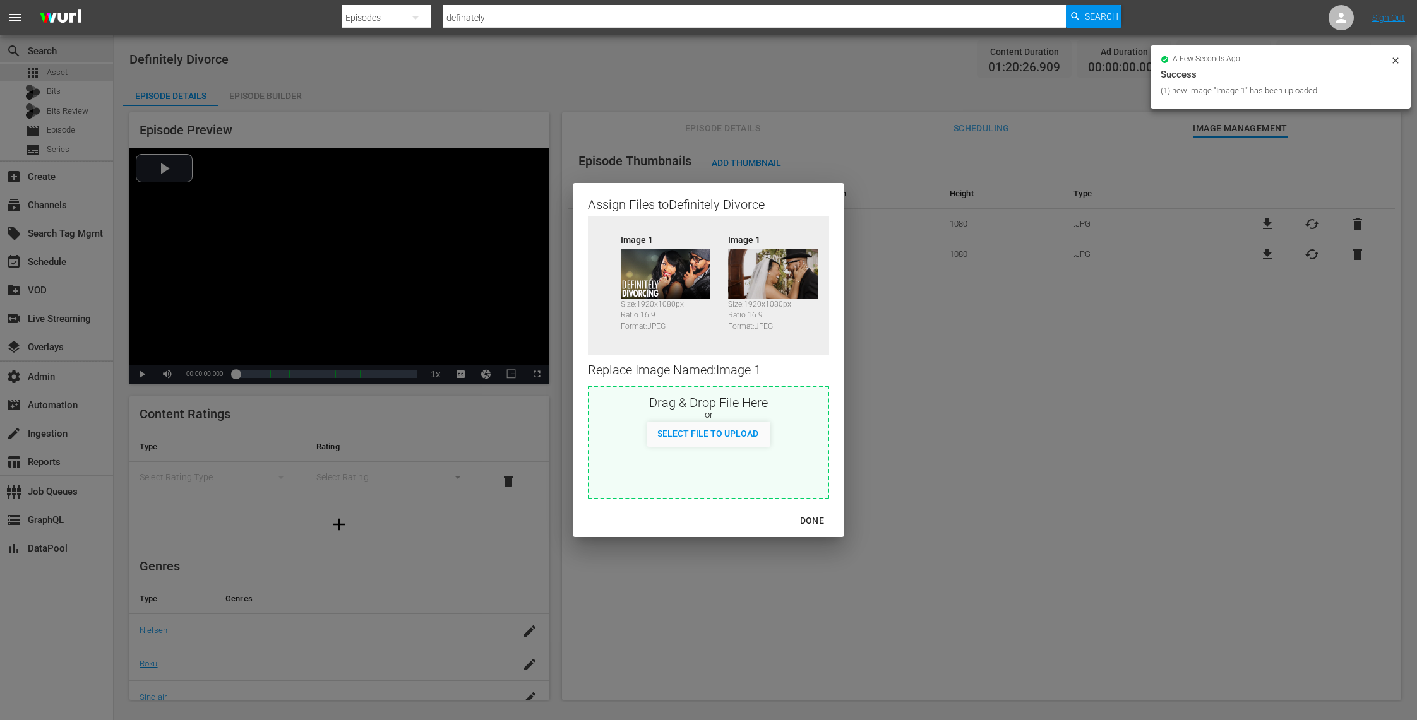
click at [814, 518] on div "DONE" at bounding box center [812, 521] width 44 height 16
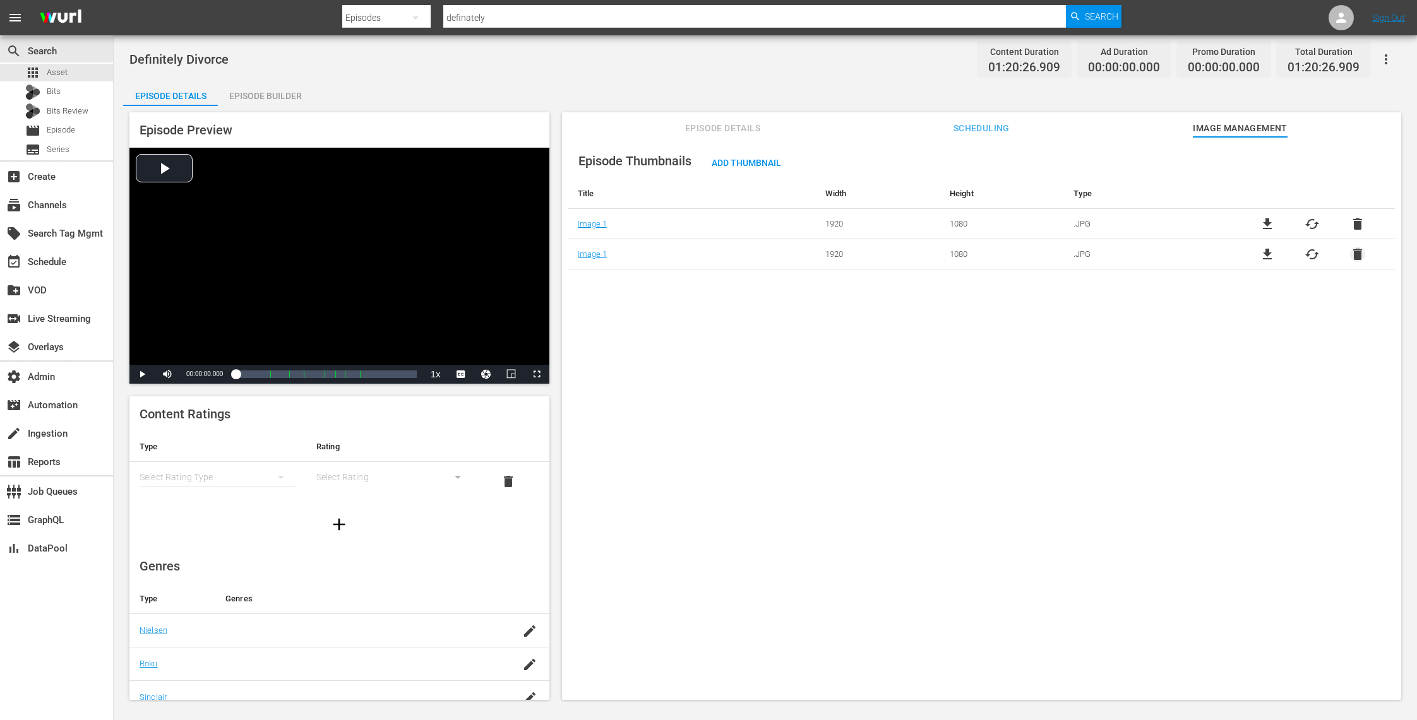
click at [1352, 255] on span "delete" at bounding box center [1357, 254] width 15 height 15
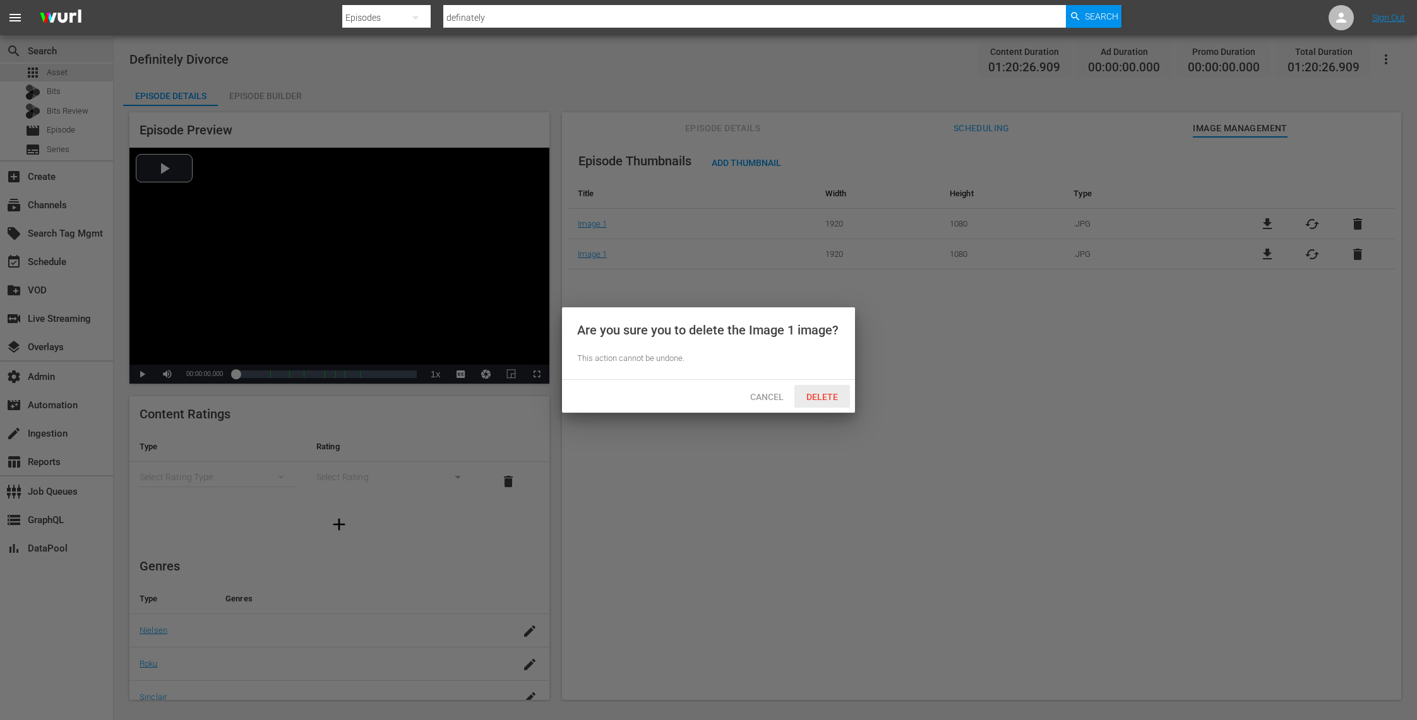
click at [833, 396] on span "Delete" at bounding box center [822, 397] width 52 height 10
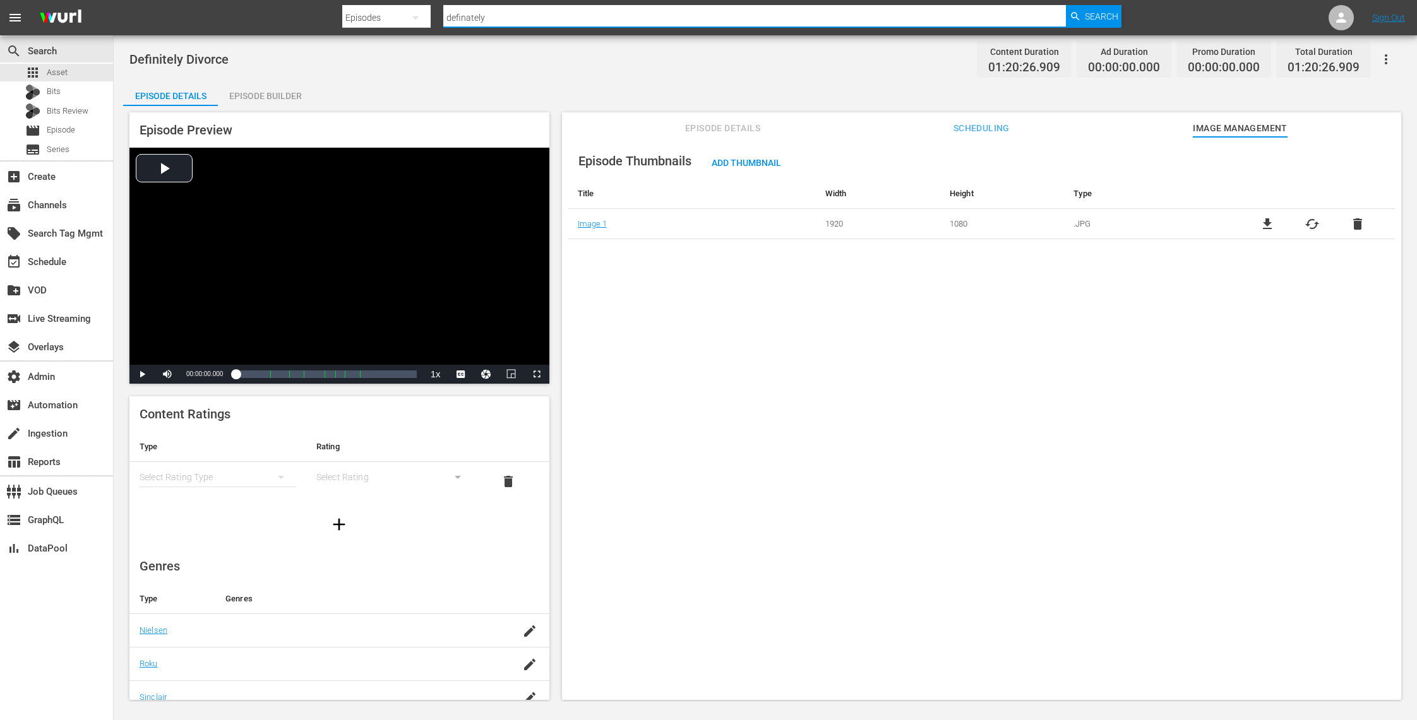
drag, startPoint x: 569, startPoint y: 18, endPoint x: 368, endPoint y: 6, distance: 201.7
click at [368, 6] on div "Search By Episodes Search ID, Title, Description, Keywords, or Category definat…" at bounding box center [731, 18] width 779 height 30
type input "downsized"
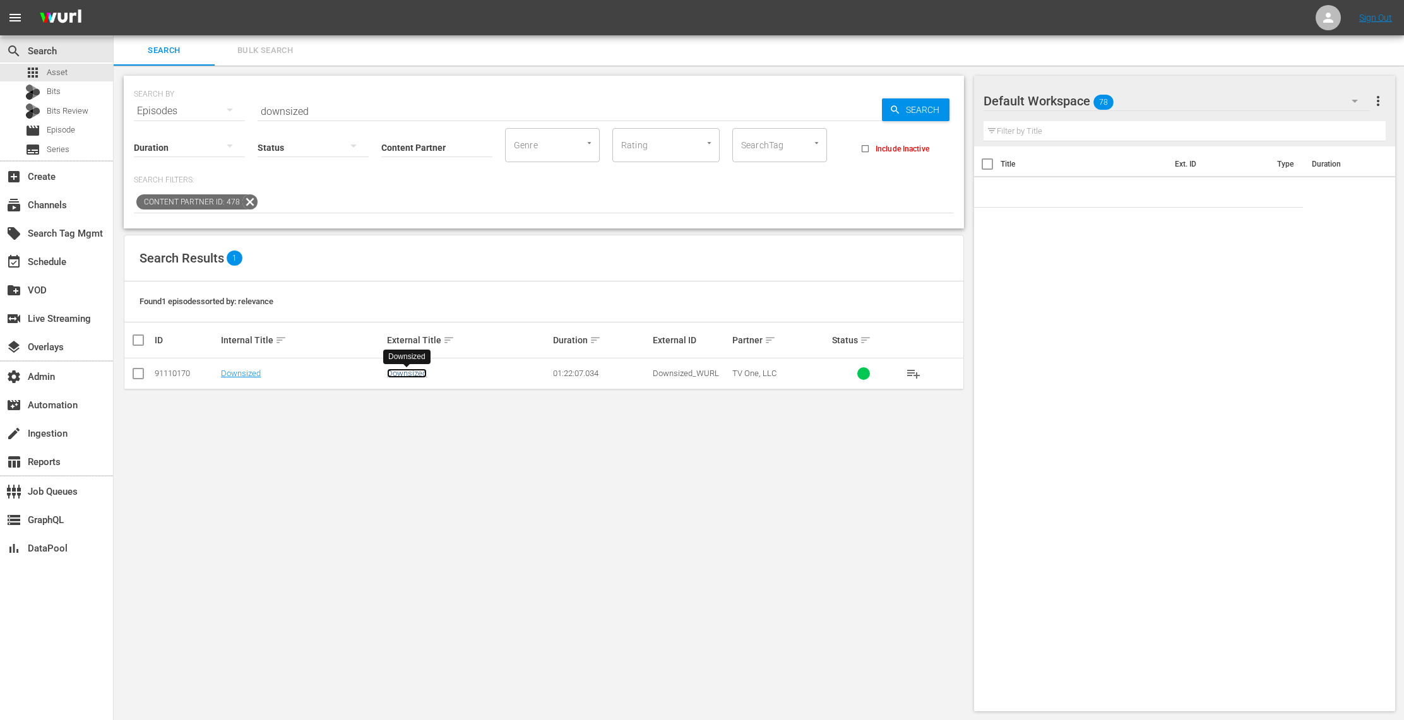
click at [415, 374] on link "Downsized" at bounding box center [407, 373] width 40 height 9
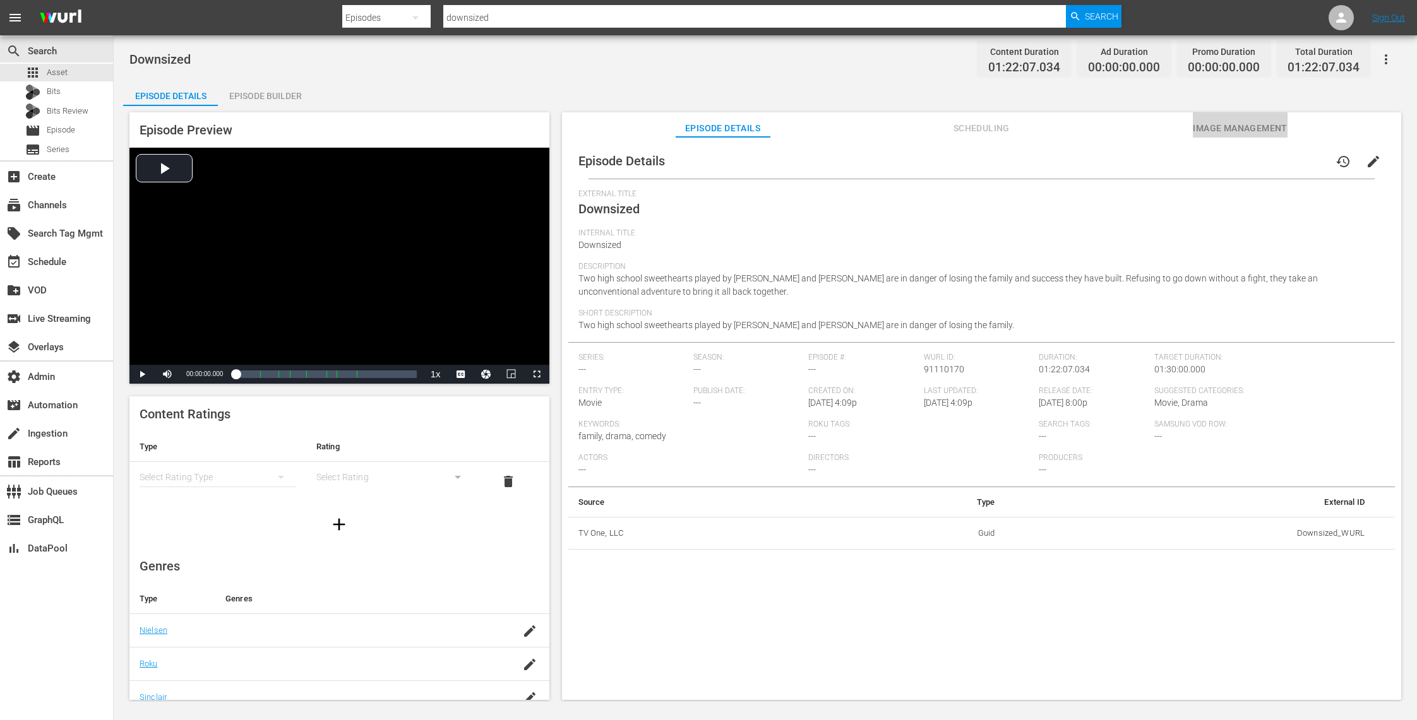
click at [1235, 124] on span "Image Management" at bounding box center [1240, 129] width 95 height 16
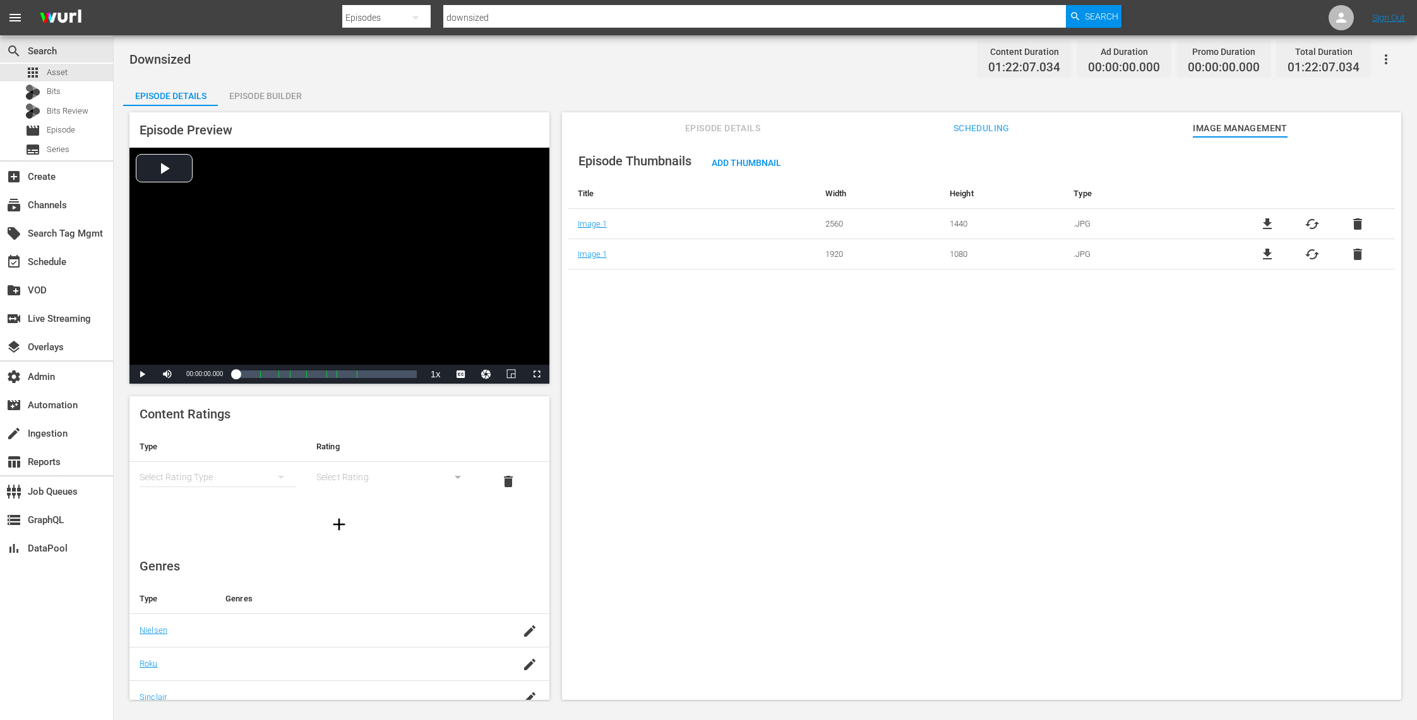
click at [1311, 225] on span "cached" at bounding box center [1311, 224] width 15 height 15
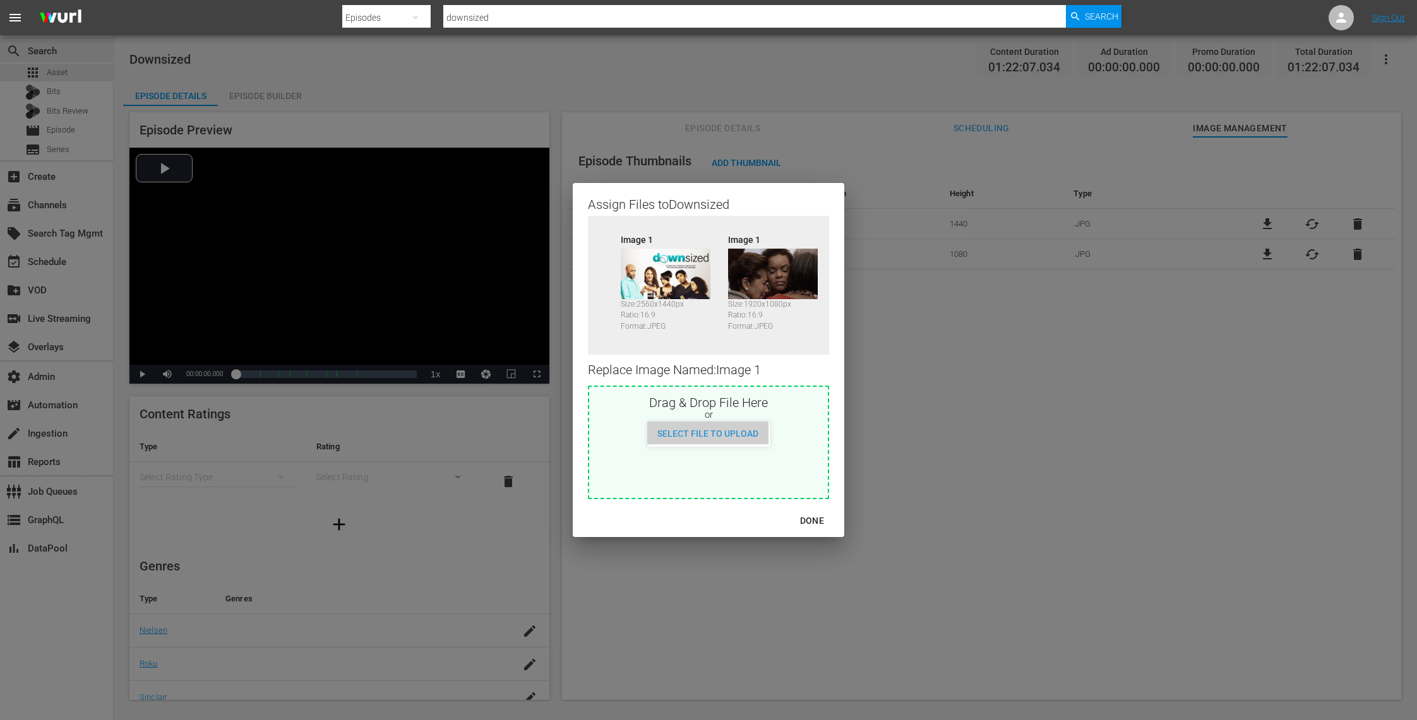
click at [710, 436] on span "Select File to Upload" at bounding box center [707, 434] width 121 height 10
type input "C:\fakepath\Downsized_WURL_V2.jpg"
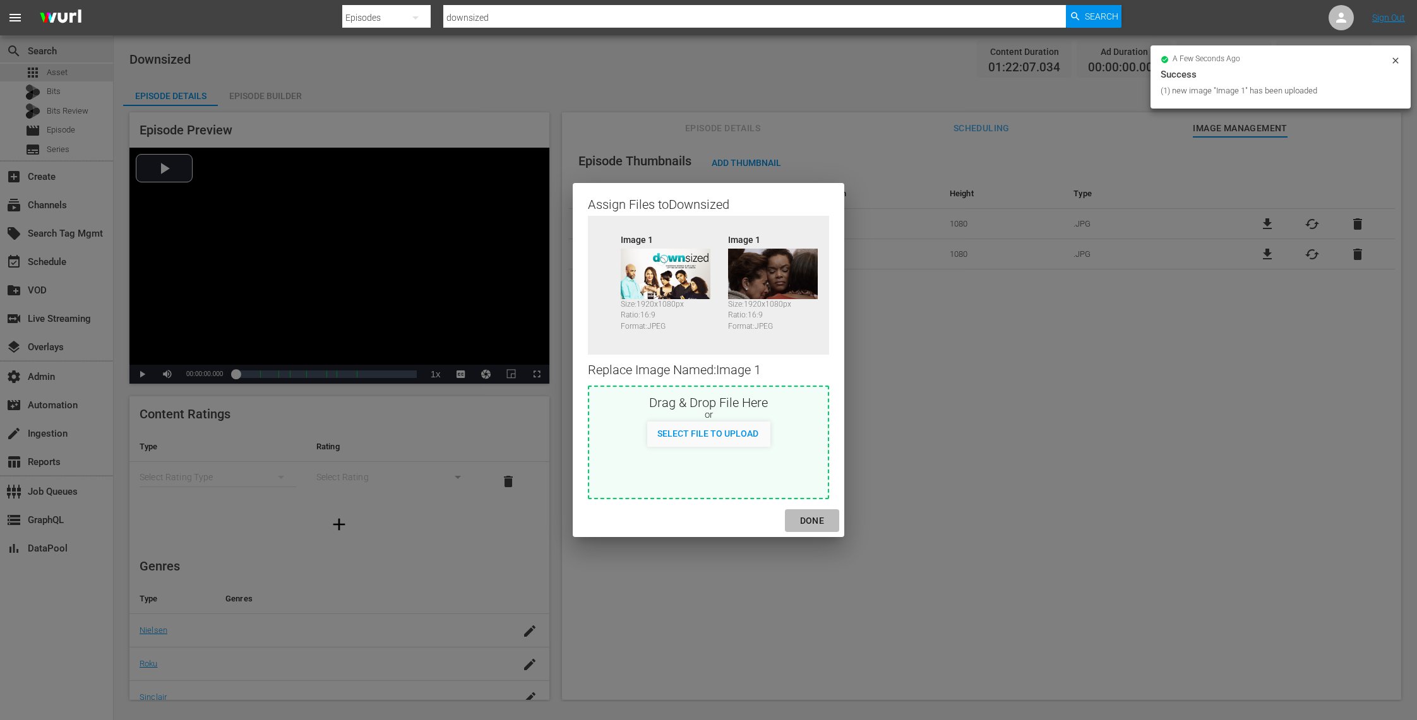
click at [818, 523] on div "DONE" at bounding box center [812, 521] width 44 height 16
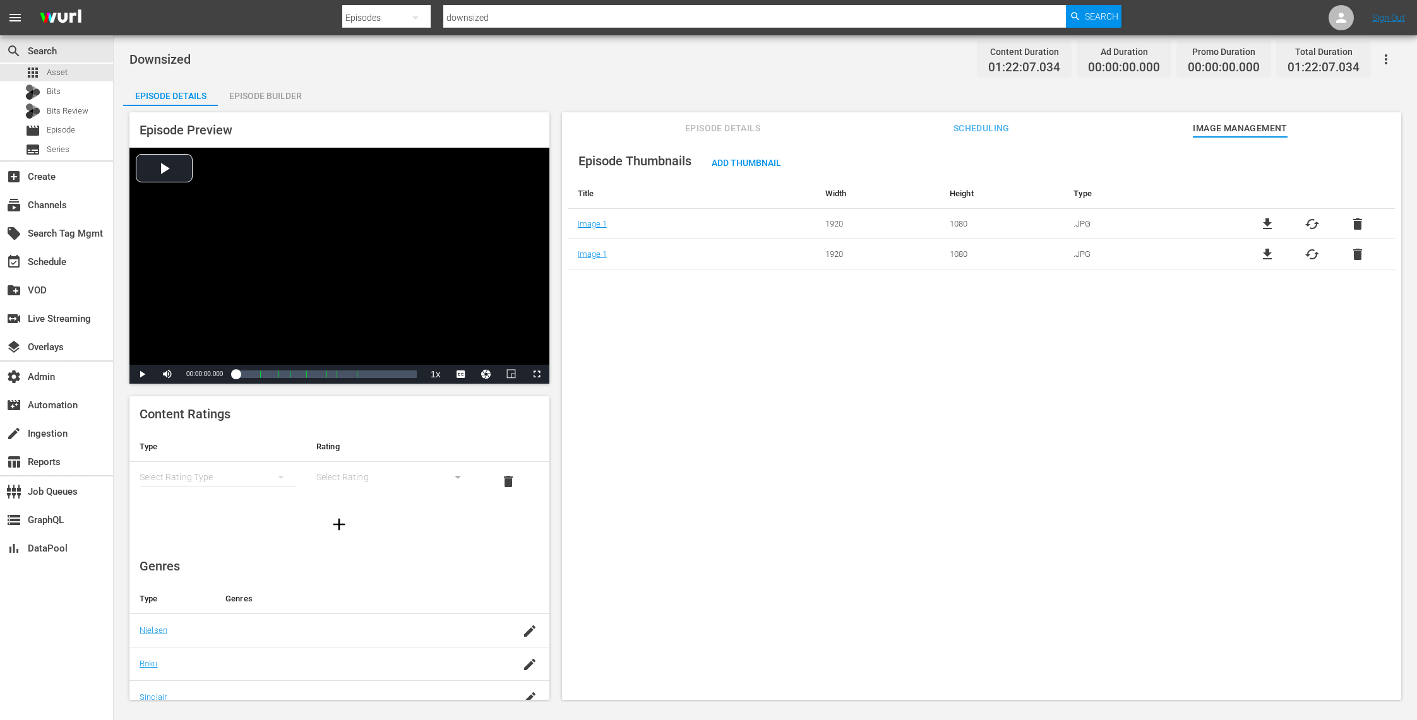
click at [1355, 252] on span "delete" at bounding box center [1357, 254] width 15 height 15
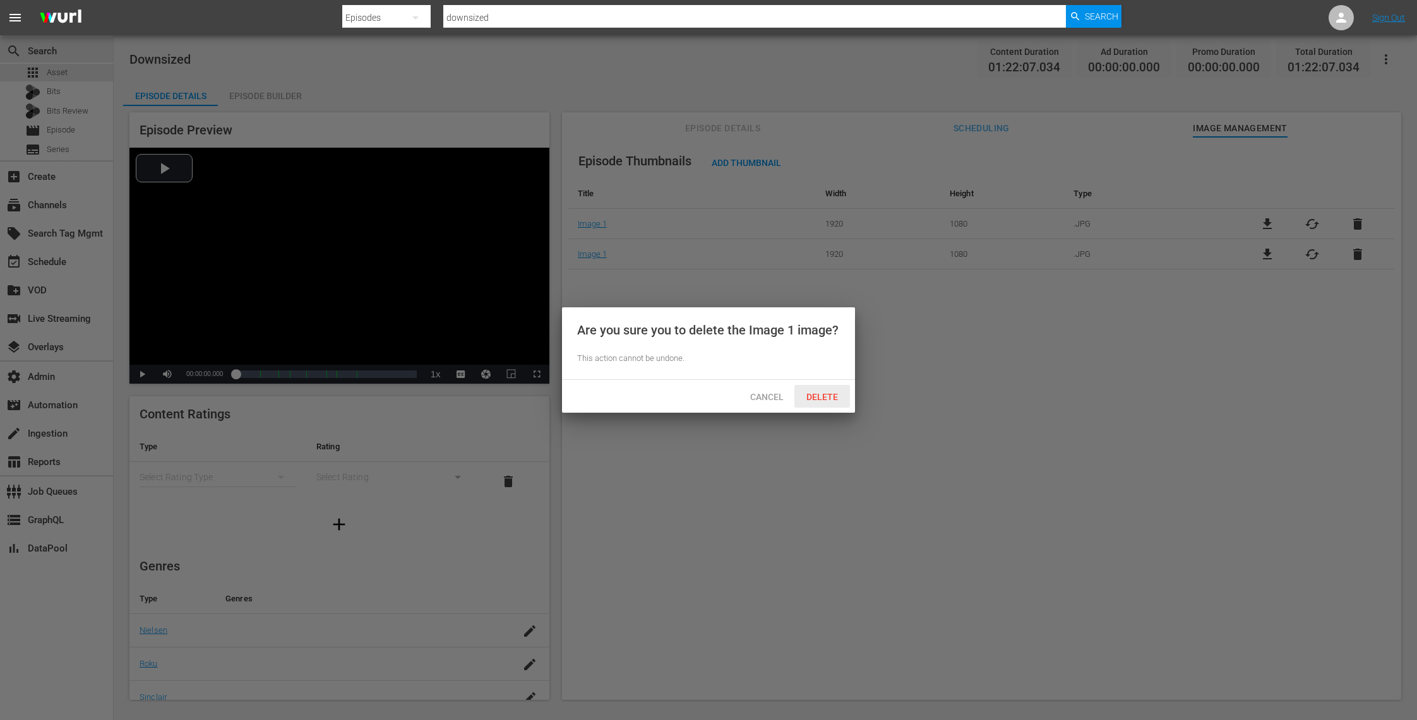
click at [834, 394] on span "Delete" at bounding box center [822, 397] width 52 height 10
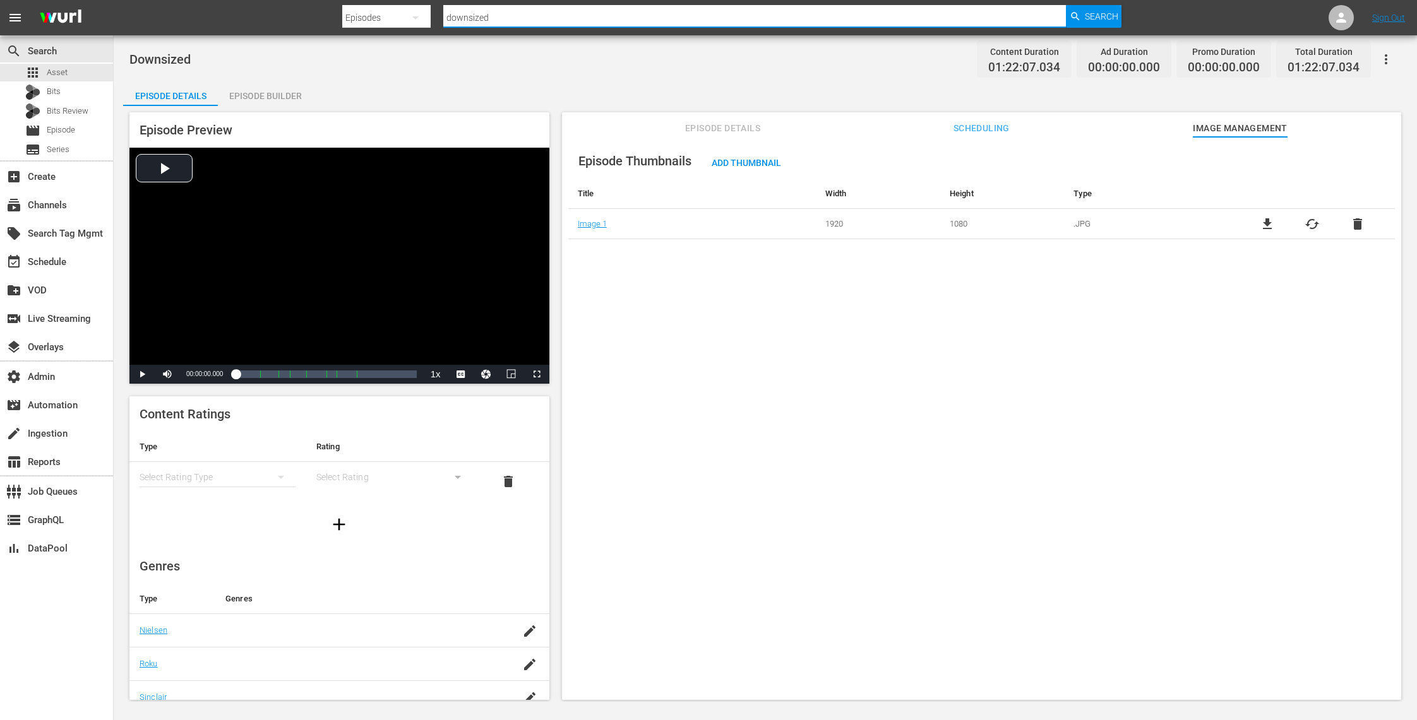
drag, startPoint x: 503, startPoint y: 15, endPoint x: 362, endPoint y: 2, distance: 140.7
click at [362, 3] on div "Search By Episodes Search ID, Title, Description, Keywords, or Category downsiz…" at bounding box center [731, 18] width 779 height 30
type input "love under new management"
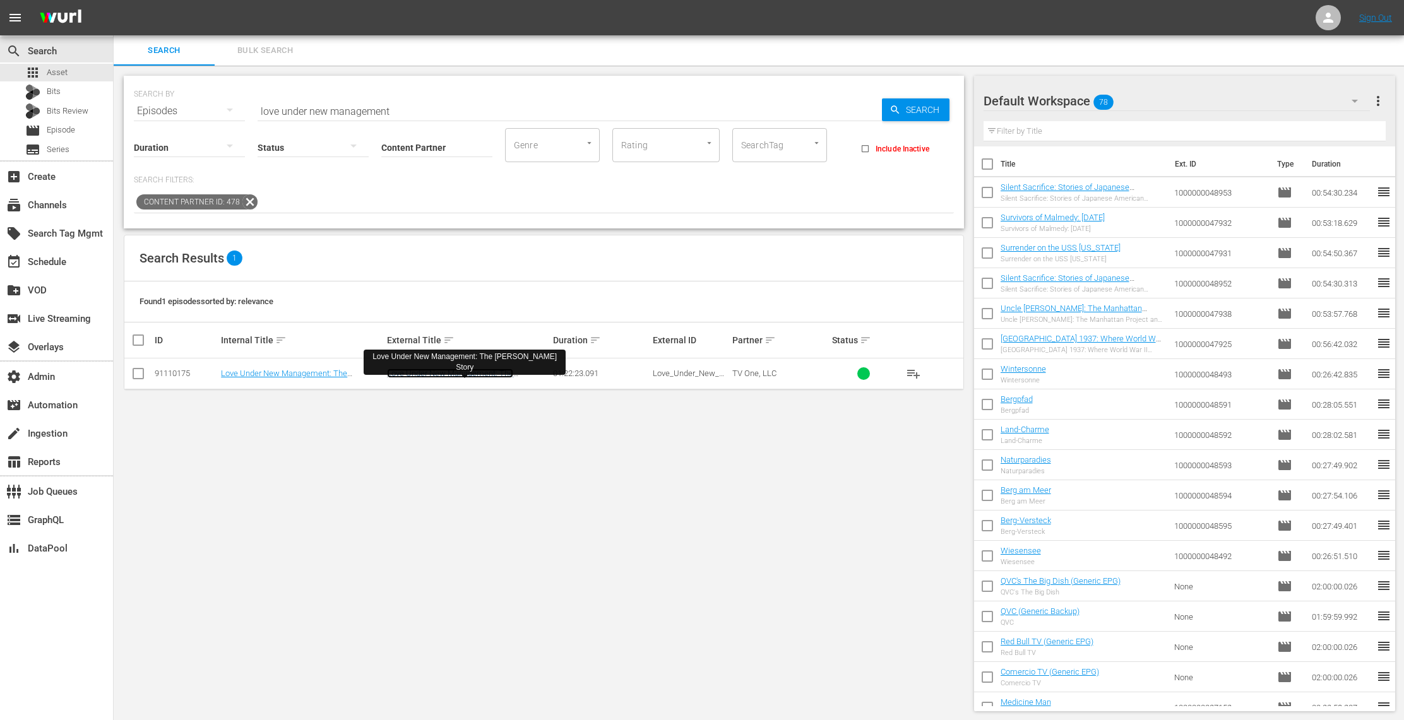
click at [452, 375] on link "Love Under New Management: The [PERSON_NAME] Story" at bounding box center [450, 378] width 126 height 19
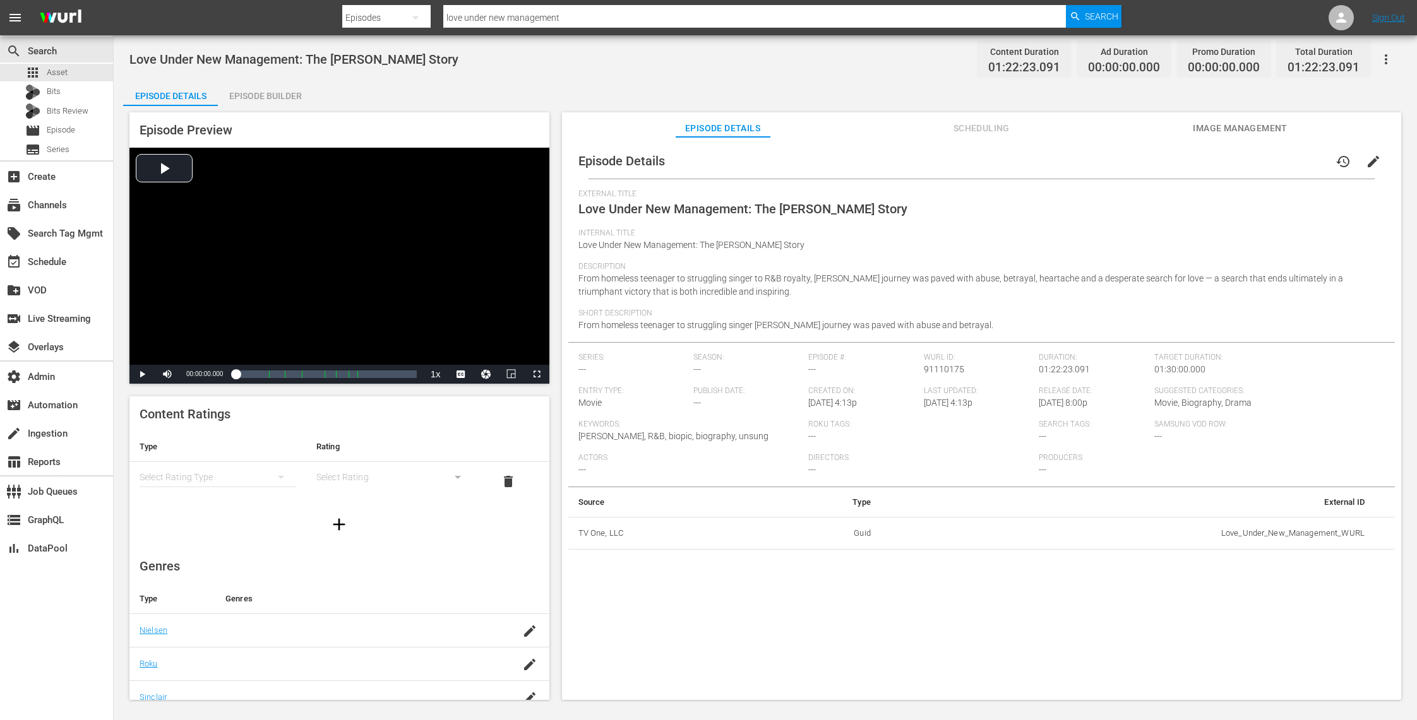
click at [1245, 129] on span "Image Management" at bounding box center [1240, 129] width 95 height 16
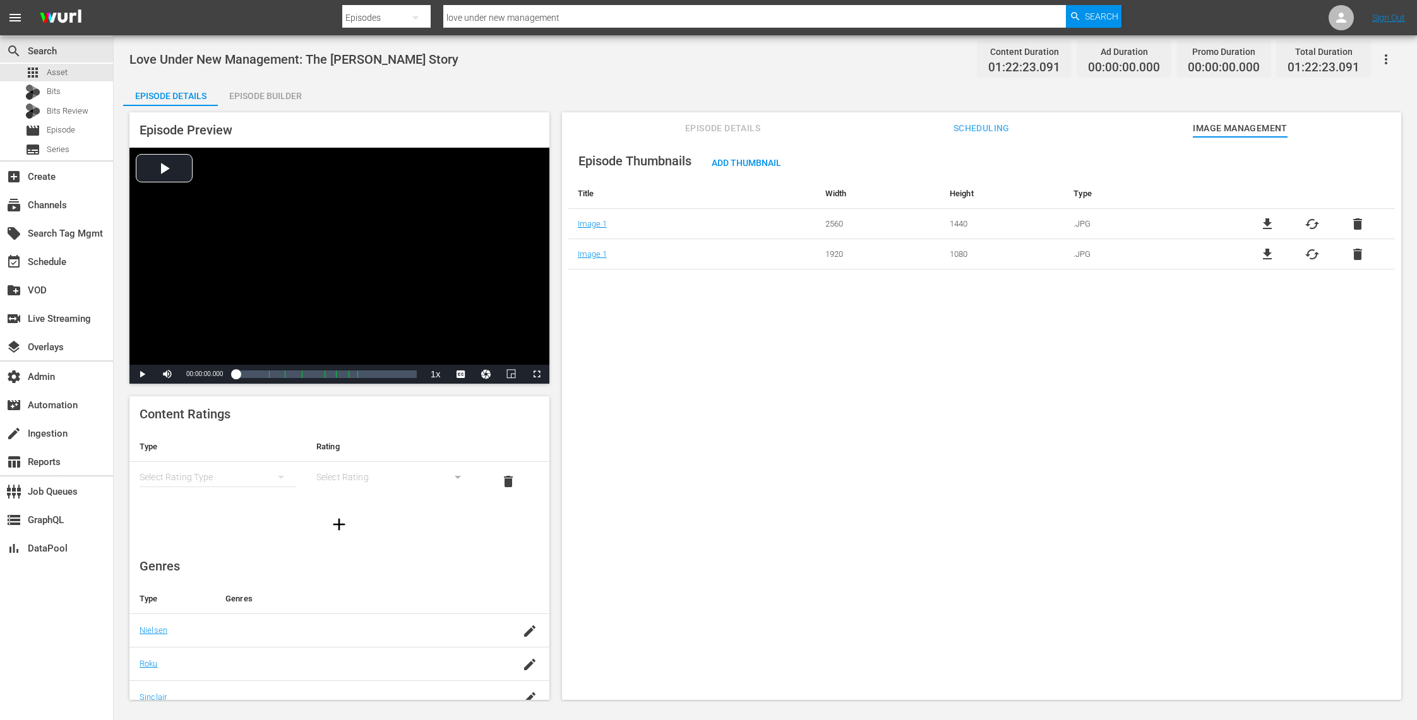
click at [1307, 225] on span "cached" at bounding box center [1311, 224] width 15 height 15
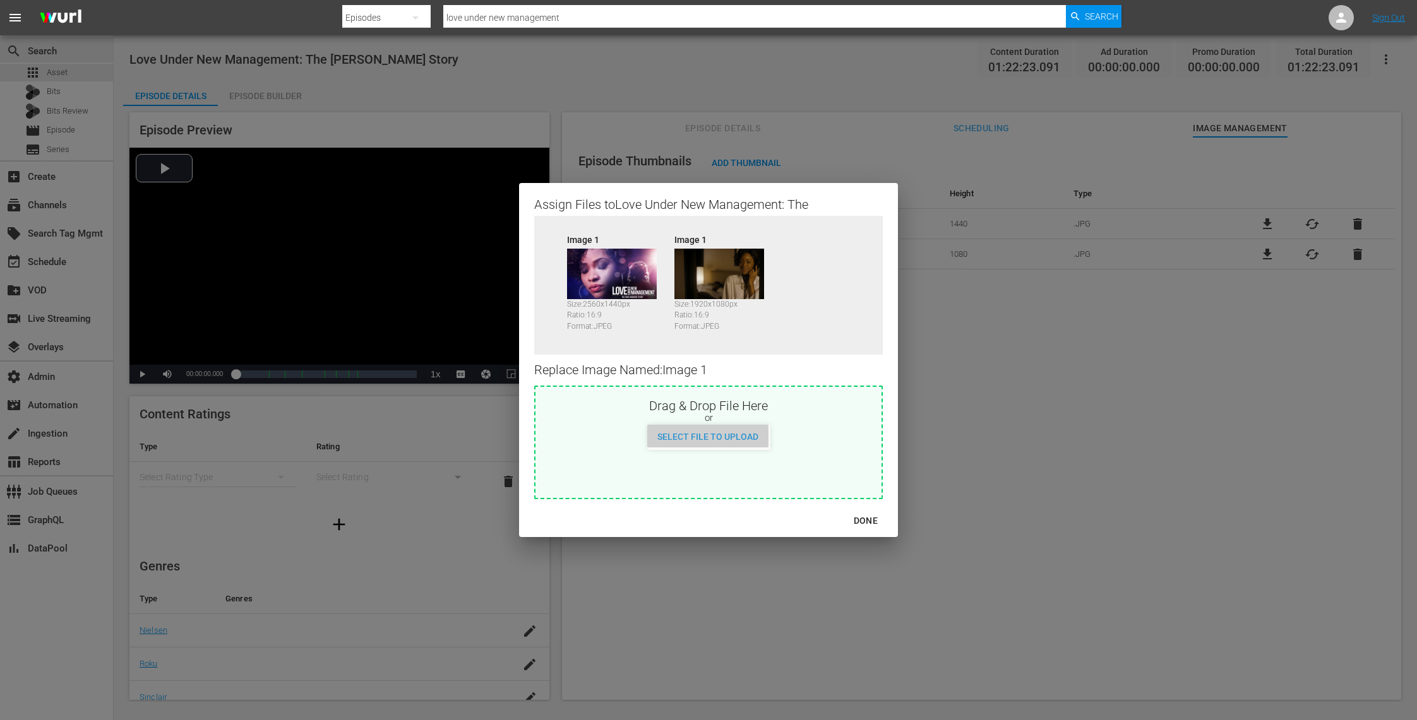
click at [725, 444] on div "Select File to Upload" at bounding box center [707, 436] width 121 height 23
type input "C:\fakepath\Love_Under_New_Management_WURL_V2.jpg"
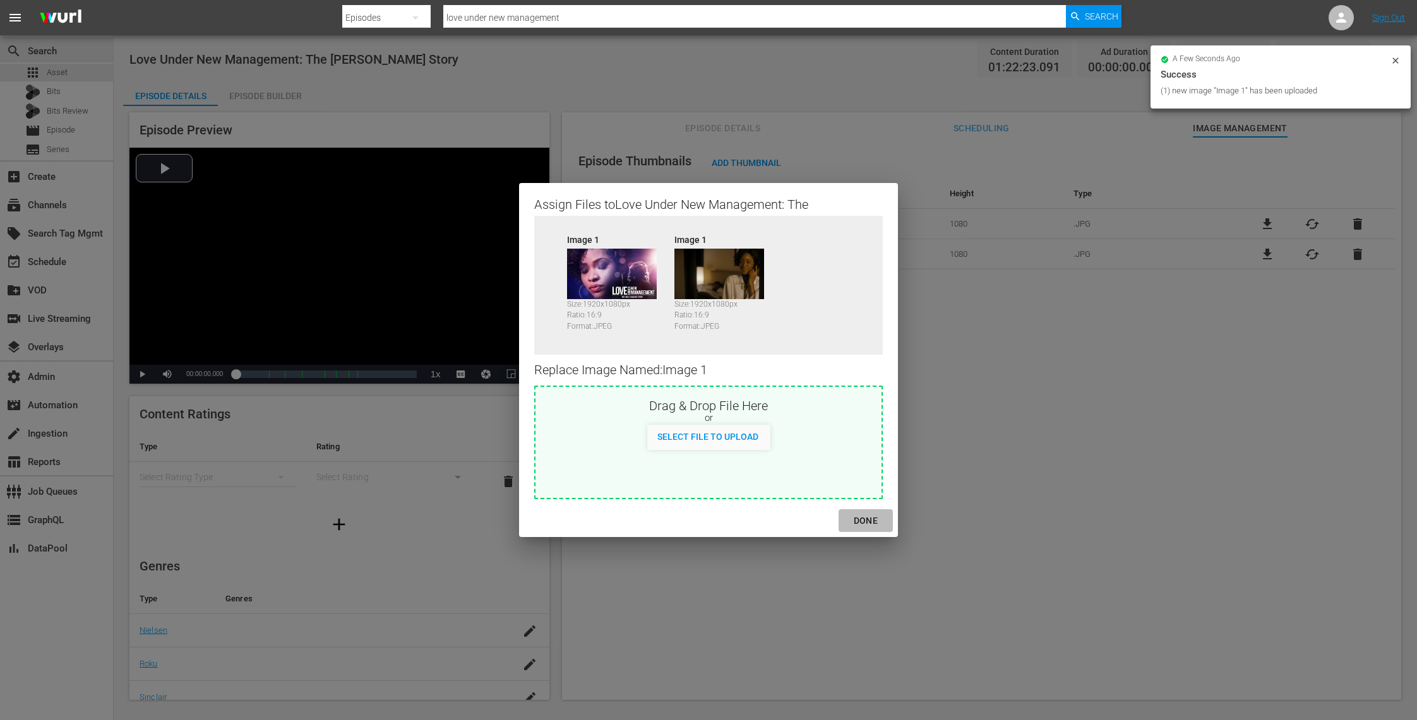
click at [873, 527] on div "DONE" at bounding box center [865, 521] width 44 height 16
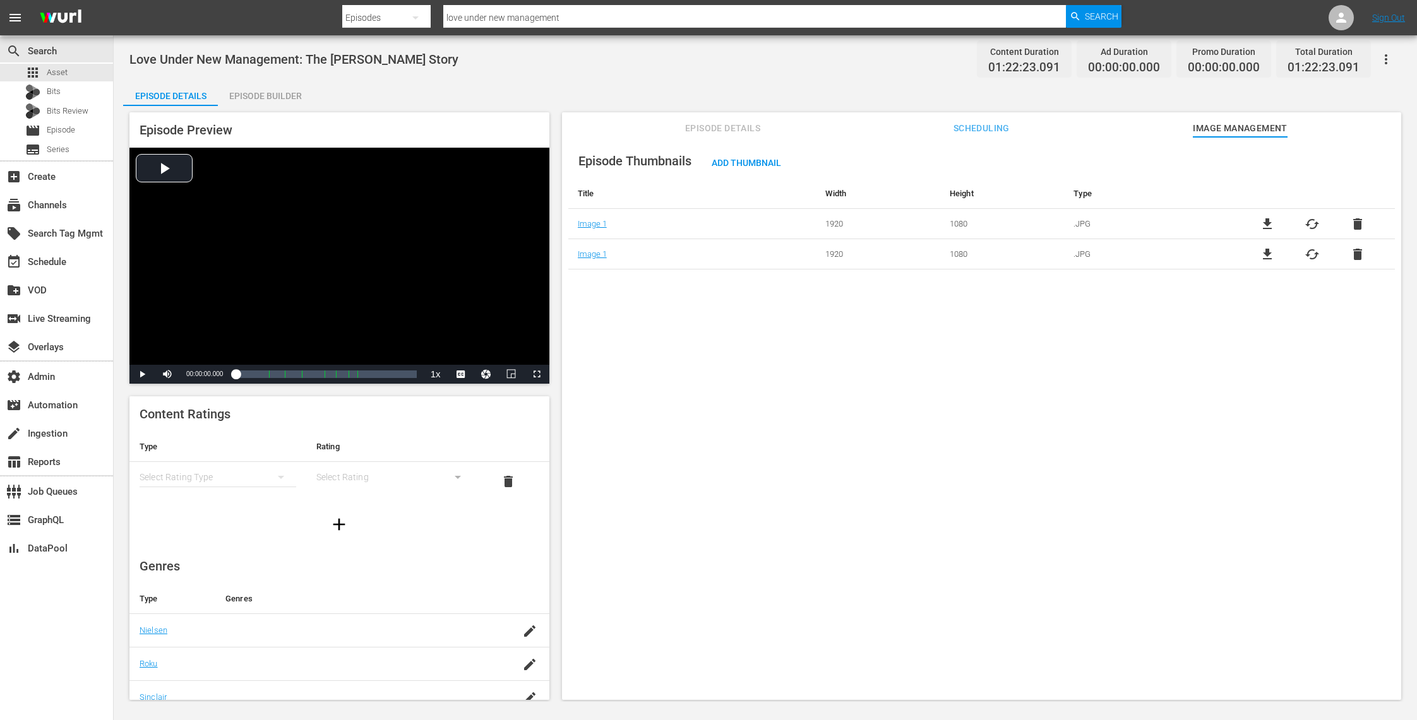
click at [1355, 254] on span "delete" at bounding box center [1357, 254] width 15 height 15
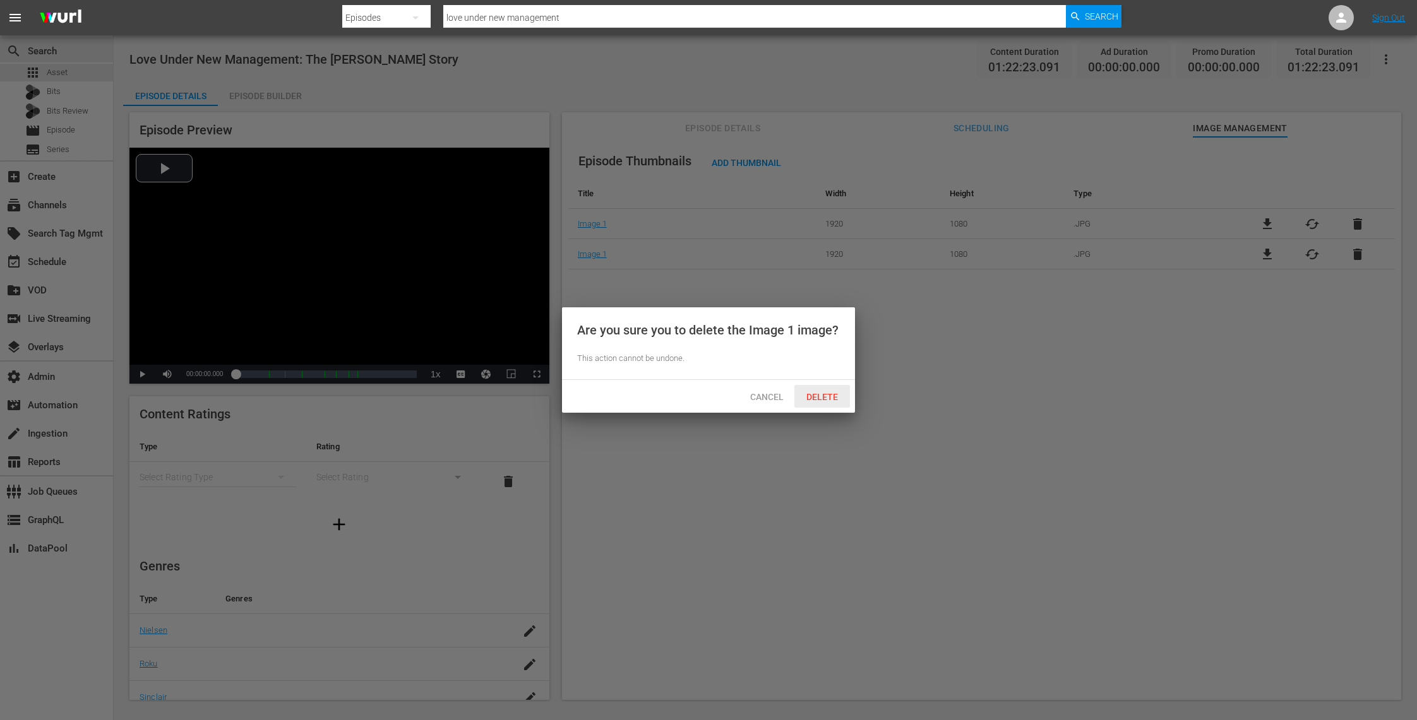
click at [833, 388] on div "Delete" at bounding box center [822, 396] width 56 height 23
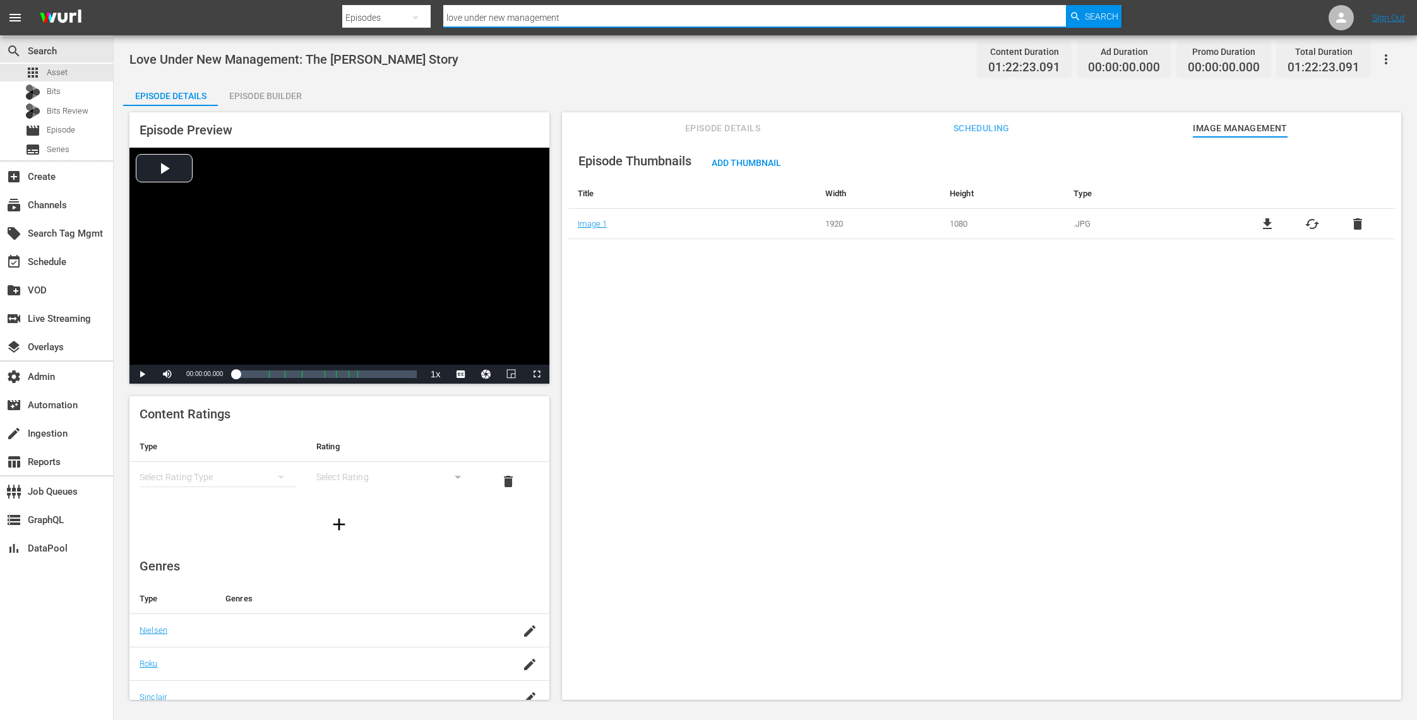
drag, startPoint x: 567, startPoint y: 20, endPoint x: 423, endPoint y: 6, distance: 144.6
click at [423, 6] on div "Search By Episodes Search ID, Title, Description, Keywords, or Category love un…" at bounding box center [731, 18] width 779 height 30
type input "ringside"
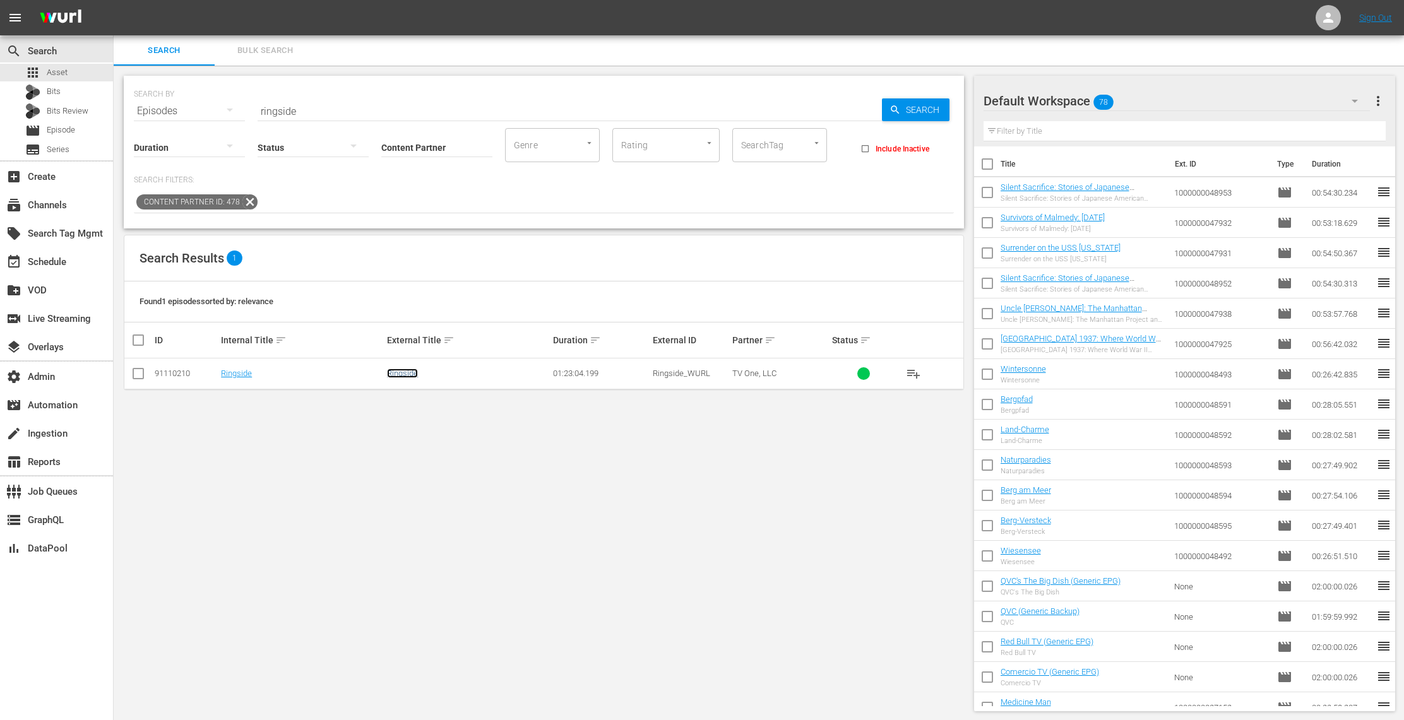
click at [409, 376] on link "Ringside" at bounding box center [402, 373] width 31 height 9
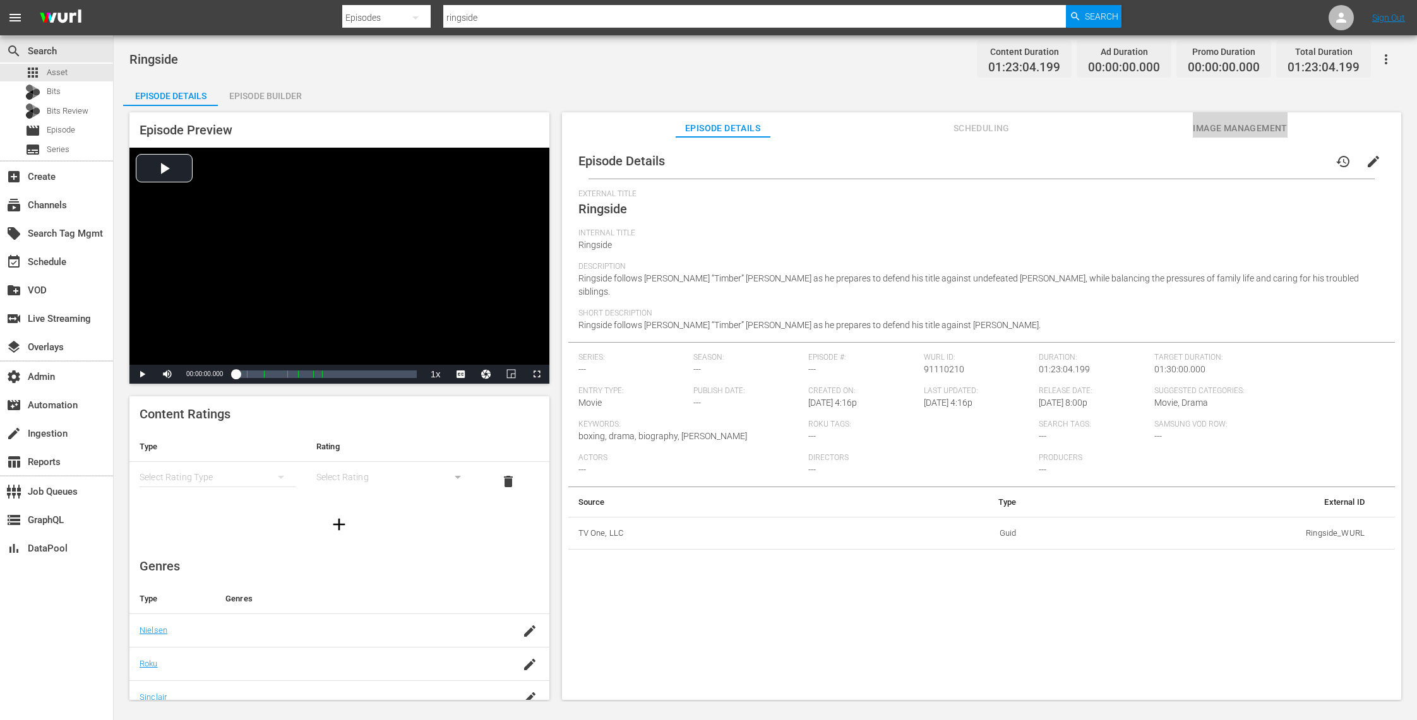
click at [1241, 121] on span "Image Management" at bounding box center [1240, 129] width 95 height 16
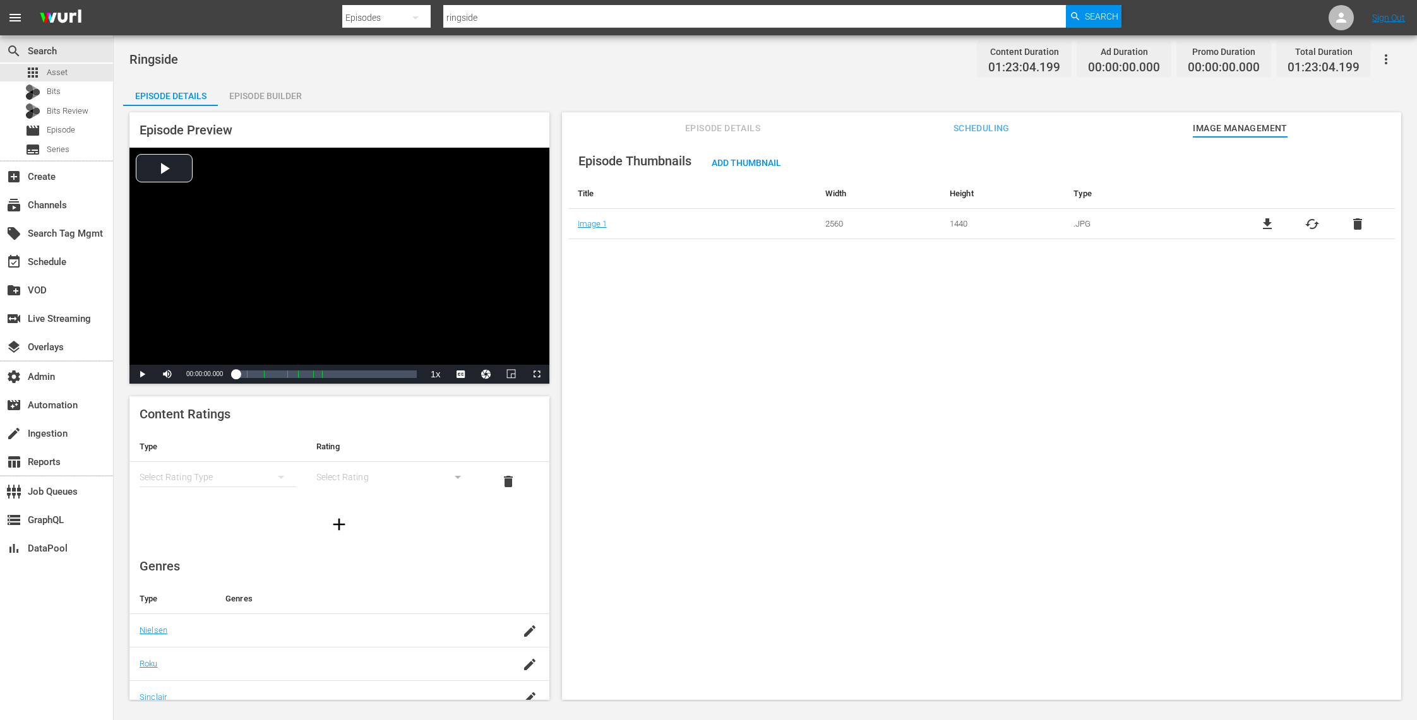
click at [1309, 223] on span "cached" at bounding box center [1311, 224] width 15 height 15
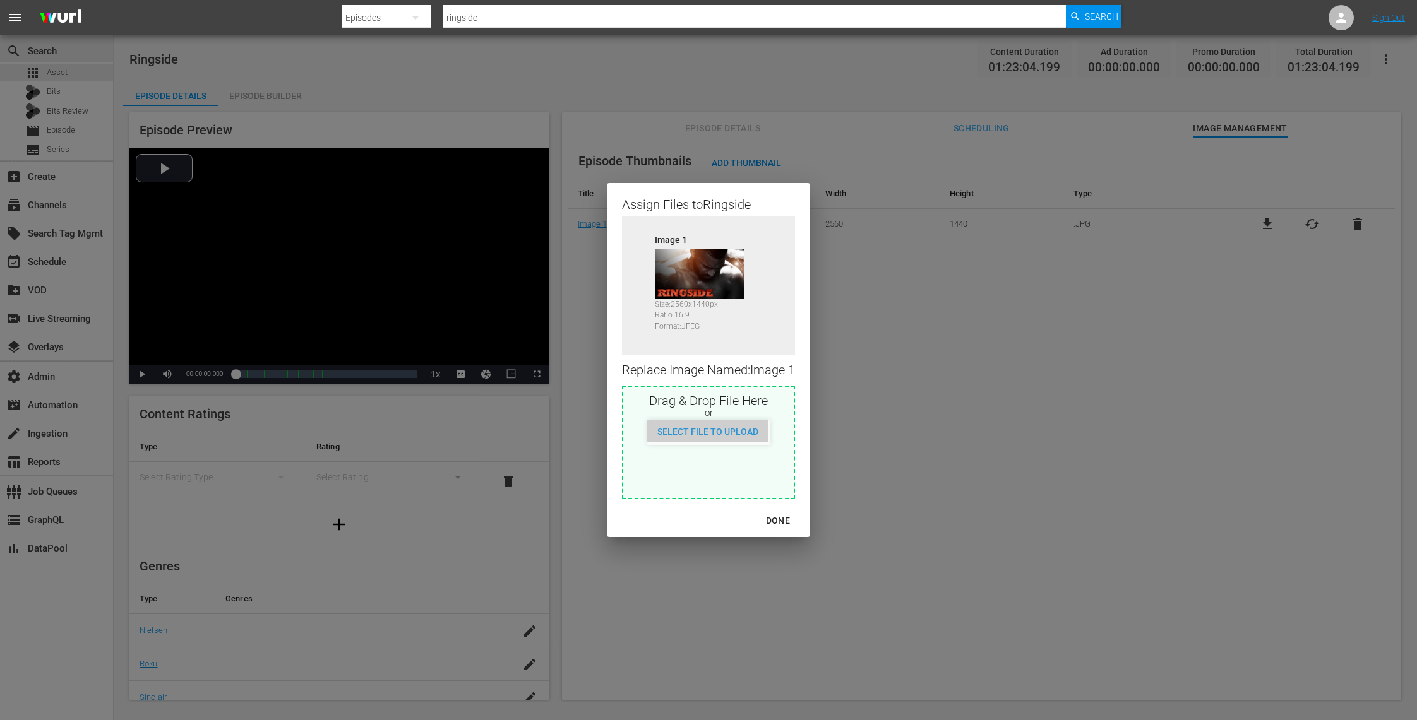
click at [720, 429] on span "Select File to Upload" at bounding box center [707, 432] width 121 height 10
type input "C:\fakepath\Ringside_WURL_V2.jpg"
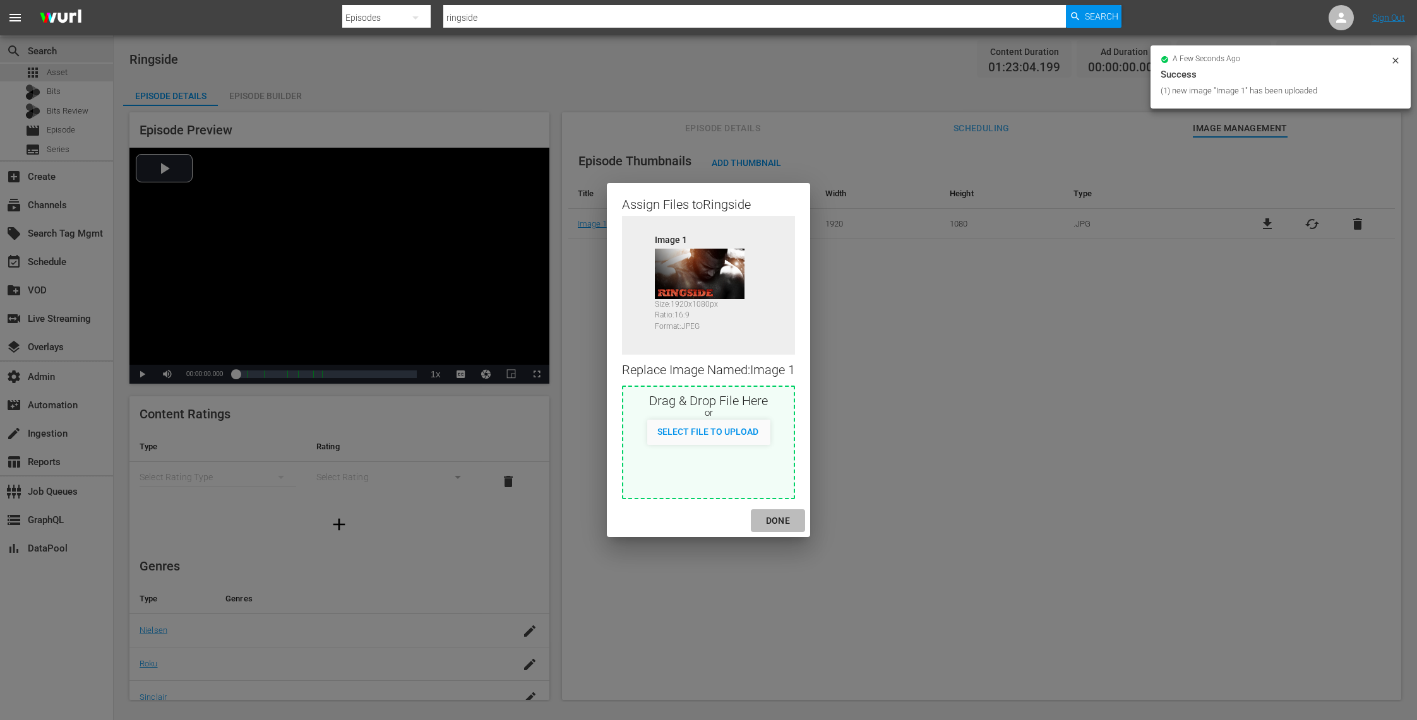
click at [783, 516] on div "DONE" at bounding box center [778, 521] width 44 height 16
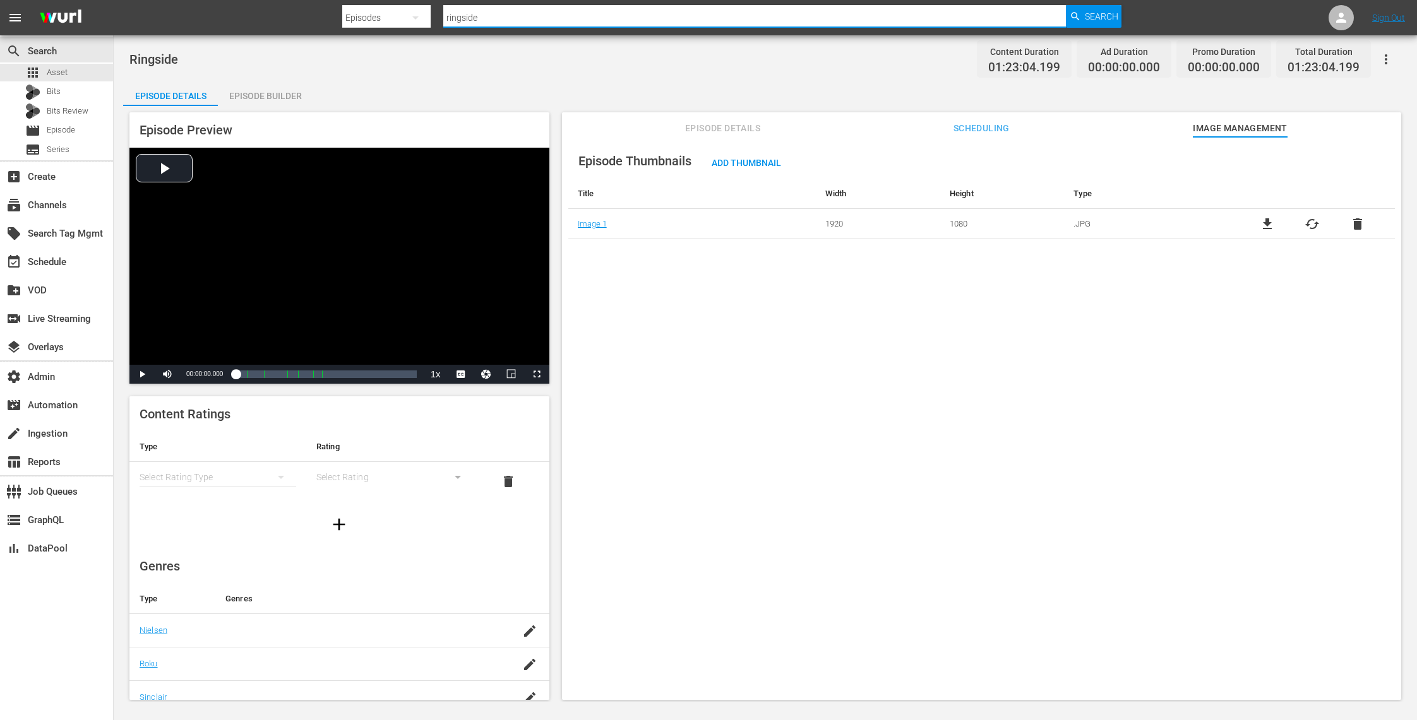
drag, startPoint x: 521, startPoint y: 25, endPoint x: 395, endPoint y: 6, distance: 127.0
click at [395, 7] on div "Search By Episodes Search ID, Title, Description, Keywords, or Category ringsid…" at bounding box center [731, 18] width 779 height 30
type input "runaway"
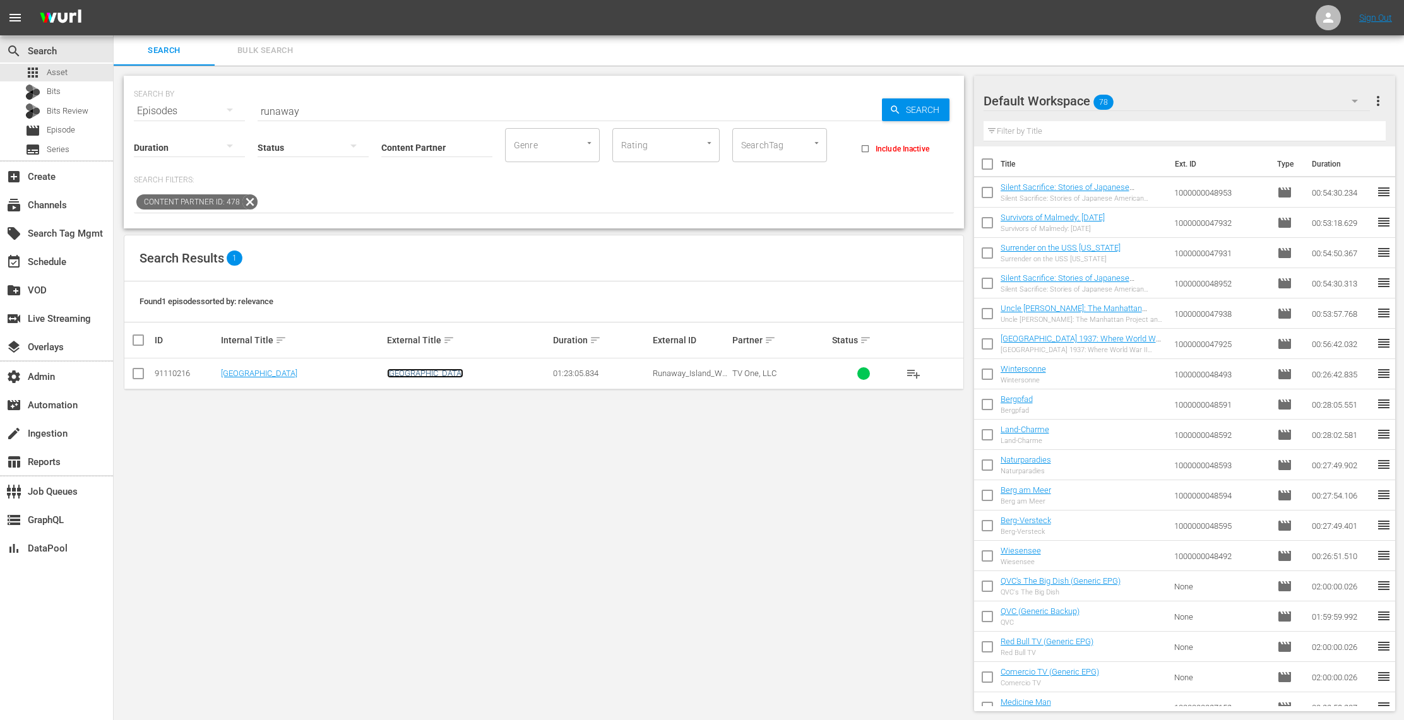
click at [422, 369] on link "[GEOGRAPHIC_DATA]" at bounding box center [425, 373] width 76 height 9
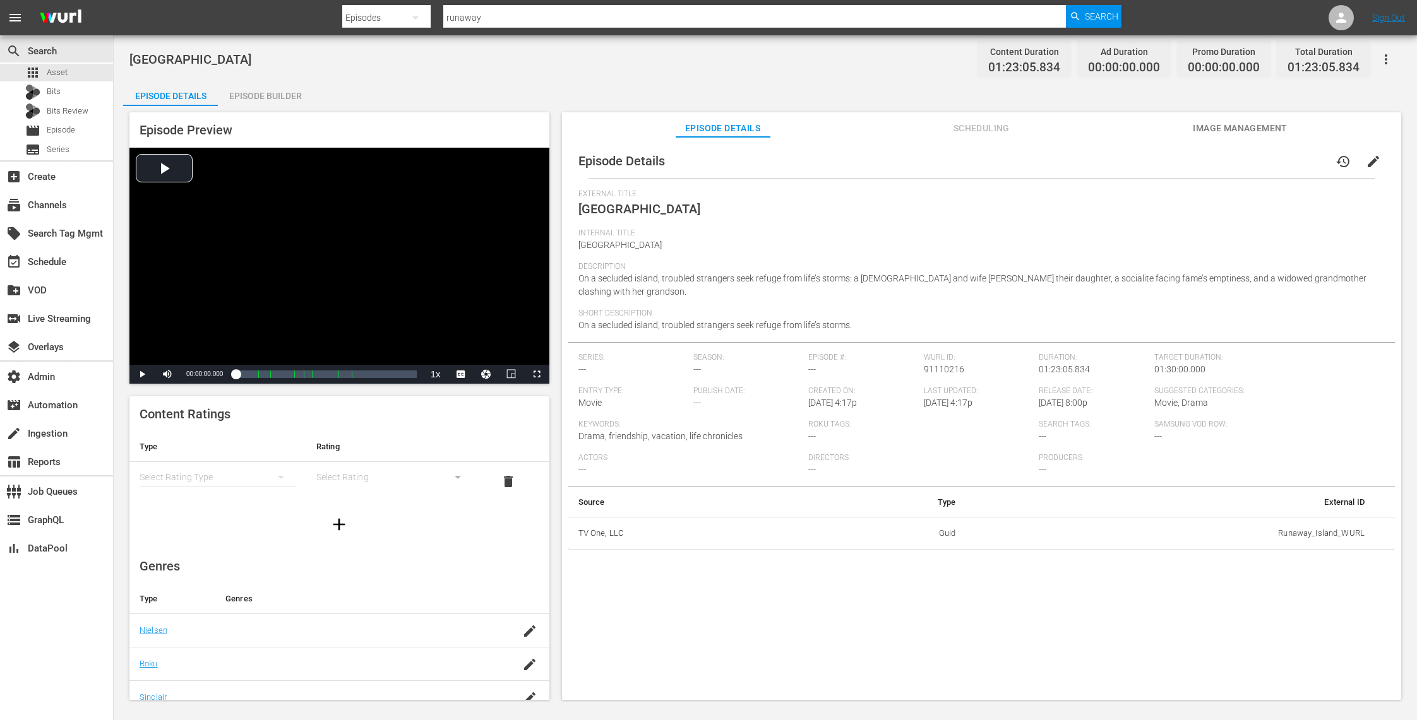
click at [1245, 125] on span "Image Management" at bounding box center [1240, 129] width 95 height 16
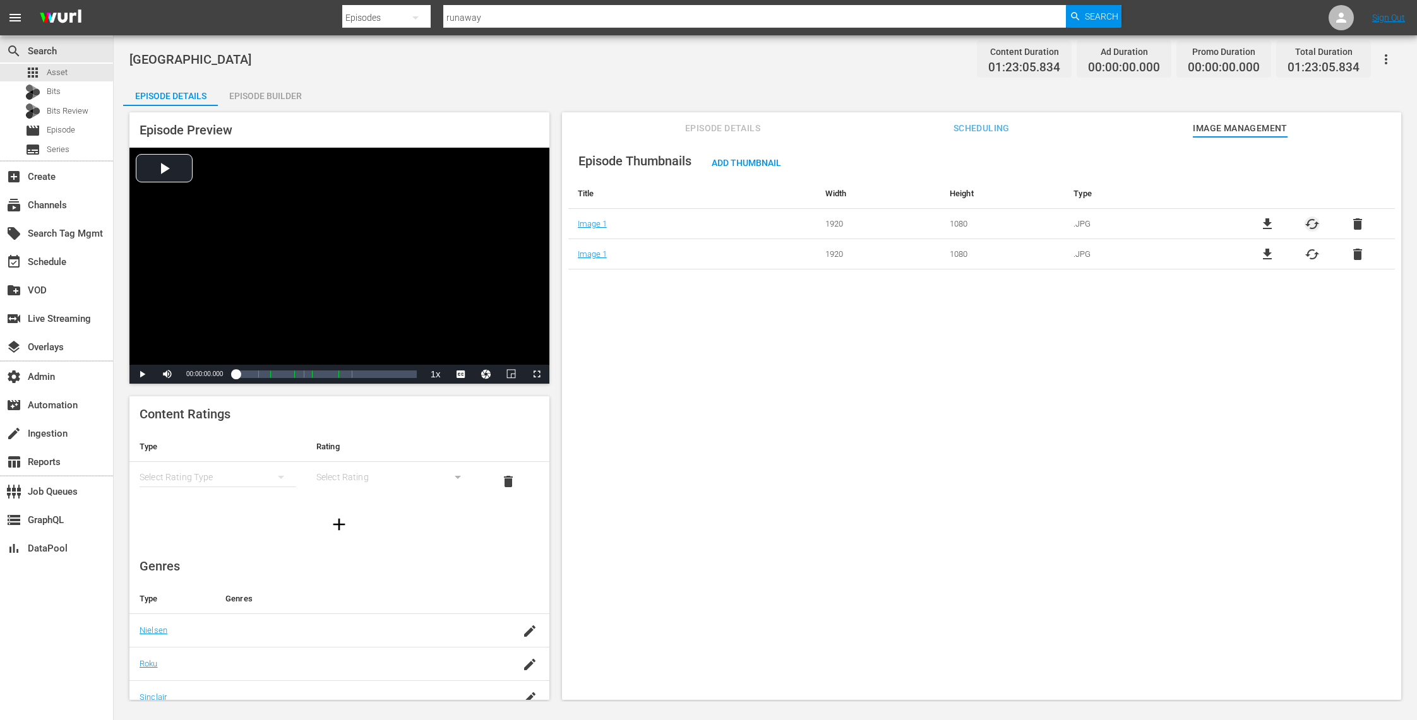
click at [1309, 221] on span "cached" at bounding box center [1311, 224] width 15 height 15
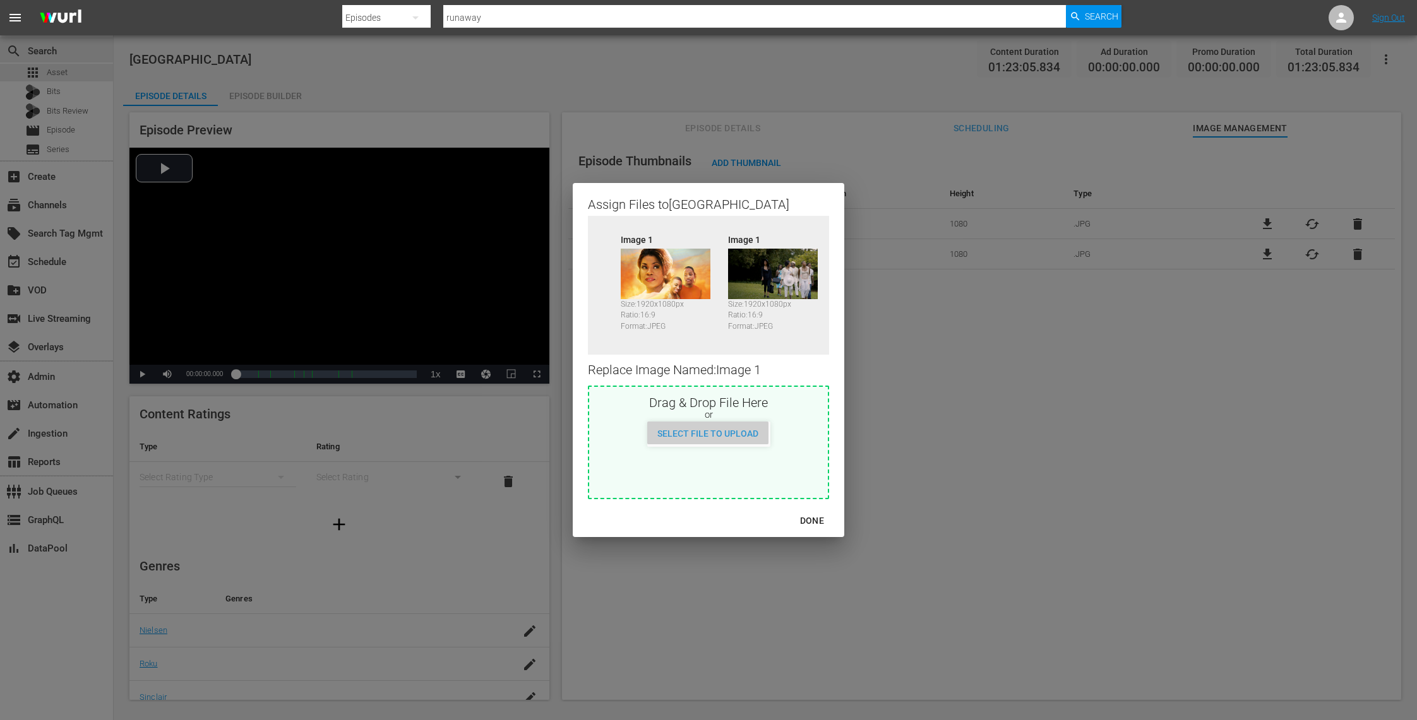
click at [725, 429] on span "Select File to Upload" at bounding box center [707, 434] width 121 height 10
click at [819, 517] on div "DONE" at bounding box center [812, 521] width 44 height 16
click at [819, 499] on div "Drag & Drop File Here or Select File to Upload" at bounding box center [708, 443] width 241 height 114
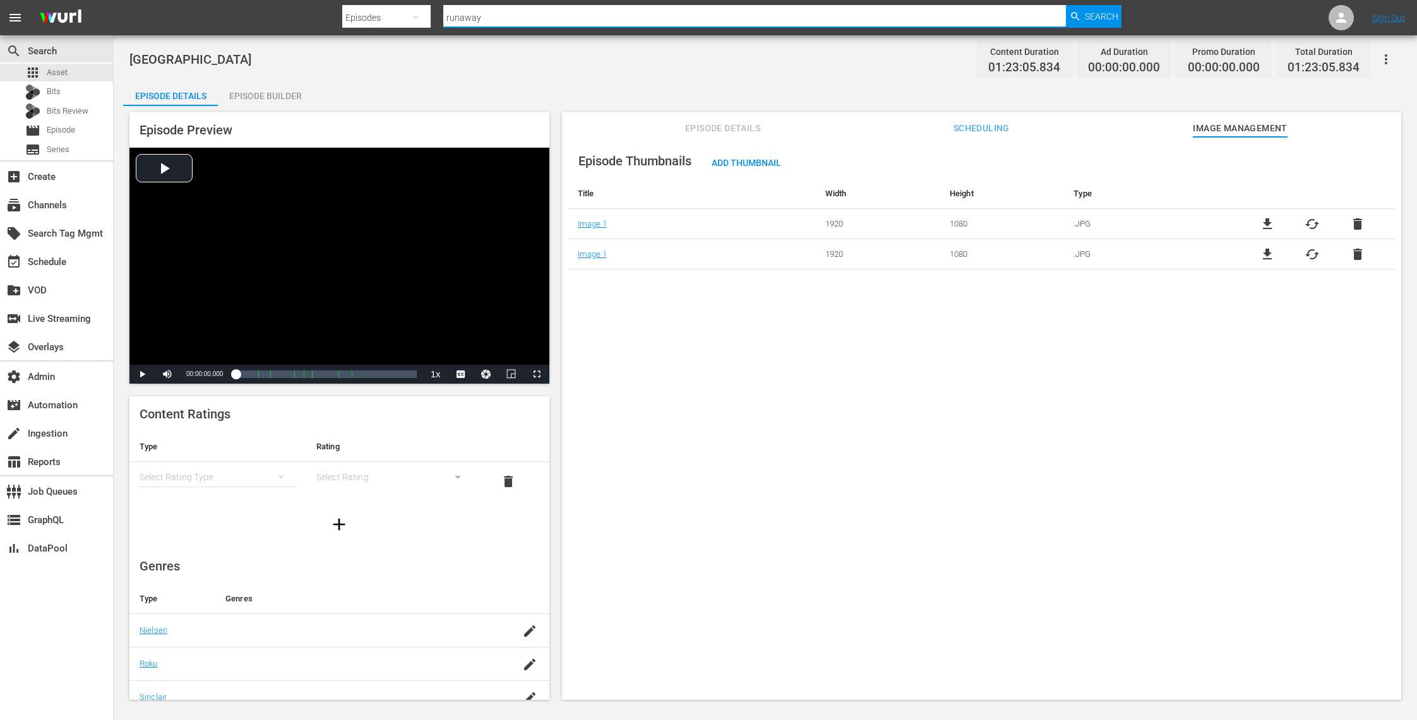
drag, startPoint x: 491, startPoint y: 11, endPoint x: 454, endPoint y: 8, distance: 37.4
click at [451, 8] on input "runaway" at bounding box center [754, 18] width 622 height 30
drag, startPoint x: 499, startPoint y: 21, endPoint x: 419, endPoint y: 9, distance: 80.4
click at [419, 9] on div "Search By Episodes Search ID, Title, Description, Keywords, or Category runaway…" at bounding box center [731, 18] width 779 height 30
type input "three's"
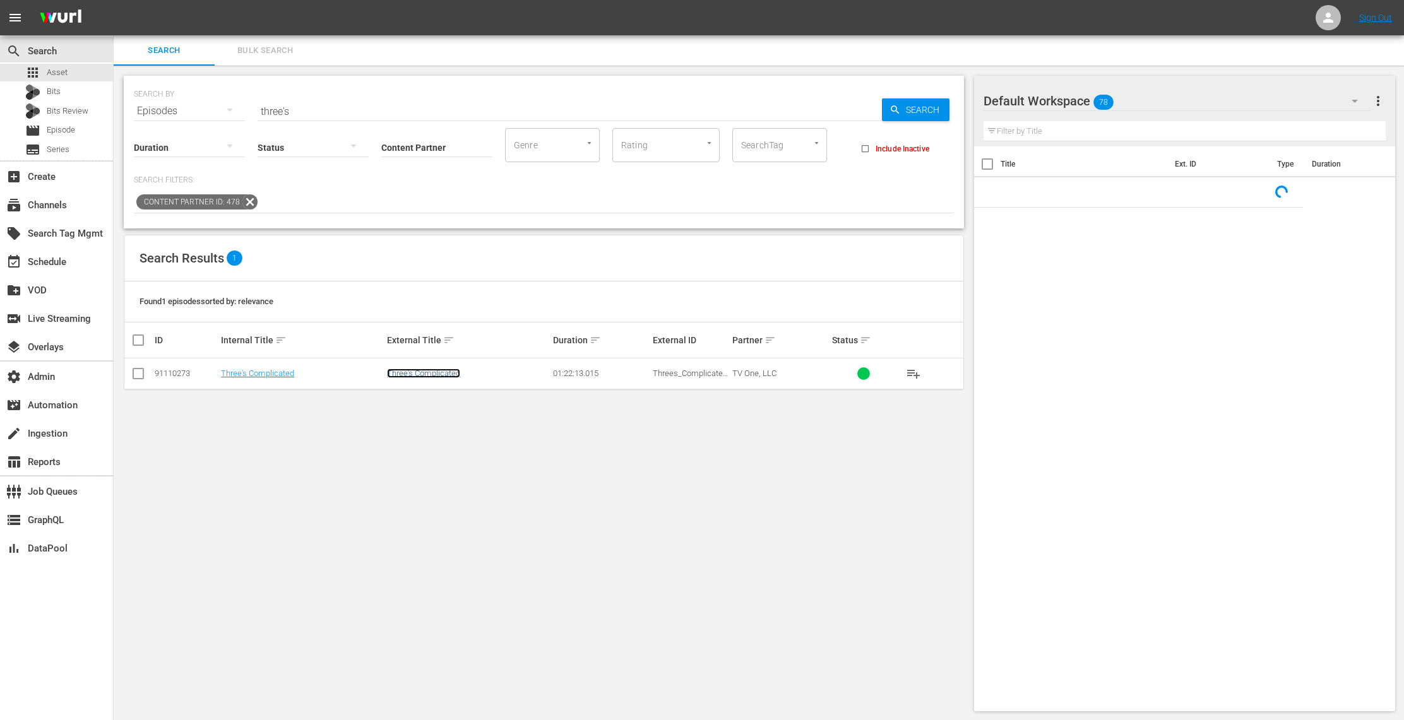
click at [456, 372] on link "Three's Complicated" at bounding box center [423, 373] width 73 height 9
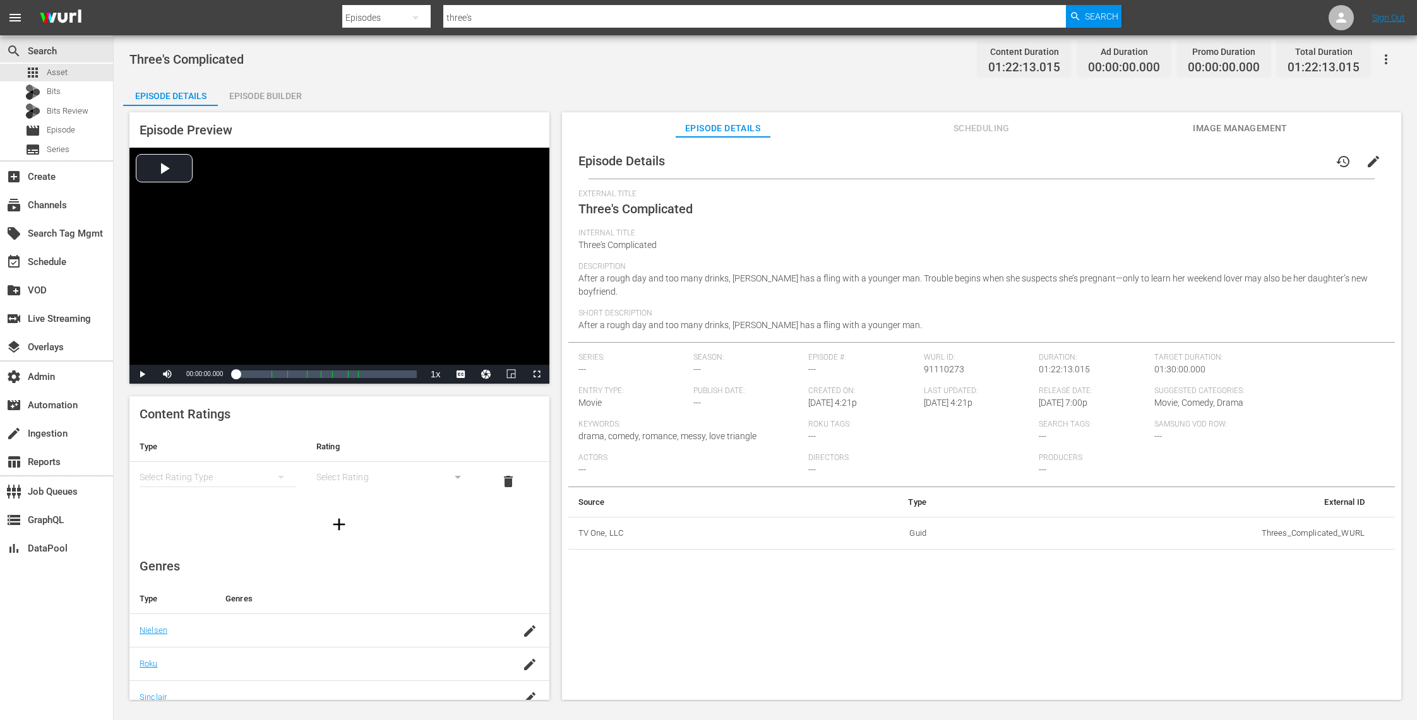
click at [1264, 126] on span "Image Management" at bounding box center [1240, 129] width 95 height 16
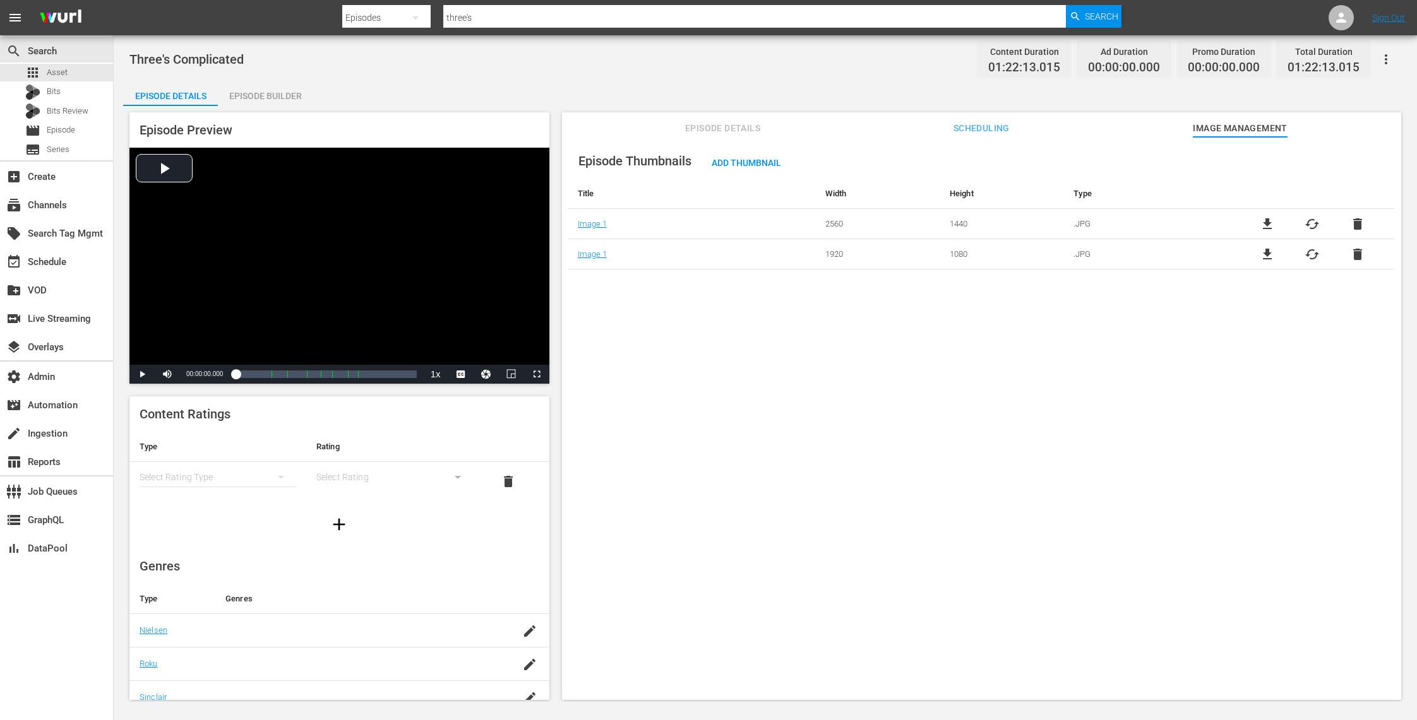
click at [1310, 226] on span "cached" at bounding box center [1311, 224] width 15 height 15
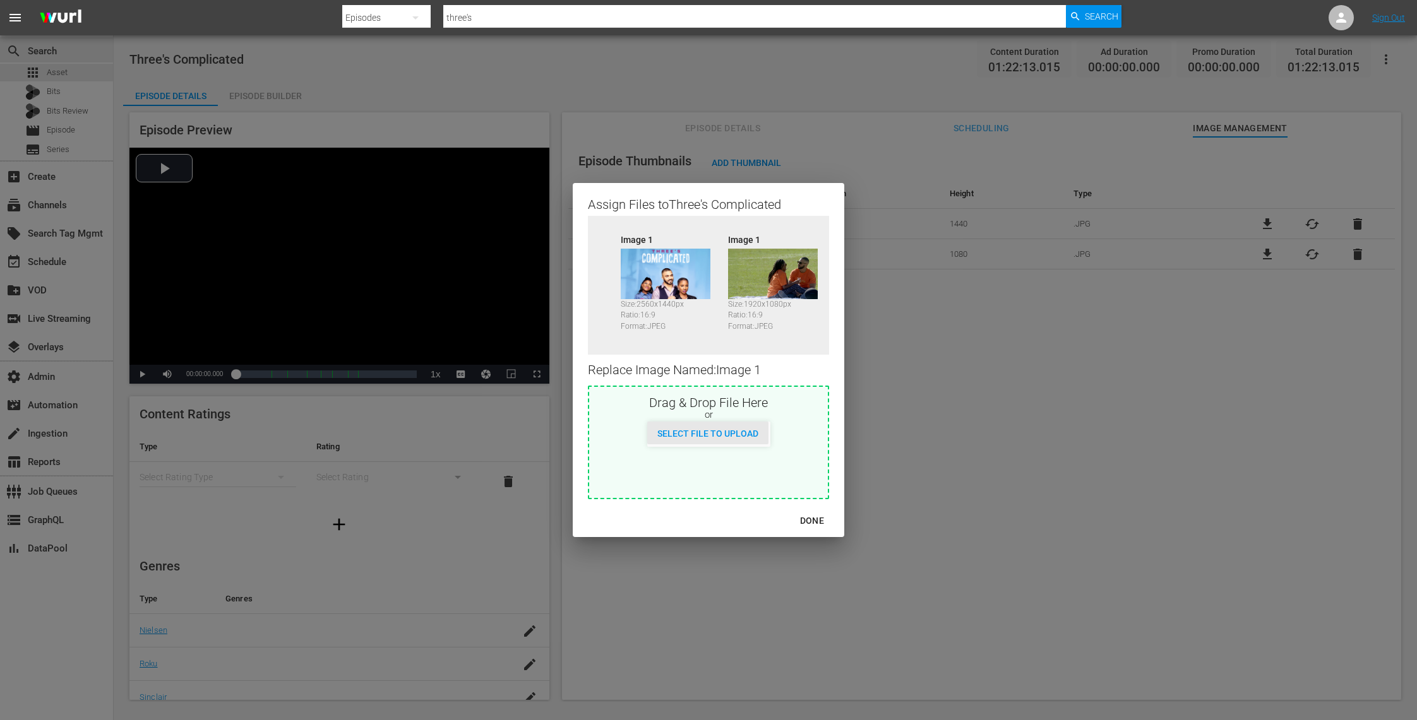
click at [697, 434] on span "Select File to Upload" at bounding box center [707, 434] width 121 height 10
click at [819, 522] on div "DONE" at bounding box center [812, 521] width 44 height 16
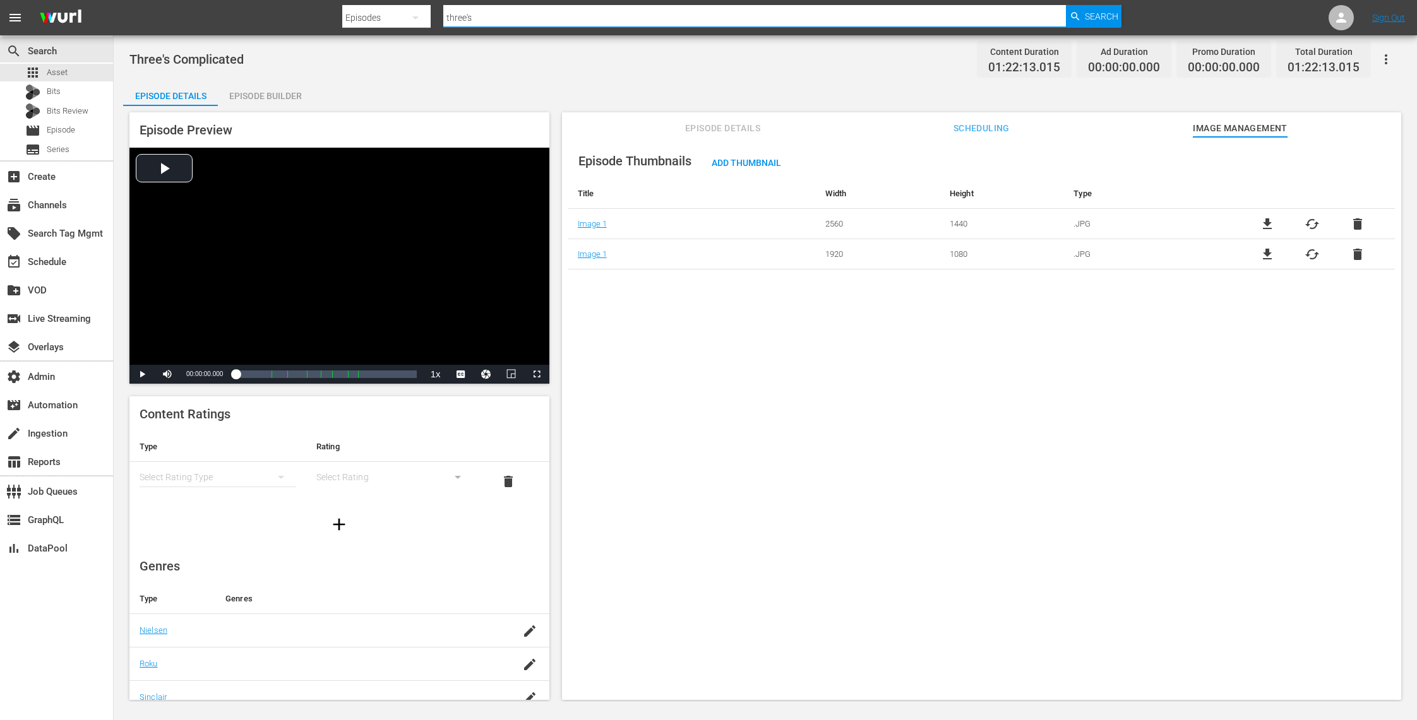
drag, startPoint x: 506, startPoint y: 16, endPoint x: 376, endPoint y: -3, distance: 132.0
click at [376, 0] on html "menu Search By Episodes Search ID, Title, Description, Keywords, or Category th…" at bounding box center [708, 360] width 1417 height 720
type input "to hell"
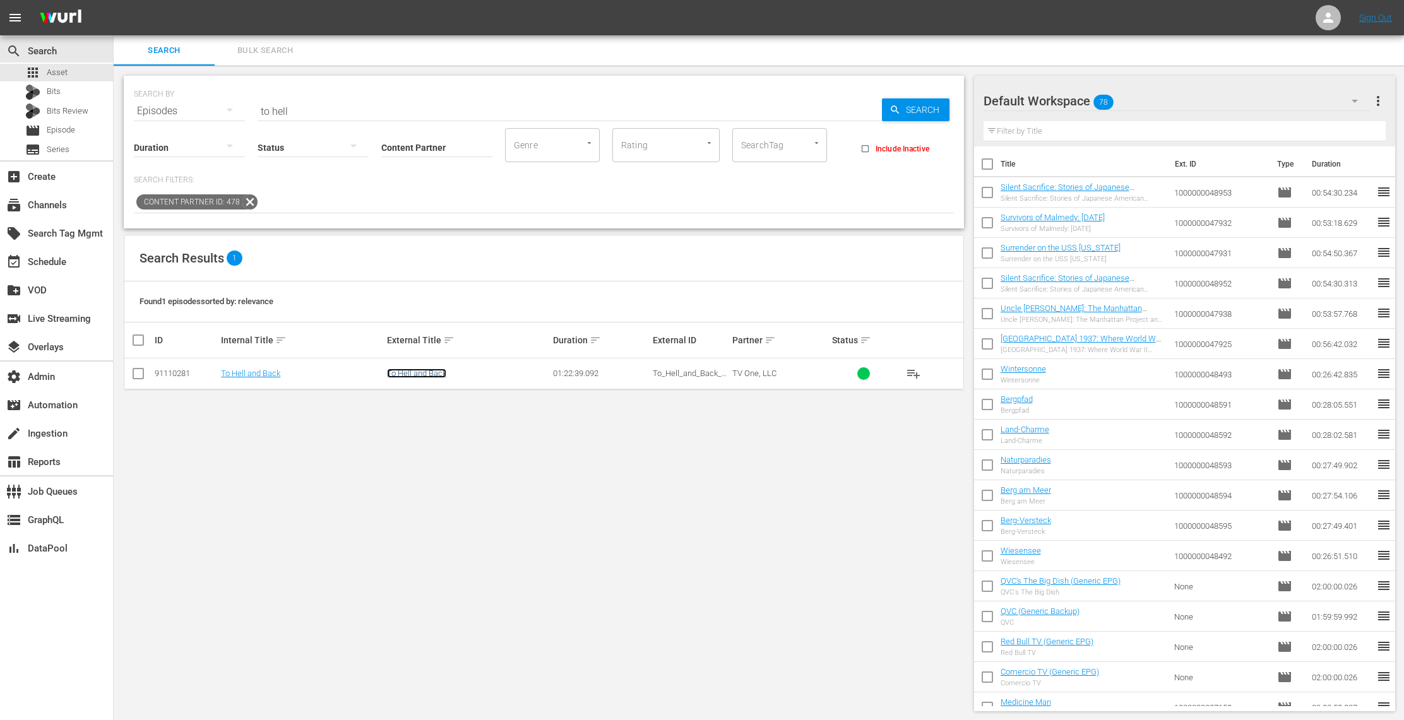
click at [420, 373] on link "To Hell and Back" at bounding box center [416, 373] width 59 height 9
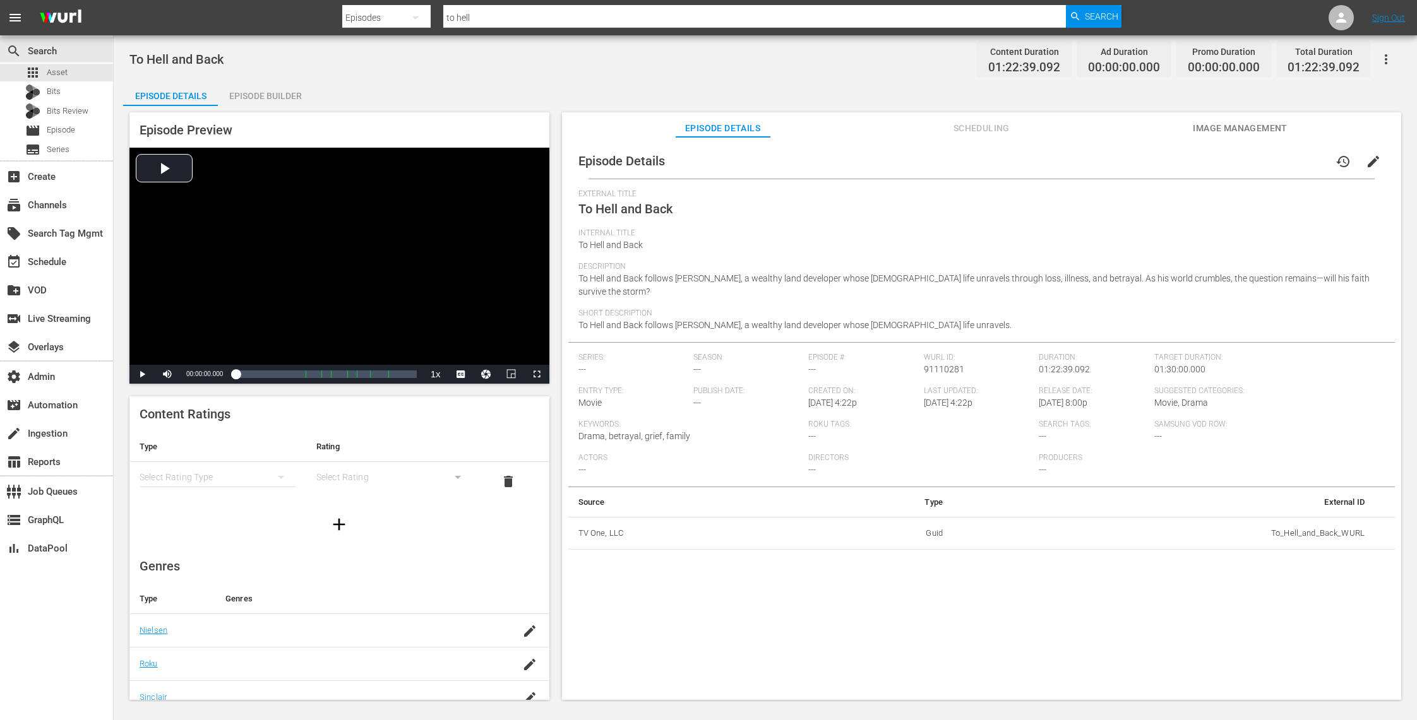
click at [1236, 125] on span "Image Management" at bounding box center [1240, 129] width 95 height 16
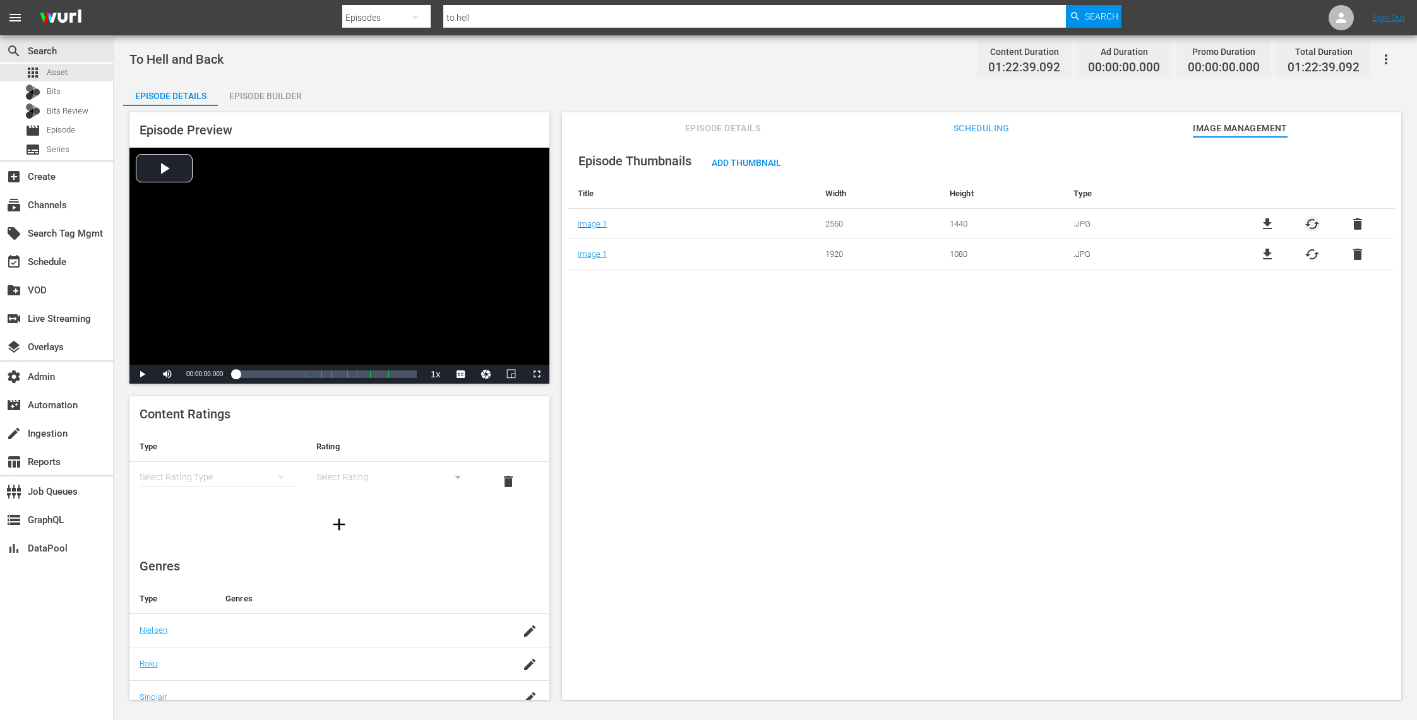
click at [1308, 222] on span "cached" at bounding box center [1311, 224] width 15 height 15
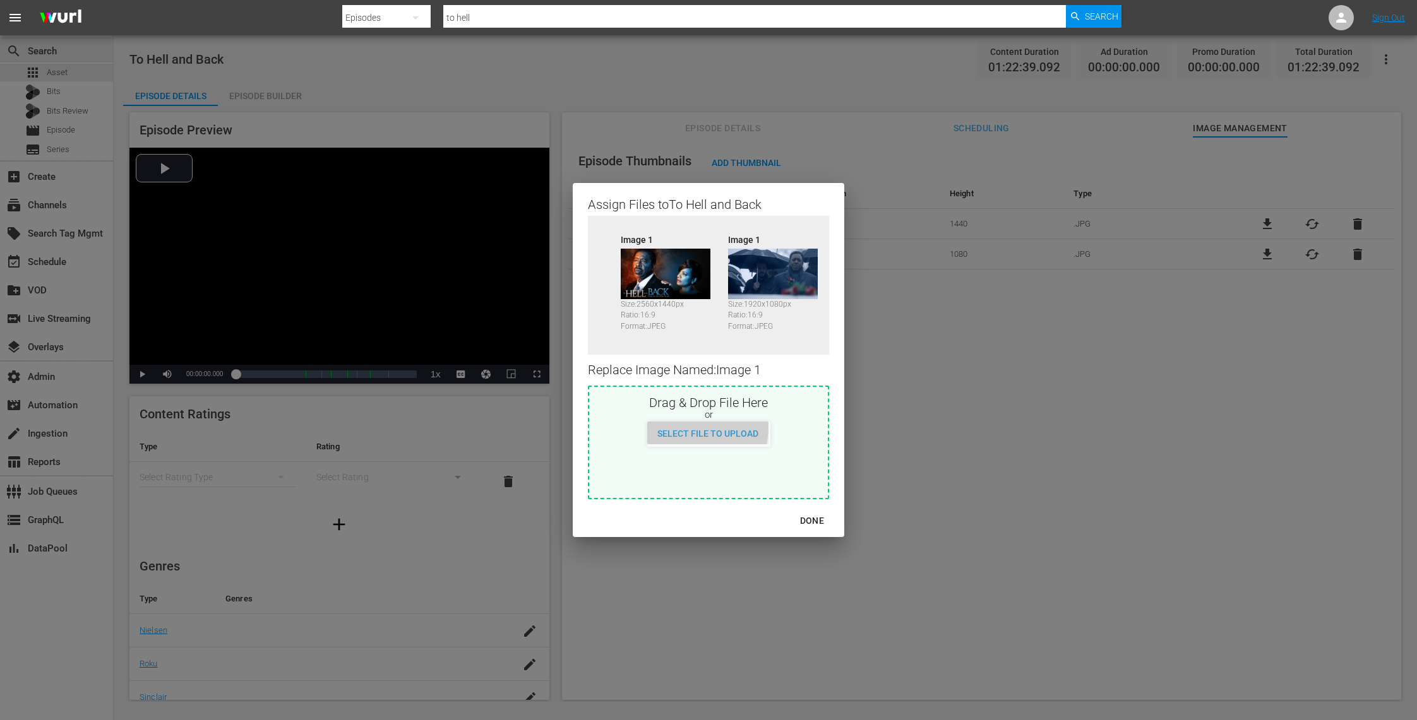
click at [701, 429] on span "Select File to Upload" at bounding box center [707, 434] width 121 height 10
type input "C:\fakepath\To_Hell_And_Back_WURL_V2.jpg"
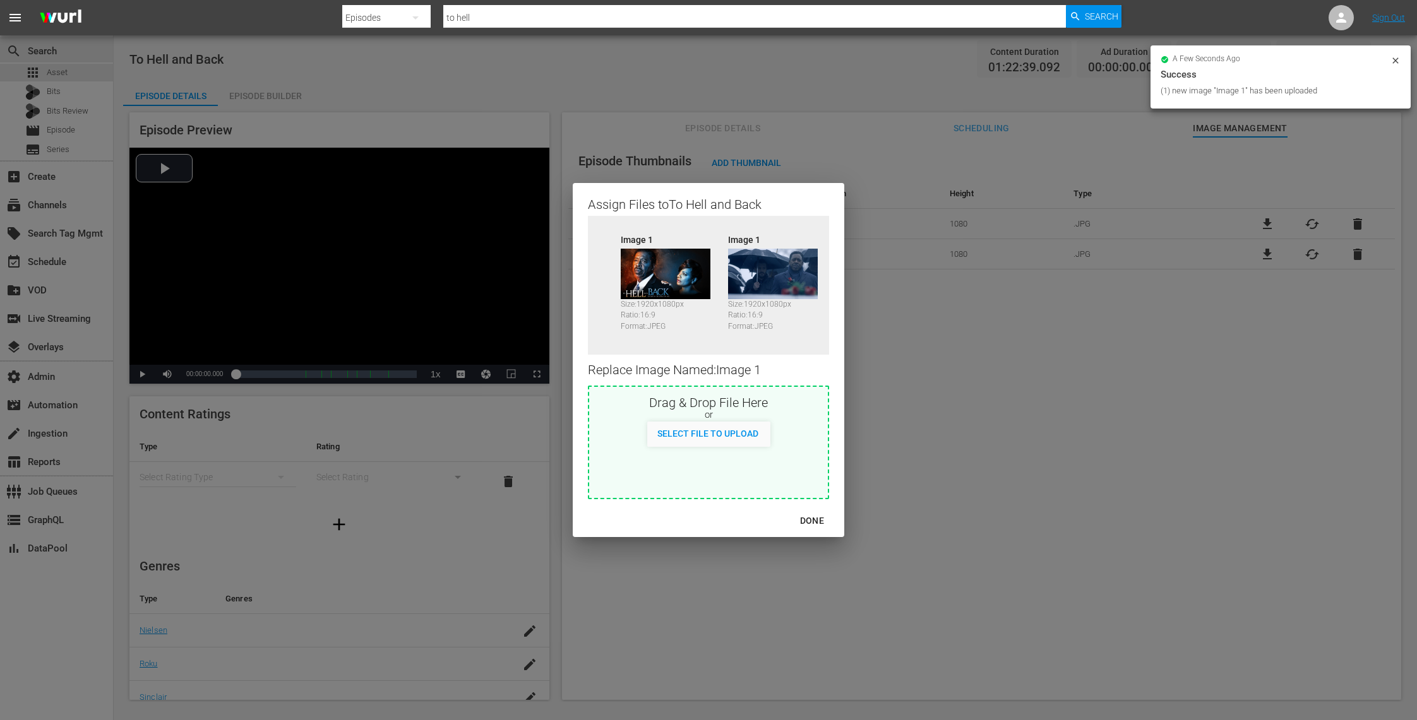
click at [816, 522] on div "DONE" at bounding box center [812, 521] width 44 height 16
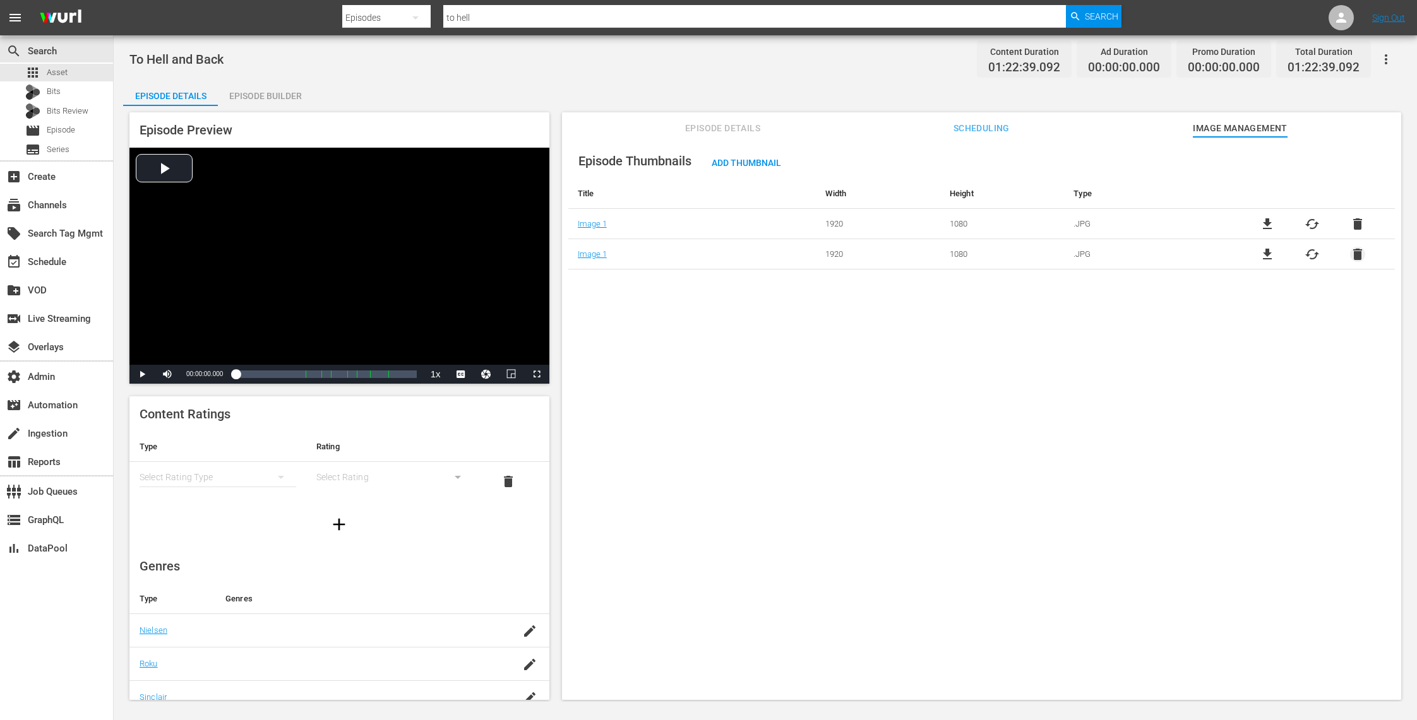
click at [1352, 253] on span "delete" at bounding box center [1357, 254] width 15 height 15
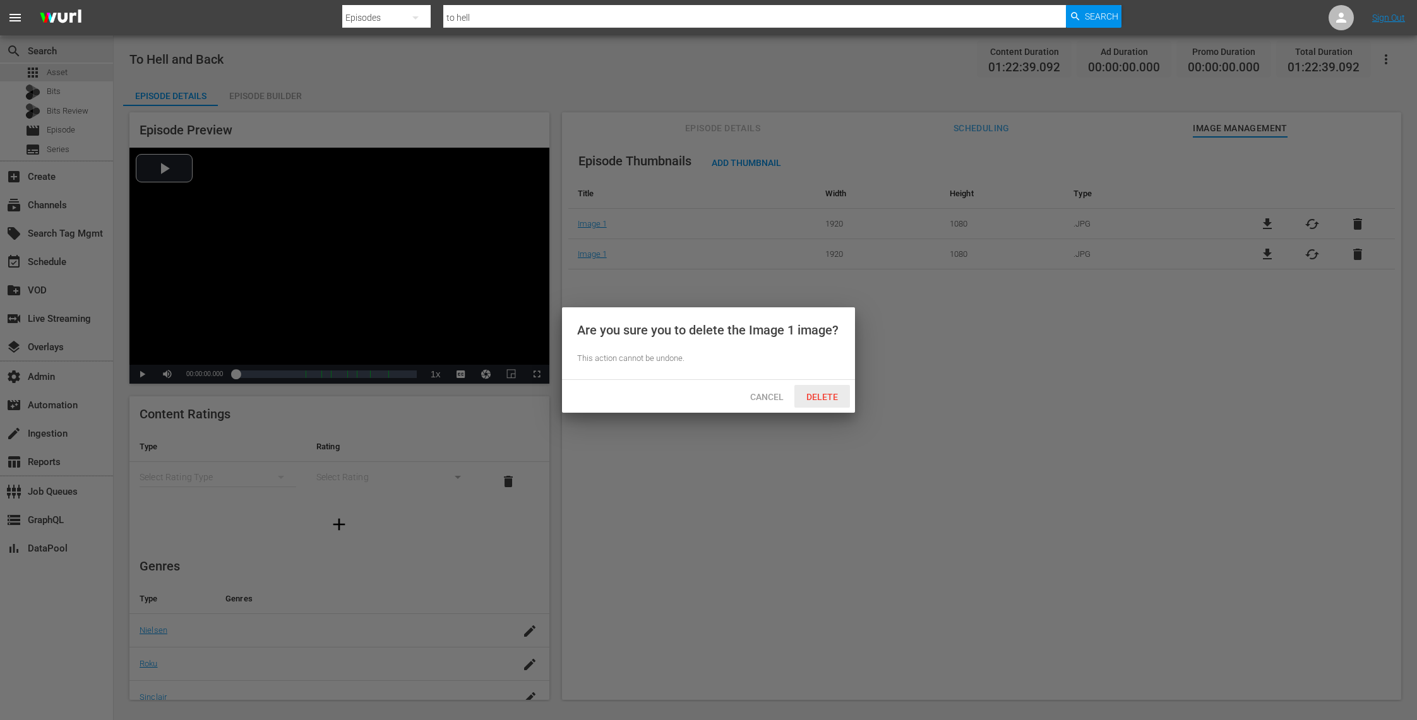
click at [823, 393] on span "Delete" at bounding box center [822, 397] width 52 height 10
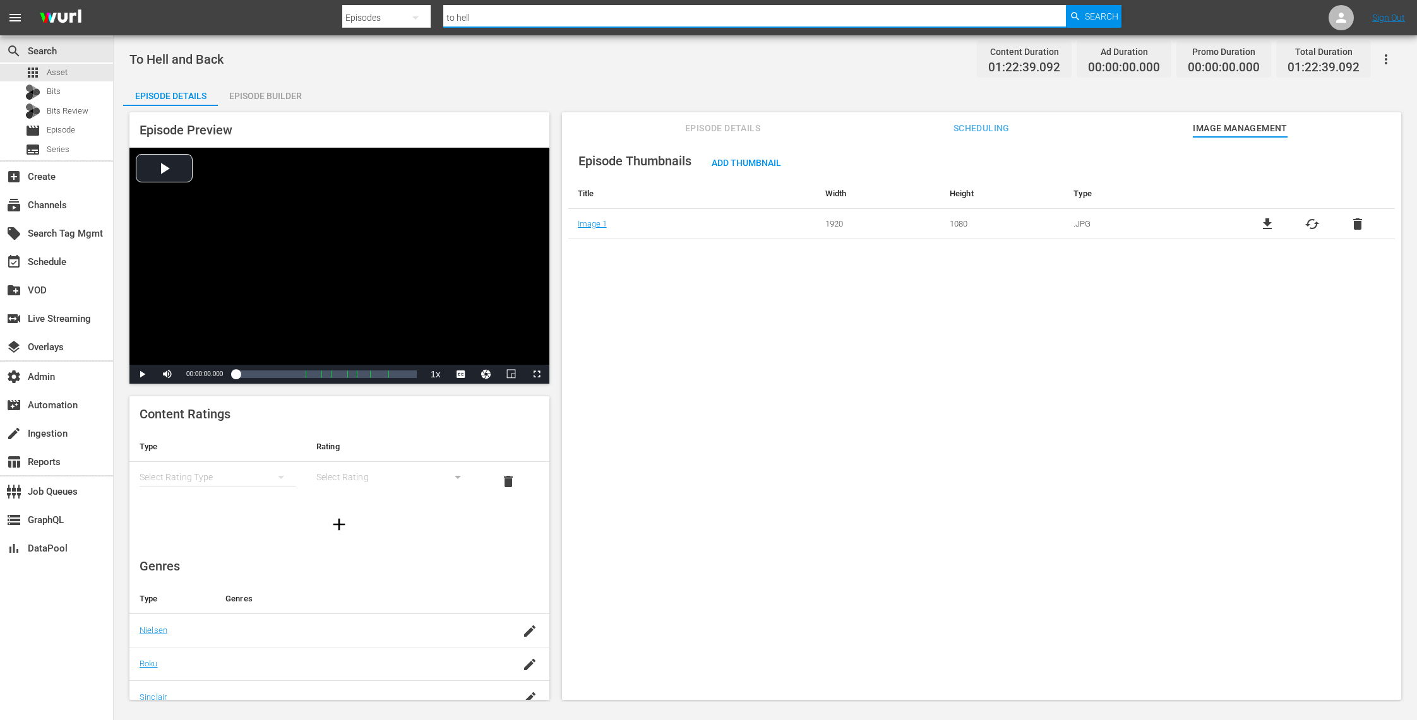
drag, startPoint x: 481, startPoint y: 13, endPoint x: 415, endPoint y: 4, distance: 66.3
click at [415, 4] on div "Search By Episodes Search ID, Title, Description, Keywords, or Category to hell…" at bounding box center [731, 18] width 779 height 30
type input "welcome"
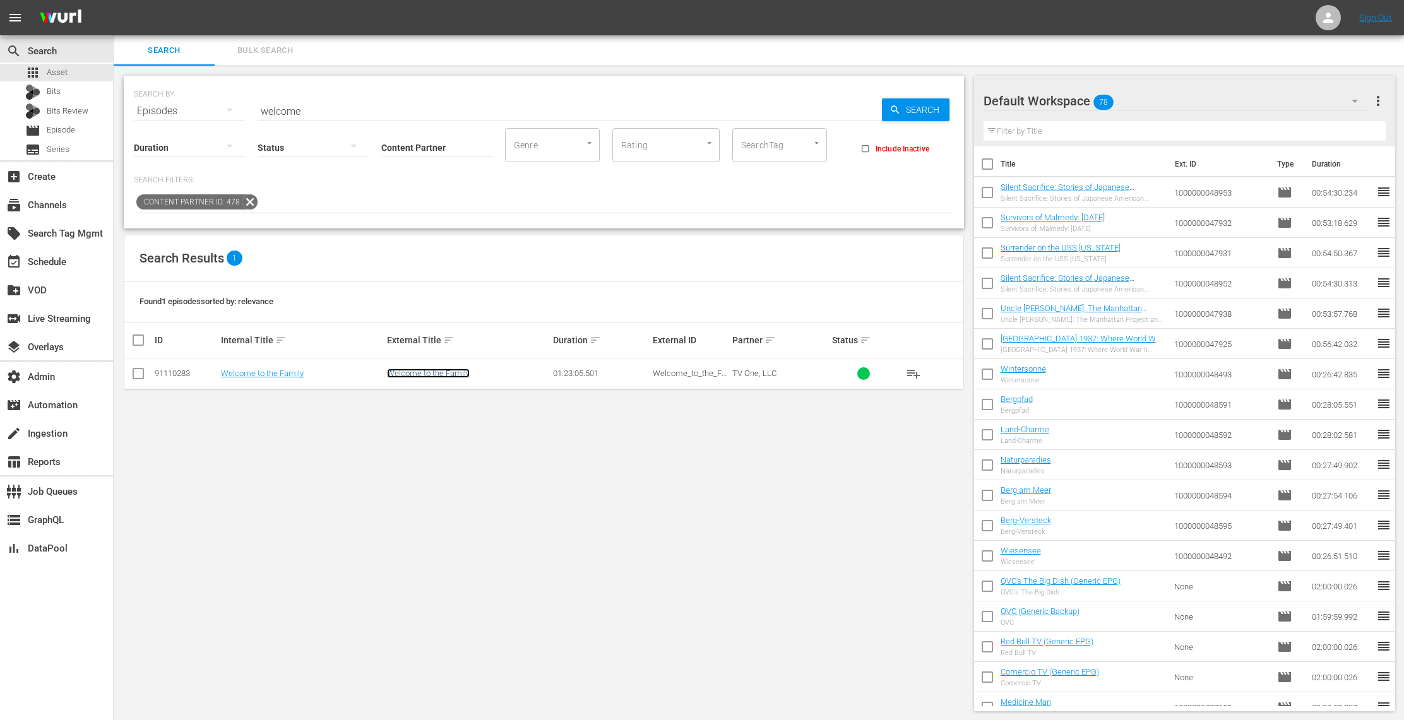
click at [441, 371] on link "Welcome to the Family" at bounding box center [428, 373] width 83 height 9
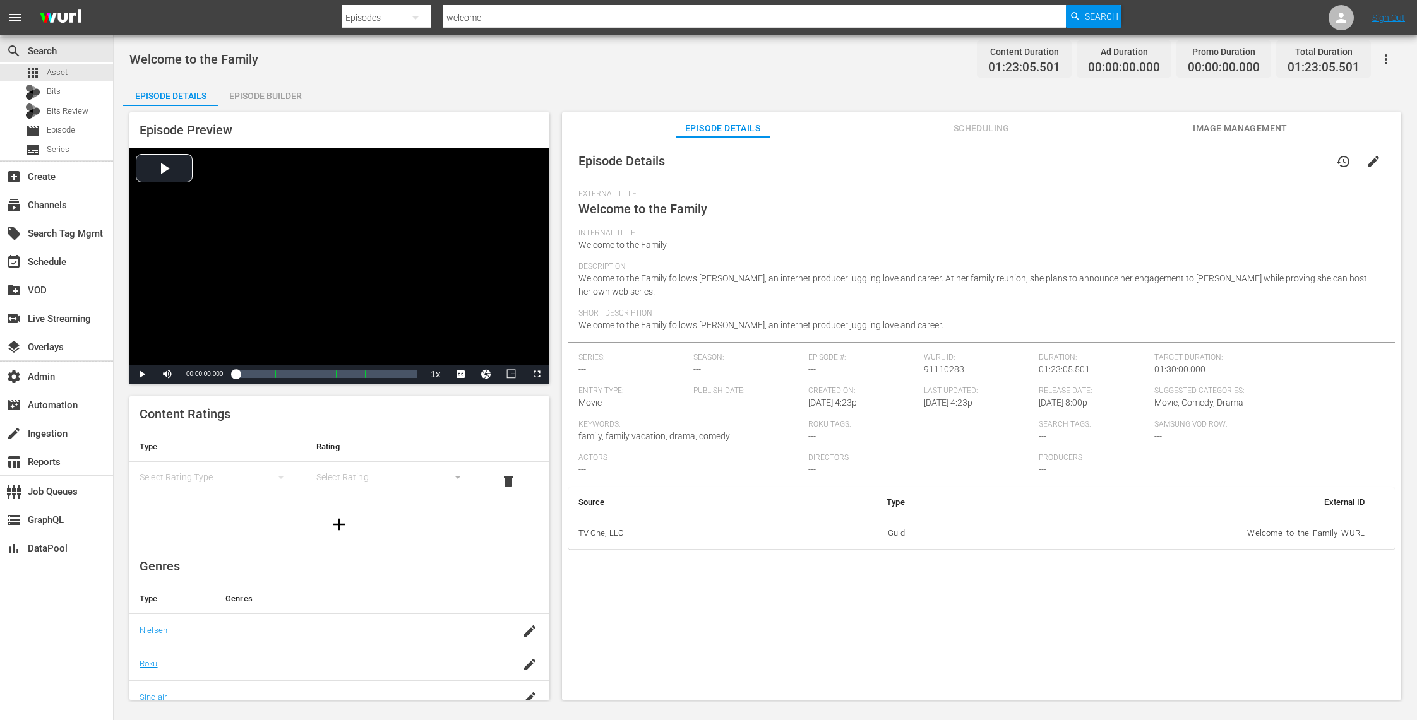
click at [1224, 127] on span "Image Management" at bounding box center [1240, 129] width 95 height 16
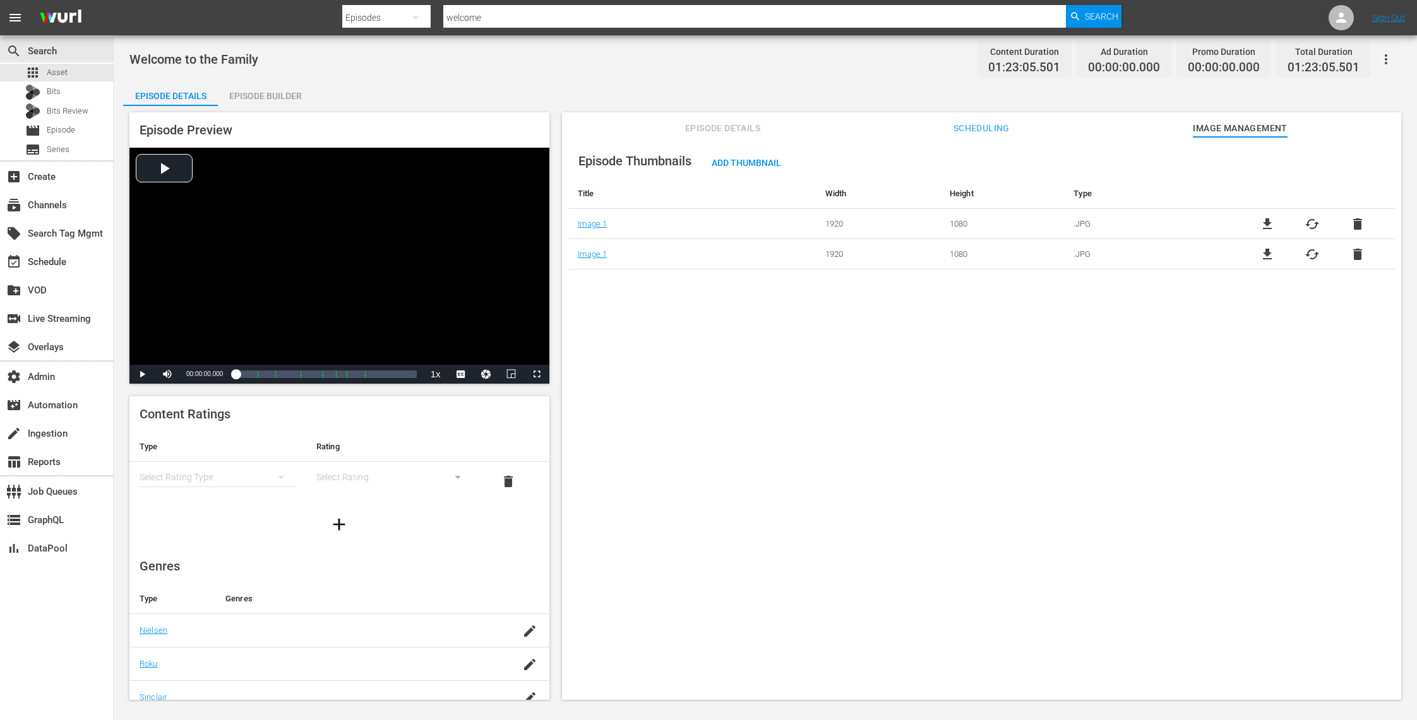
click at [1309, 223] on span "cached" at bounding box center [1311, 224] width 15 height 15
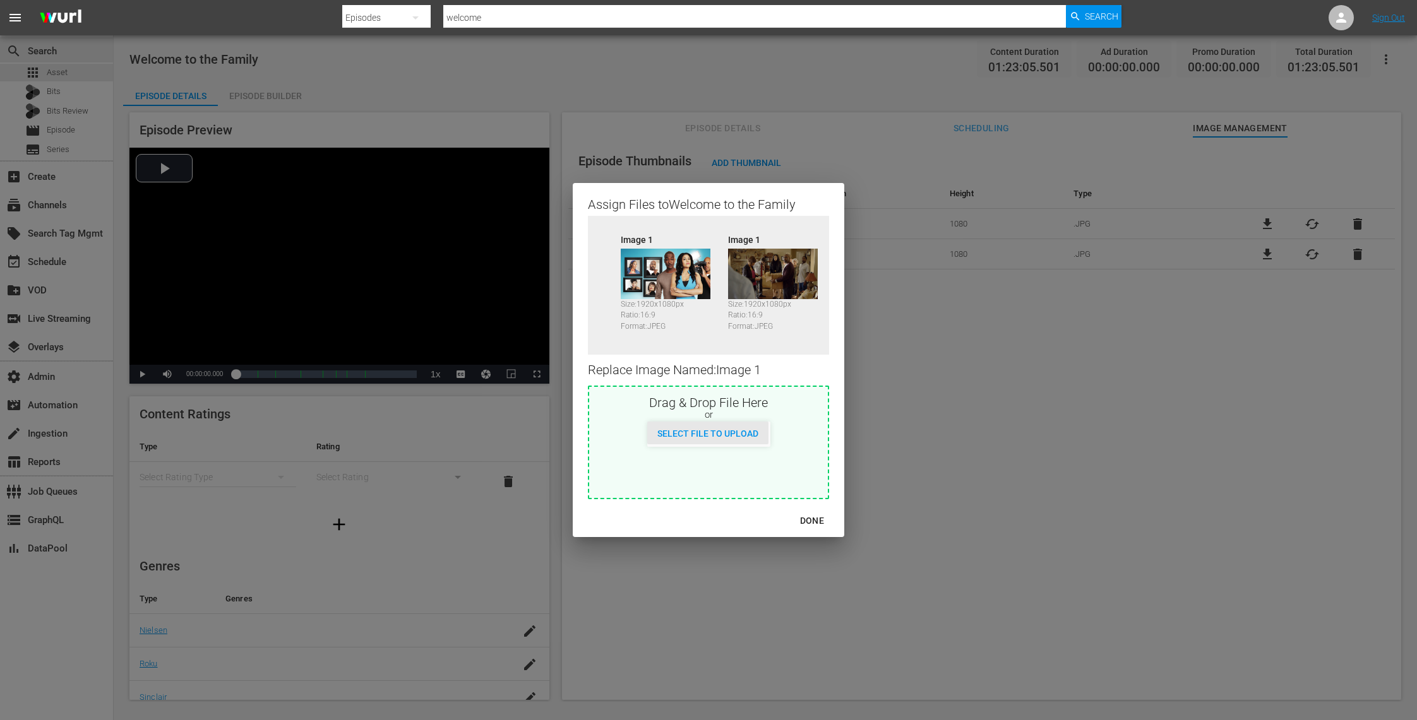
click at [700, 431] on span "Select File to Upload" at bounding box center [707, 434] width 121 height 10
click at [813, 521] on div "DONE" at bounding box center [812, 521] width 44 height 16
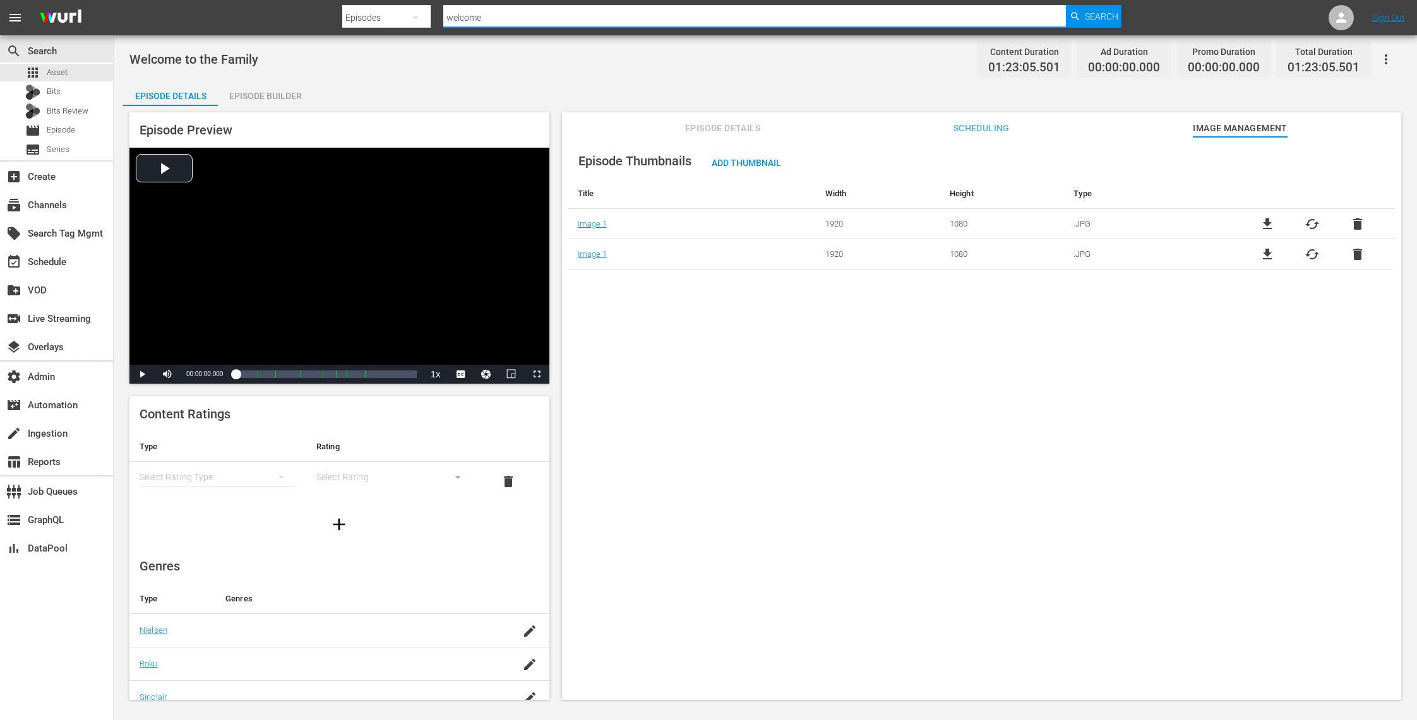
drag, startPoint x: 520, startPoint y: 20, endPoint x: 379, endPoint y: -3, distance: 142.0
click at [379, 0] on html "menu Search By Episodes Search ID, Title, Description, Keywords, or Category we…" at bounding box center [708, 360] width 1417 height 720
type input "when love"
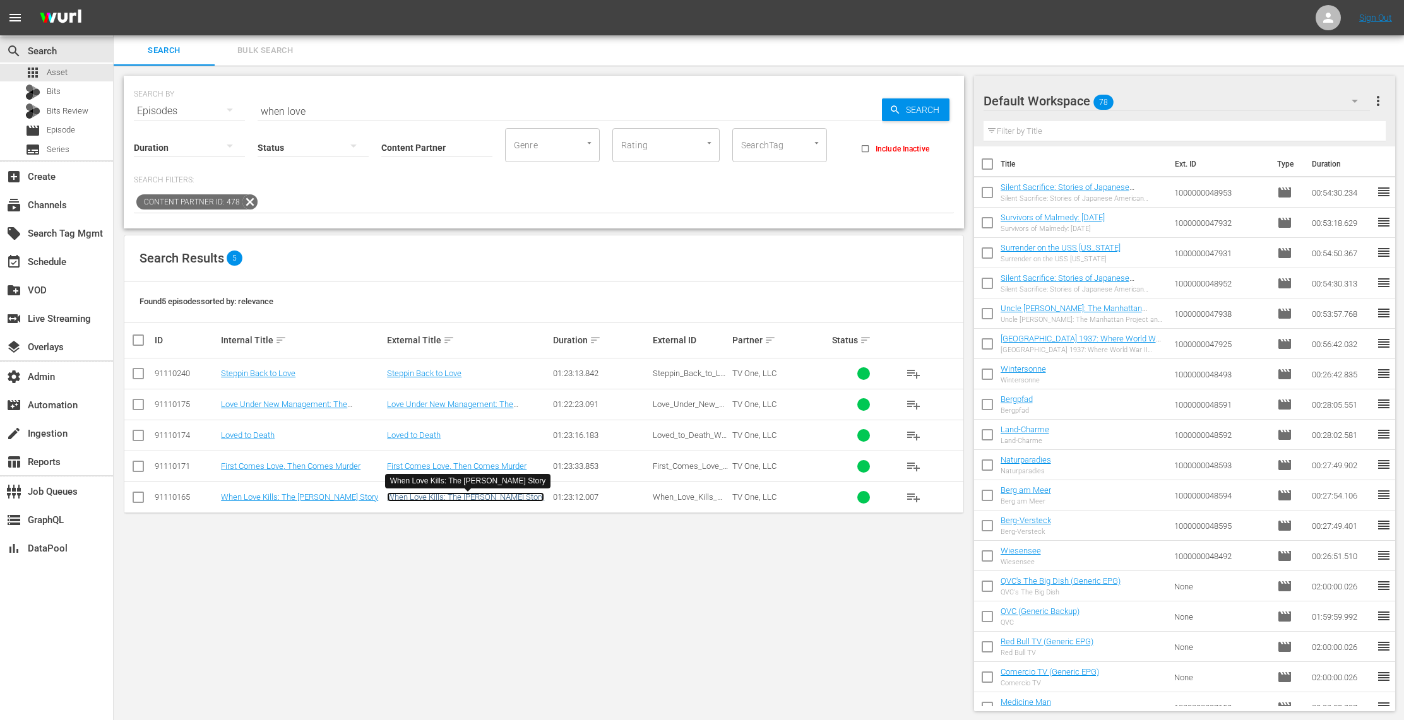
click at [479, 500] on link "When Love Kills: The [PERSON_NAME] Story" at bounding box center [465, 496] width 157 height 9
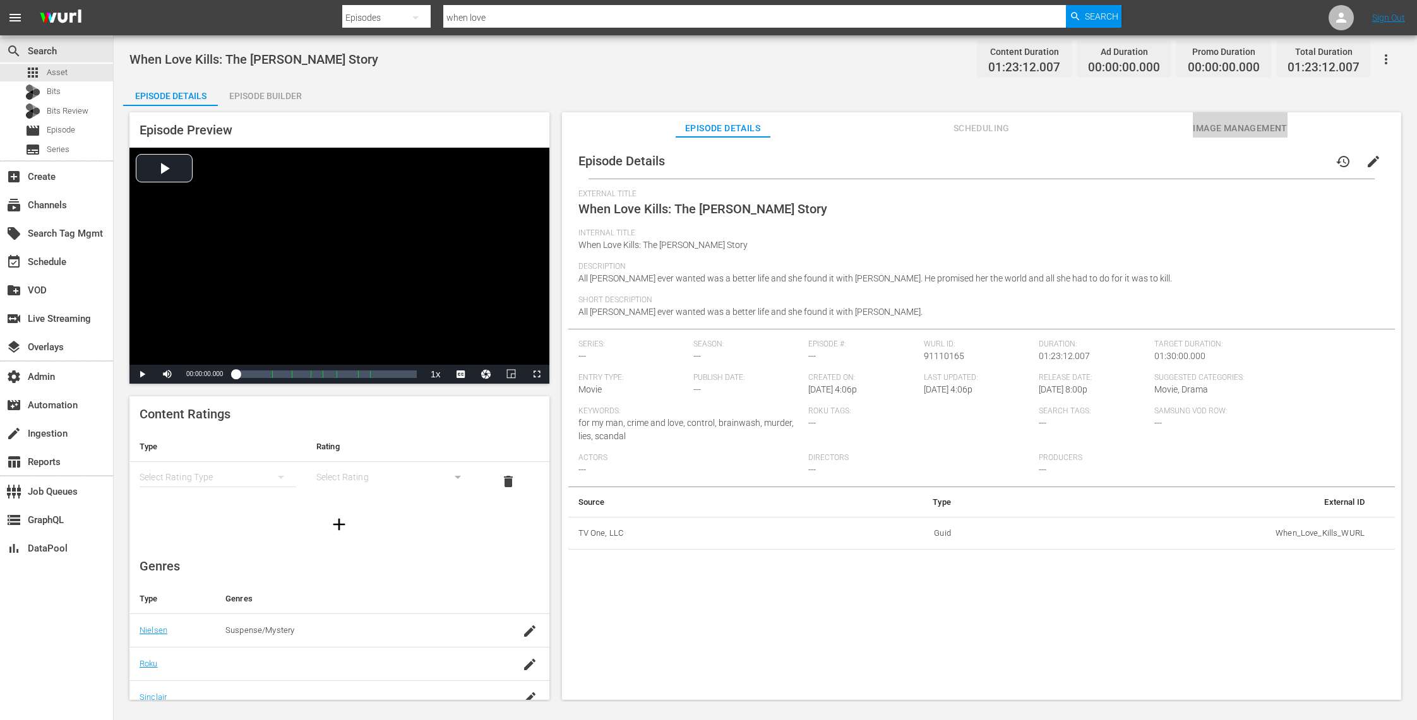
click at [1218, 126] on span "Image Management" at bounding box center [1240, 129] width 95 height 16
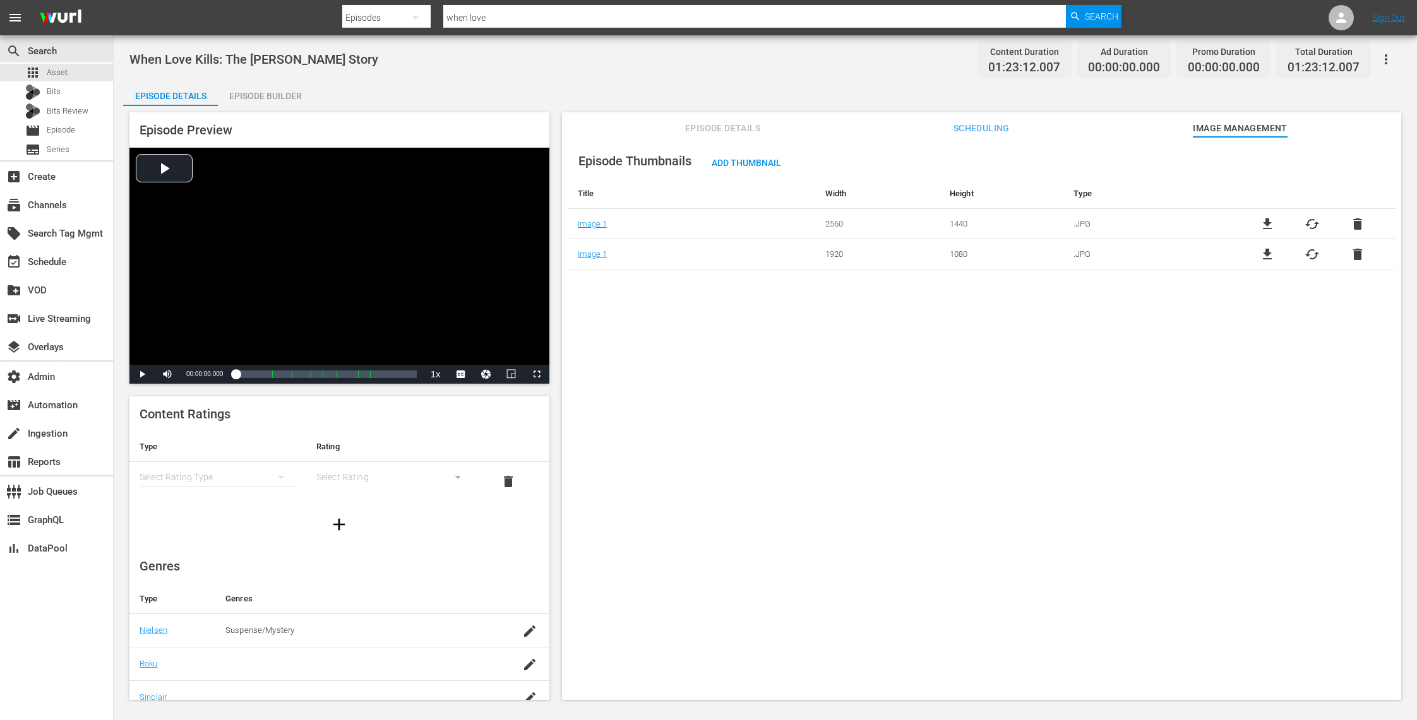
click at [1307, 223] on span "cached" at bounding box center [1311, 224] width 15 height 15
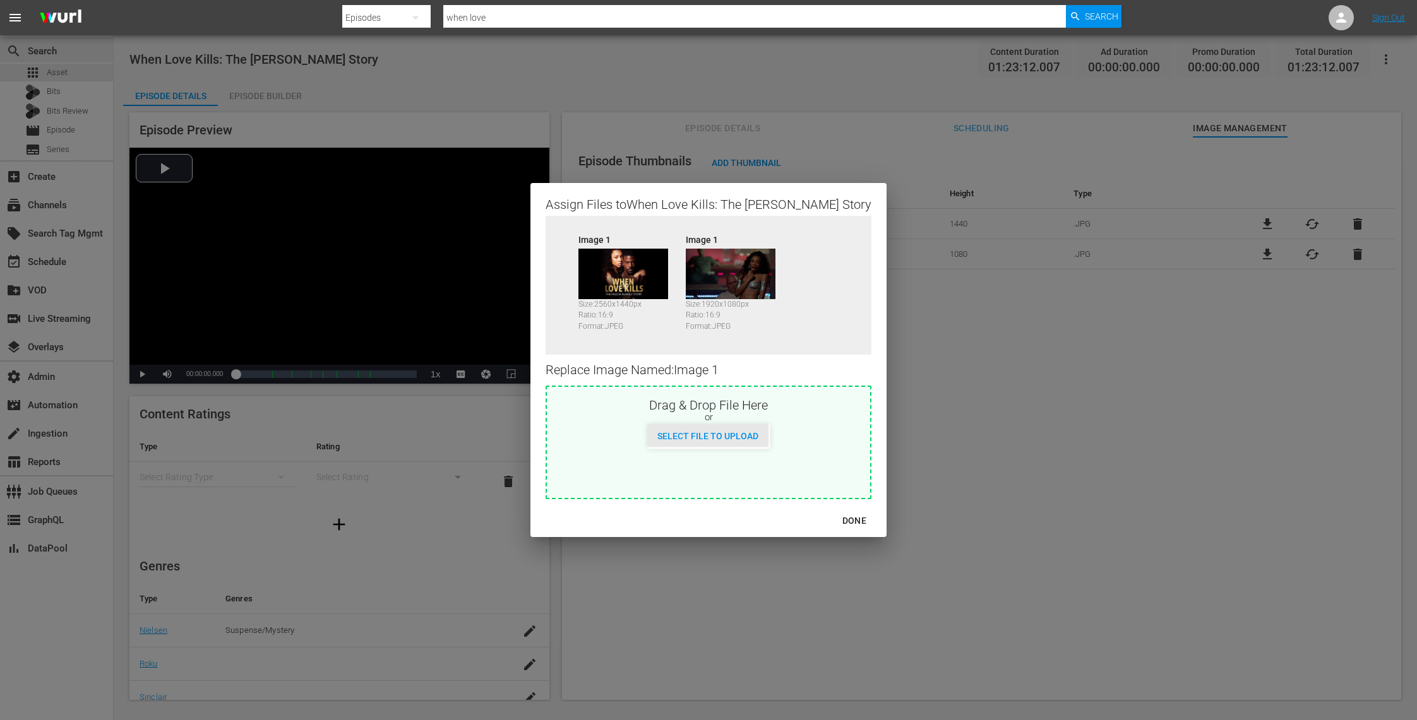
click at [710, 434] on span "Select File to Upload" at bounding box center [707, 436] width 121 height 10
click at [854, 524] on div "DONE" at bounding box center [854, 521] width 44 height 16
